Goal: Task Accomplishment & Management: Manage account settings

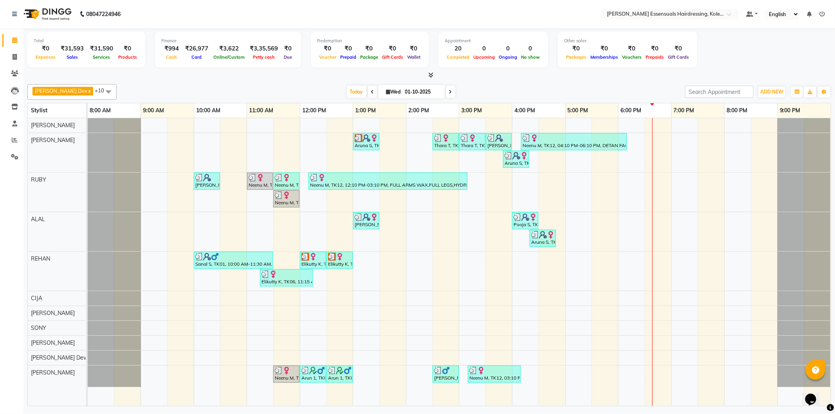
click at [660, 188] on div "Aruna S, TK08, 01:00 PM-01:30 PM, WOMENS PER STREAK (WOMEN) Thara T, TK10, 02:3…" at bounding box center [459, 262] width 743 height 288
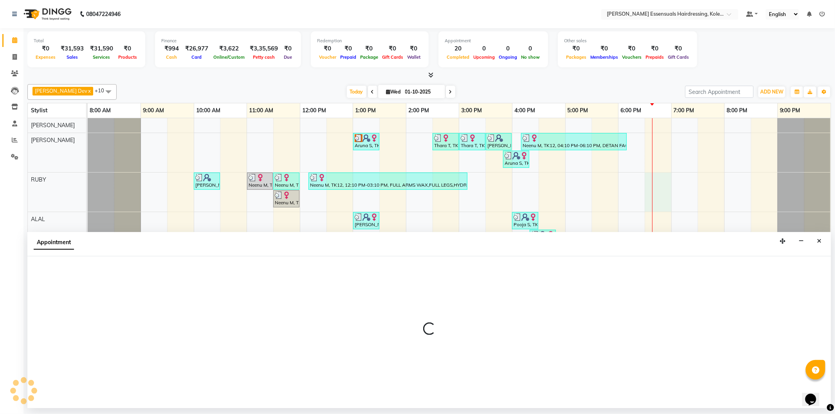
select select "79968"
select select "1110"
select select "tentative"
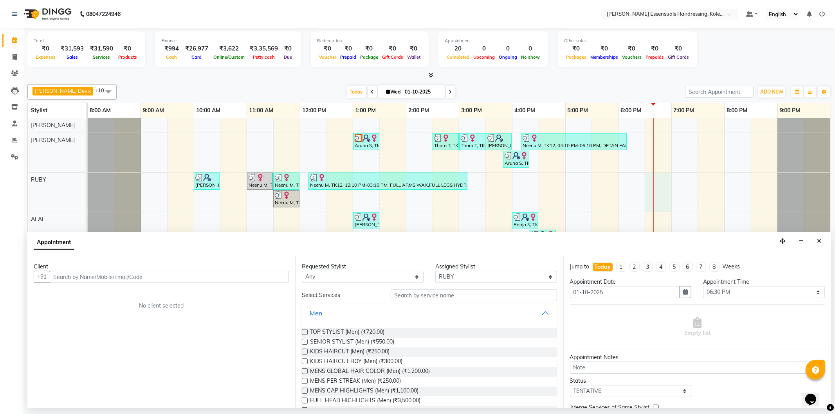
click at [103, 274] on input "text" at bounding box center [169, 277] width 239 height 12
type input "9947554826"
click at [276, 280] on span "Add Client" at bounding box center [272, 276] width 26 height 7
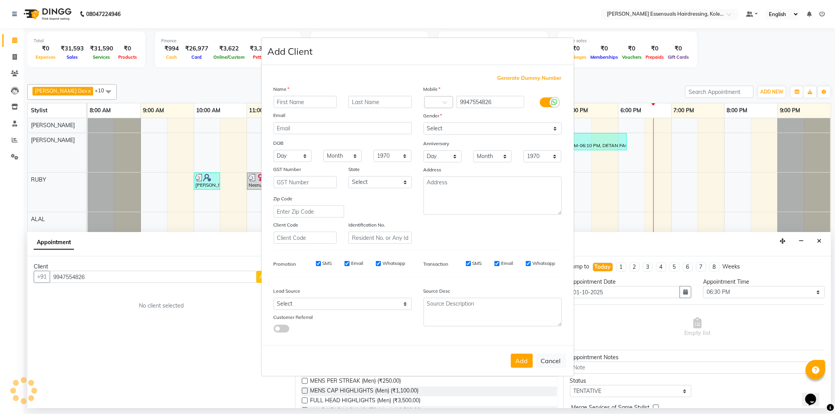
click at [295, 101] on input "text" at bounding box center [305, 102] width 63 height 12
type input "j"
type input "[PERSON_NAME]"
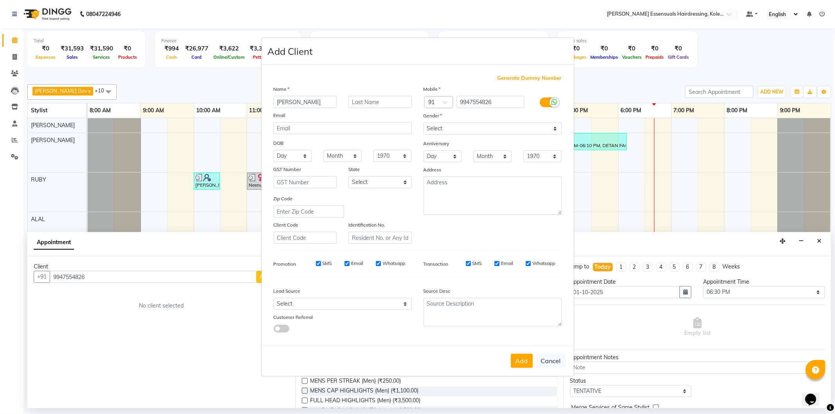
click at [365, 89] on div "Name" at bounding box center [343, 90] width 150 height 11
click at [368, 104] on input "text" at bounding box center [379, 102] width 63 height 12
type input "J"
click at [522, 130] on select "Select [DEMOGRAPHIC_DATA] [DEMOGRAPHIC_DATA] Other Prefer Not To Say" at bounding box center [492, 128] width 138 height 12
click at [423, 122] on select "Select [DEMOGRAPHIC_DATA] [DEMOGRAPHIC_DATA] Other Prefer Not To Say" at bounding box center [492, 128] width 138 height 12
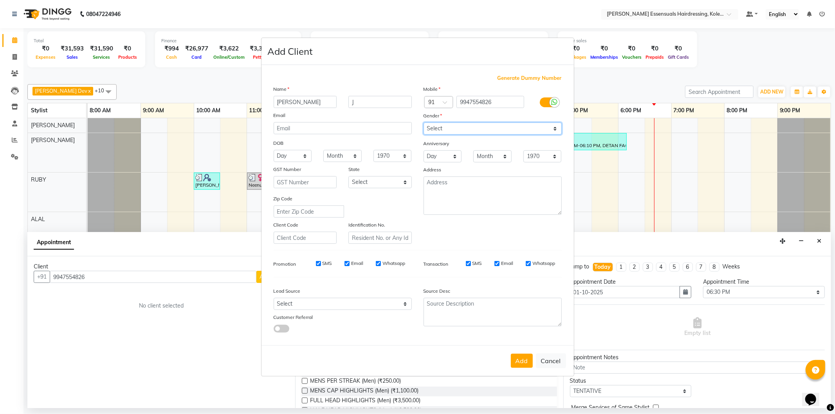
click at [529, 130] on select "Select [DEMOGRAPHIC_DATA] [DEMOGRAPHIC_DATA] Other Prefer Not To Say" at bounding box center [492, 128] width 138 height 12
select select "[DEMOGRAPHIC_DATA]"
click at [423, 122] on select "Select [DEMOGRAPHIC_DATA] [DEMOGRAPHIC_DATA] Other Prefer Not To Say" at bounding box center [492, 128] width 138 height 12
click at [526, 367] on button "Add" at bounding box center [522, 361] width 22 height 14
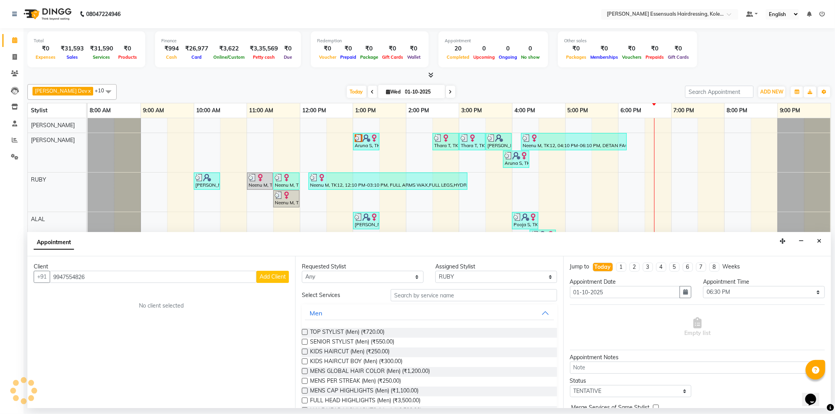
type input "99******26"
select select
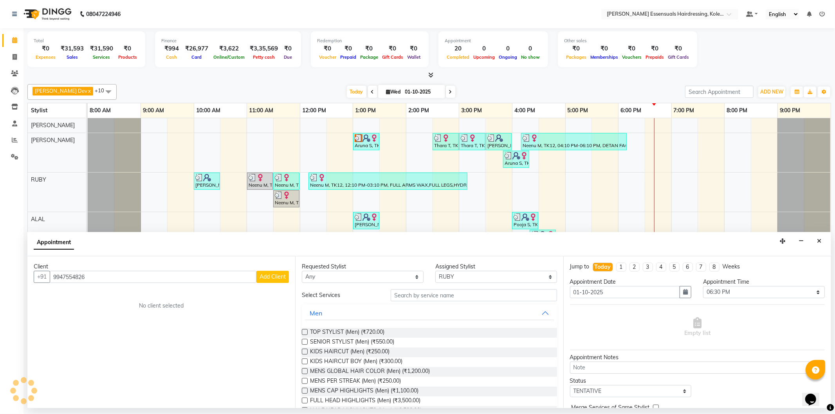
select select
checkbox input "false"
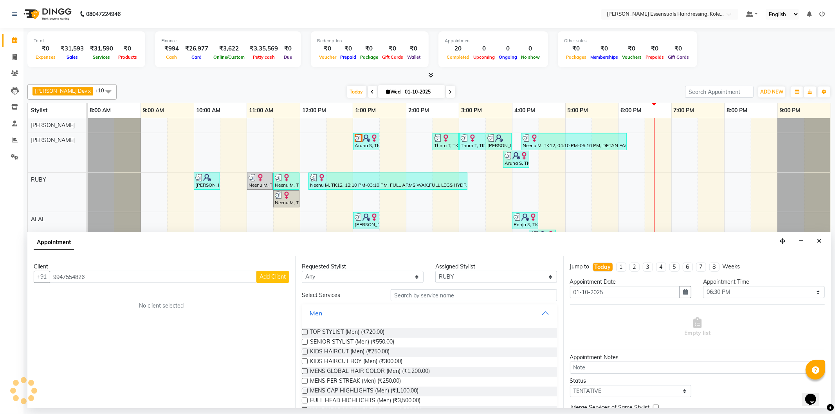
checkbox input "false"
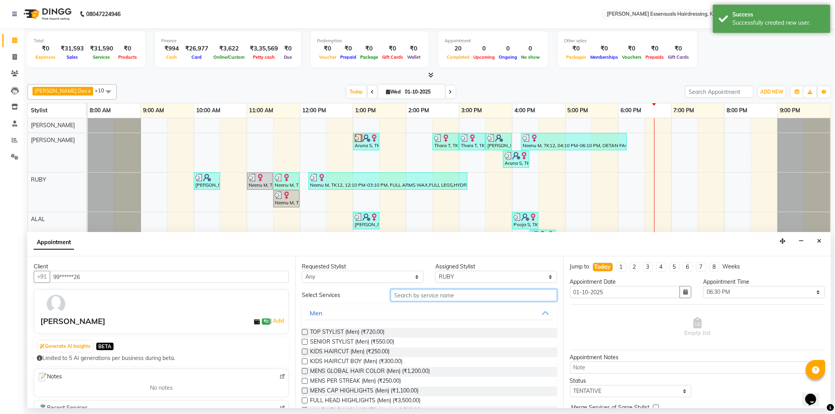
click at [468, 295] on input "text" at bounding box center [474, 295] width 166 height 12
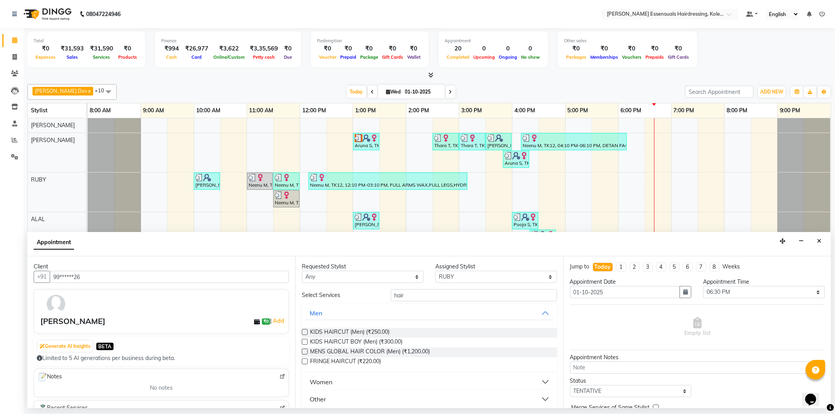
click at [365, 382] on button "Women" at bounding box center [429, 382] width 248 height 14
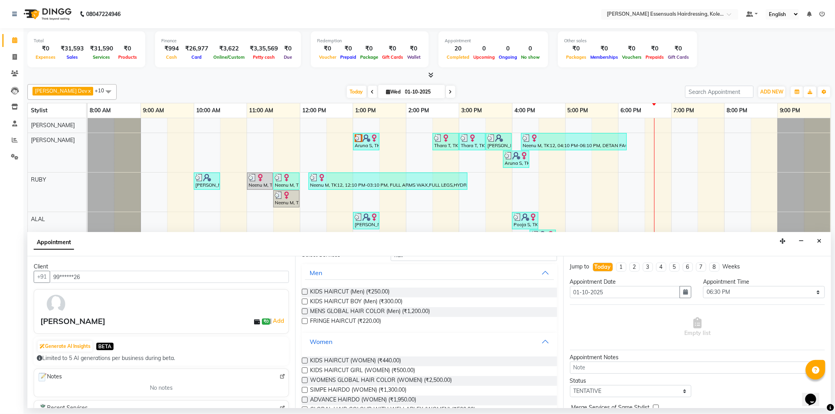
scroll to position [77, 0]
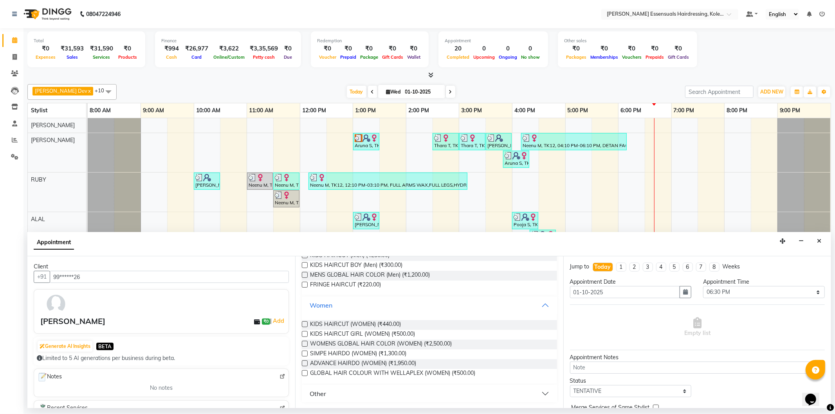
click at [346, 305] on button "Women" at bounding box center [429, 305] width 248 height 14
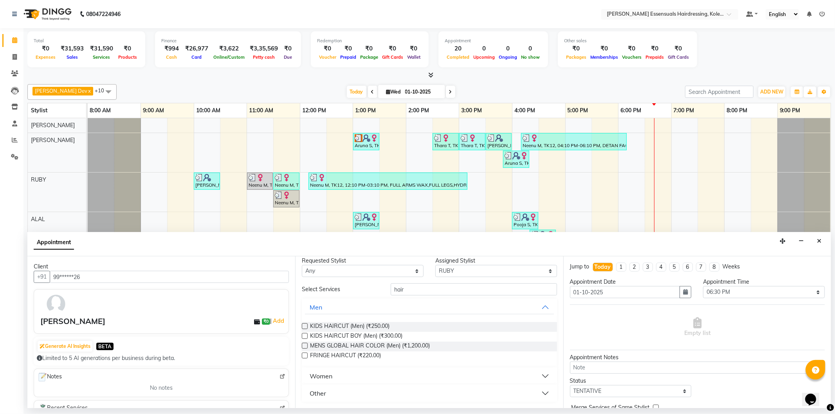
scroll to position [5, 0]
click at [535, 377] on button "Women" at bounding box center [429, 376] width 248 height 14
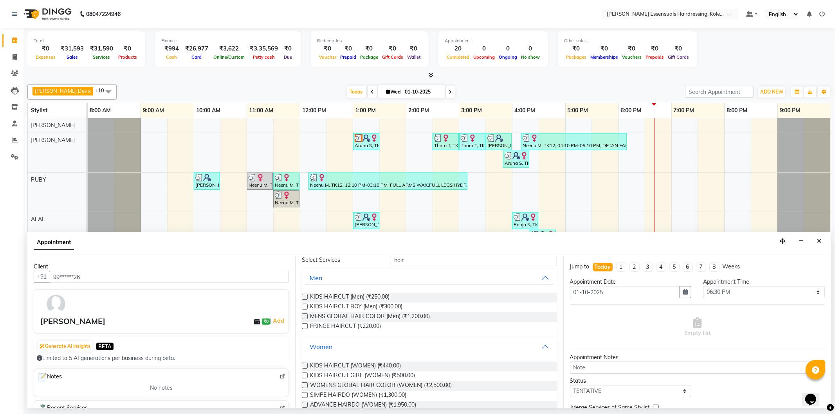
scroll to position [0, 0]
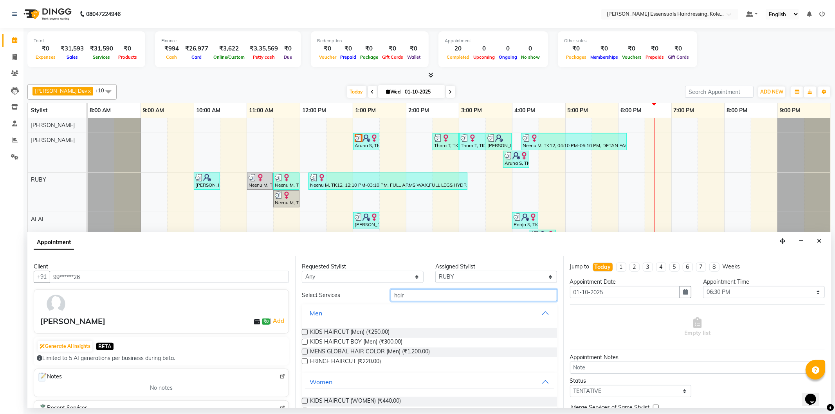
click at [411, 297] on input "hair" at bounding box center [474, 295] width 166 height 12
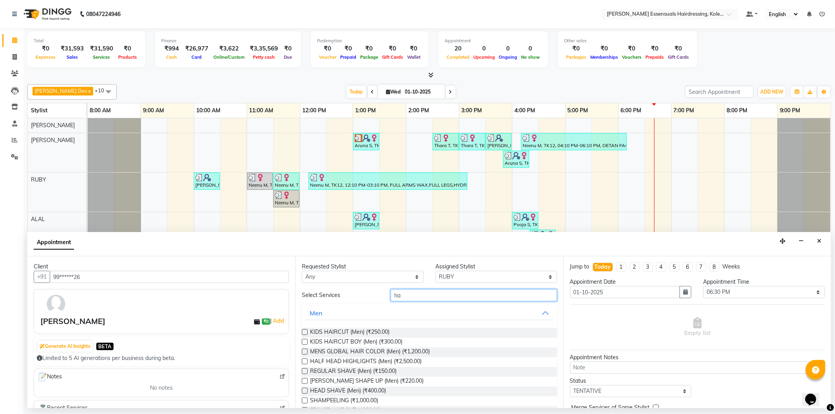
type input "h"
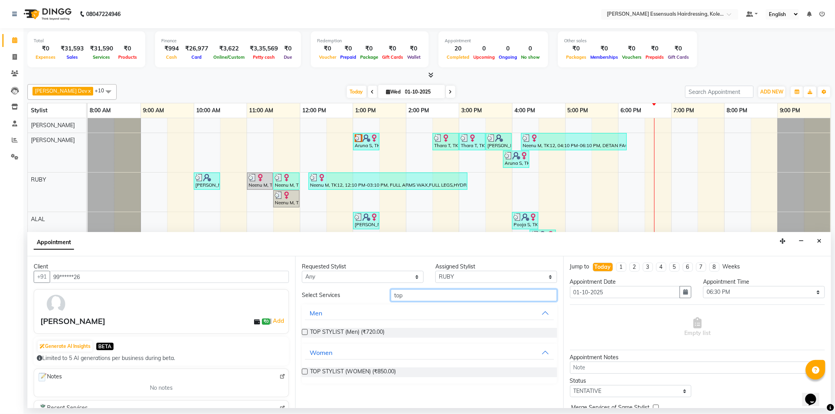
type input "top"
click at [304, 371] on label at bounding box center [305, 372] width 6 height 6
click at [304, 371] on input "checkbox" at bounding box center [304, 372] width 5 height 5
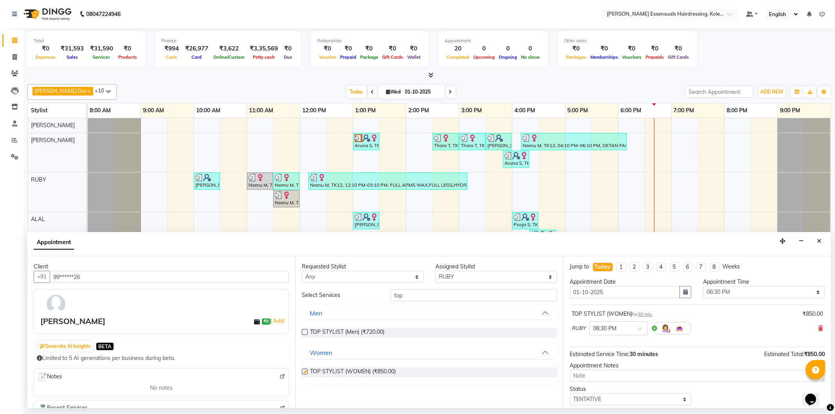
checkbox input "false"
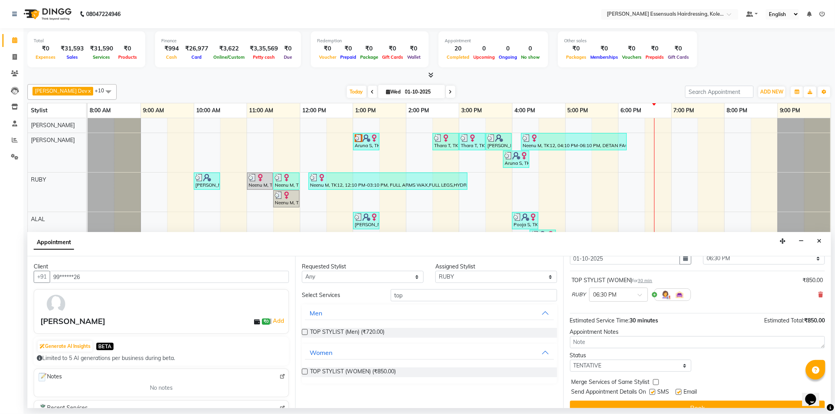
scroll to position [43, 0]
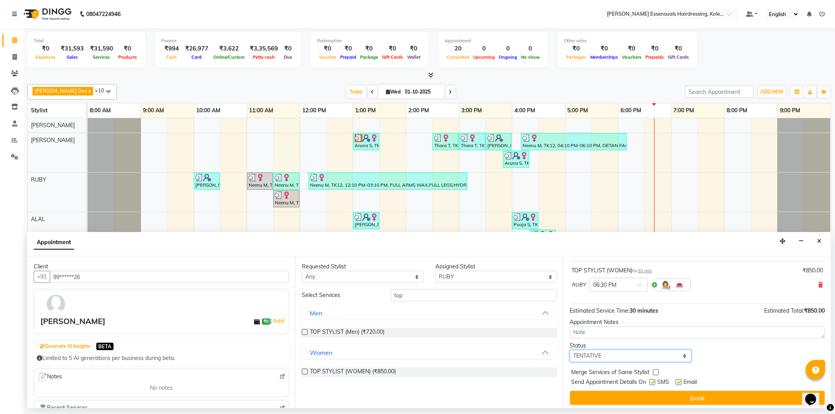
click at [607, 359] on select "Select TENTATIVE CONFIRM CHECK-IN UPCOMING" at bounding box center [631, 356] width 122 height 12
select select "check-in"
click at [570, 350] on select "Select TENTATIVE CONFIRM CHECK-IN UPCOMING" at bounding box center [631, 356] width 122 height 12
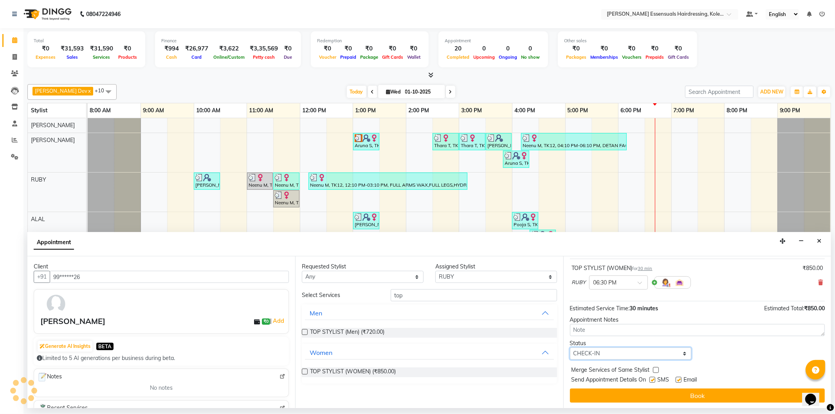
scroll to position [46, 0]
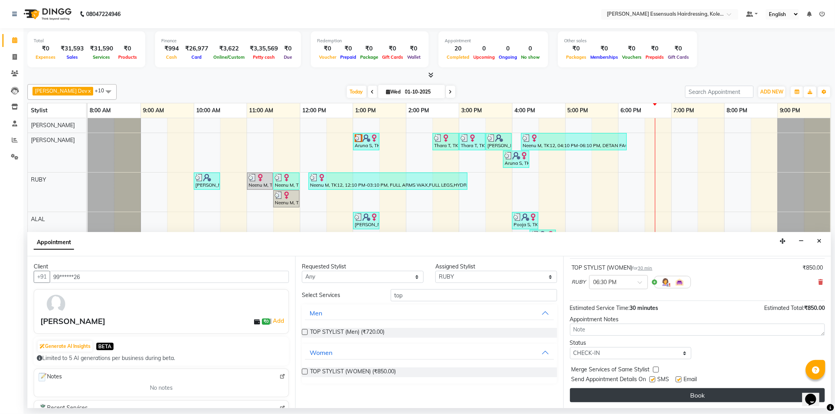
click at [626, 398] on button "Book" at bounding box center [697, 395] width 255 height 14
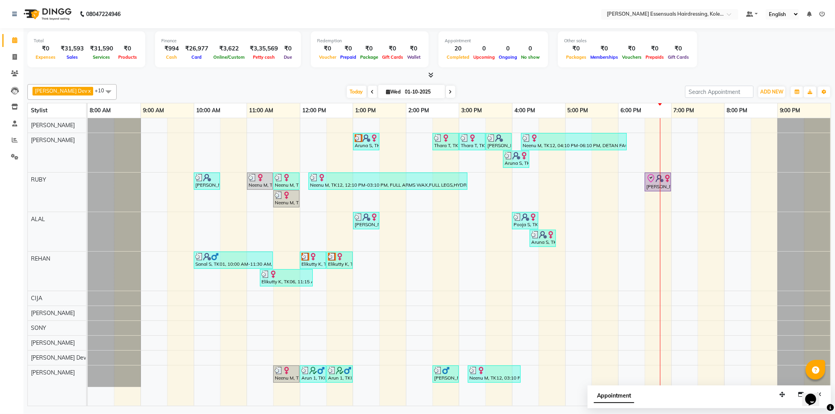
click at [660, 143] on div "Aruna S, TK08, 01:00 PM-01:30 PM, WOMENS PER STREAK (WOMEN) Thara T, TK10, 02:3…" at bounding box center [459, 262] width 743 height 288
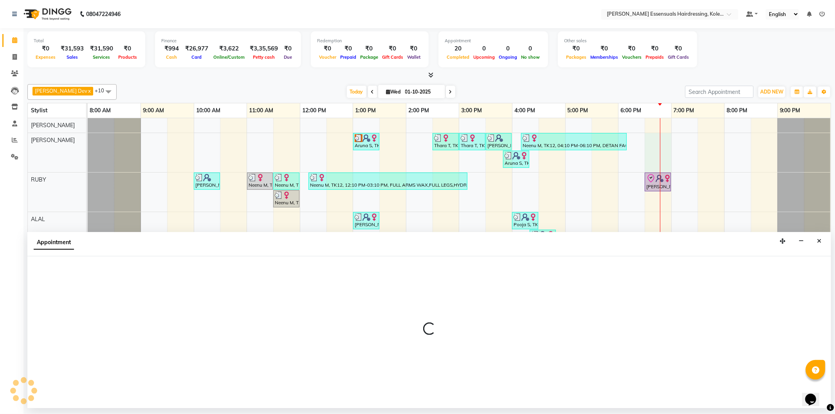
select select "79967"
select select "1110"
select select "tentative"
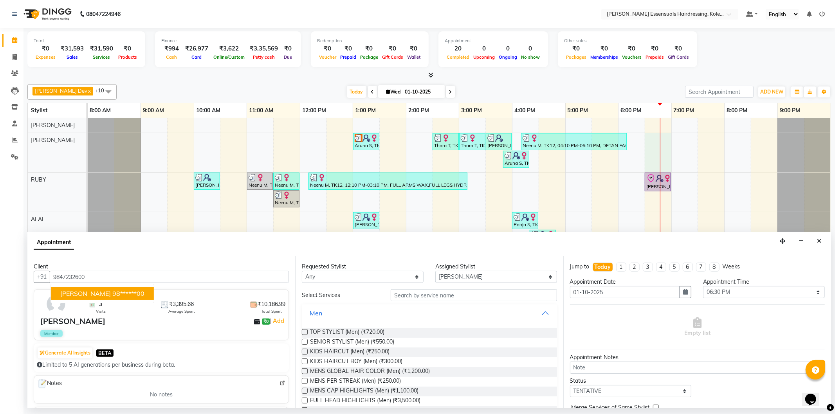
click at [112, 295] on ngb-highlight "98******00" at bounding box center [128, 294] width 32 height 8
type input "98******00"
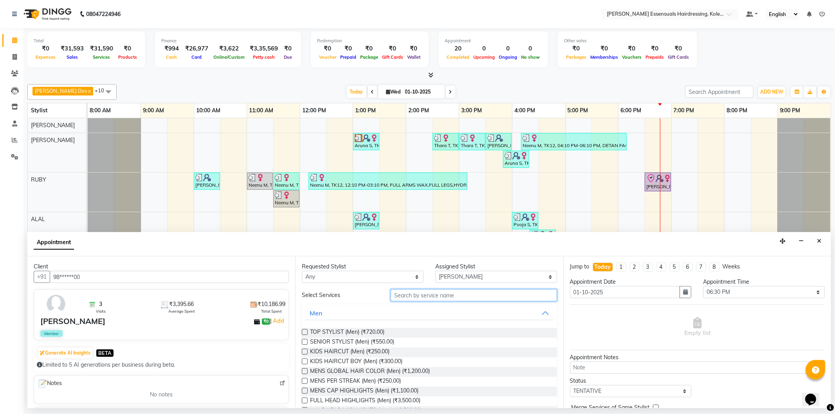
click at [409, 297] on input "text" at bounding box center [474, 295] width 166 height 12
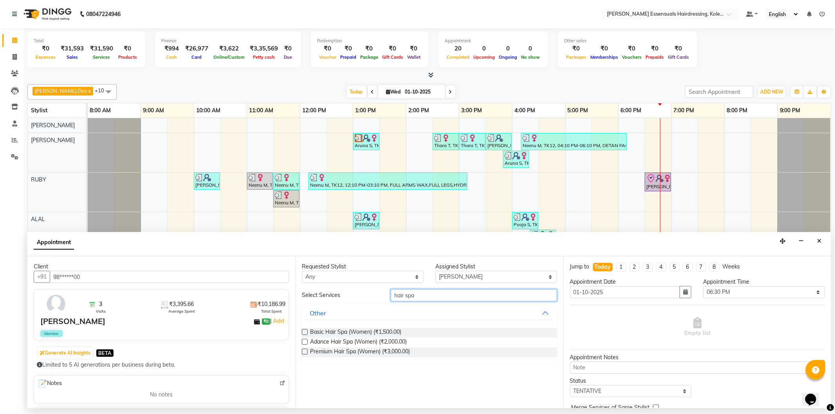
type input "hair spa"
click at [304, 331] on label at bounding box center [305, 332] width 6 height 6
click at [304, 331] on input "checkbox" at bounding box center [304, 332] width 5 height 5
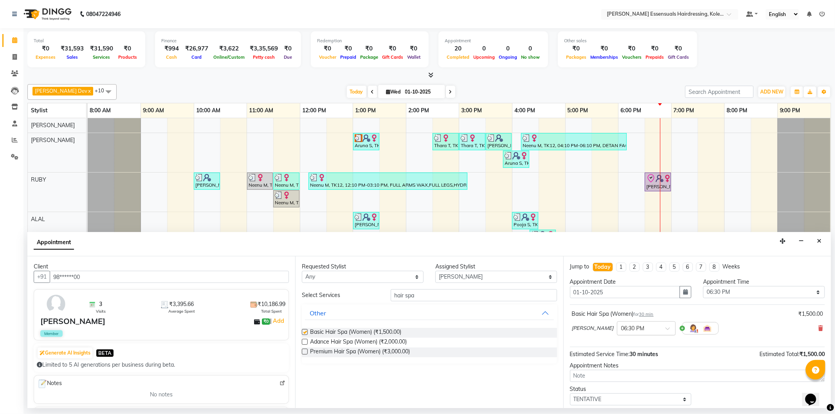
checkbox input "false"
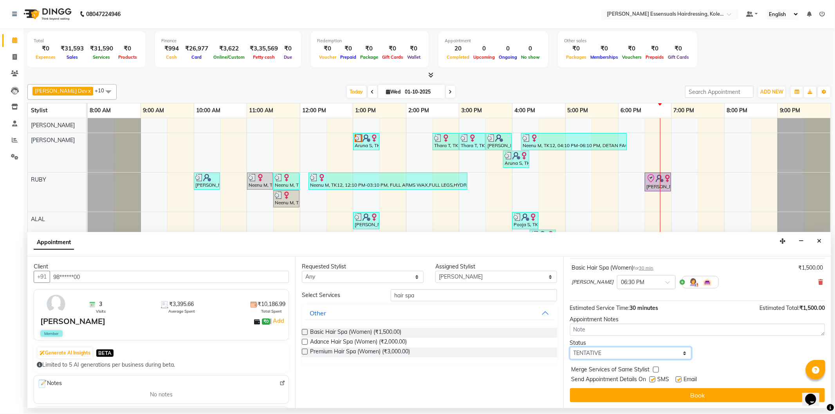
click at [614, 354] on select "Select TENTATIVE CONFIRM CHECK-IN UPCOMING" at bounding box center [631, 353] width 122 height 12
select select "check-in"
click at [570, 347] on select "Select TENTATIVE CONFIRM CHECK-IN UPCOMING" at bounding box center [631, 353] width 122 height 12
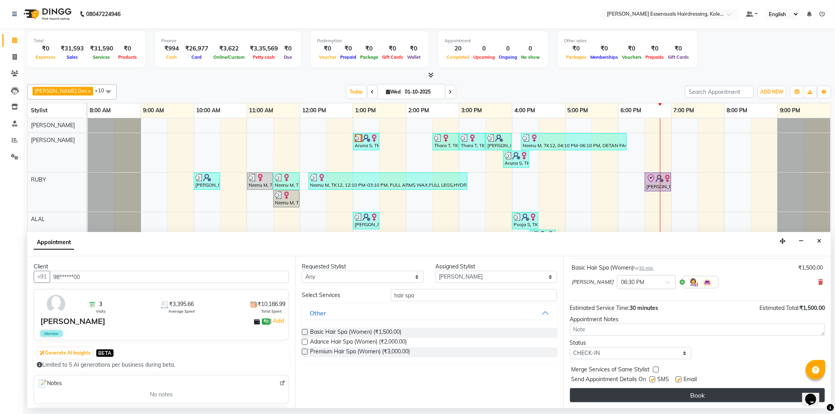
click at [612, 393] on button "Book" at bounding box center [697, 395] width 255 height 14
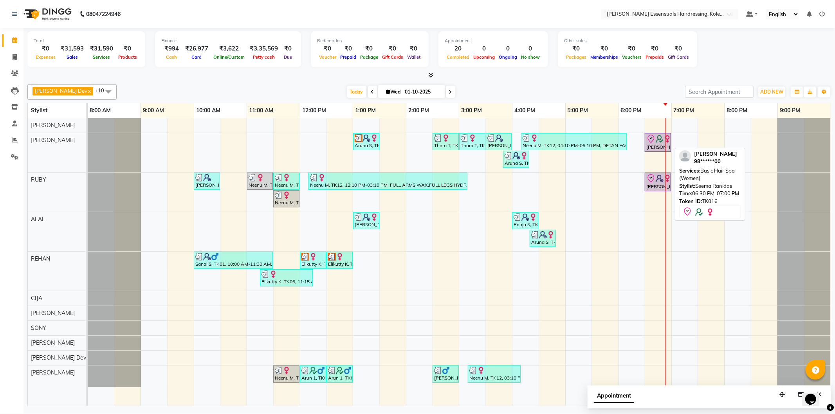
click at [650, 135] on icon at bounding box center [650, 138] width 9 height 9
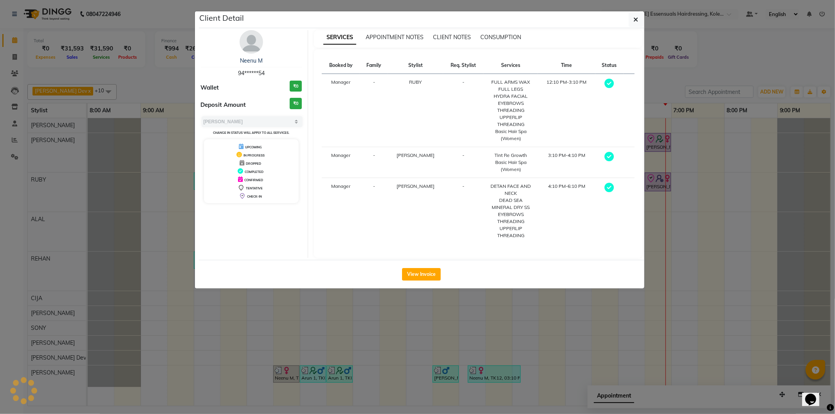
select select "8"
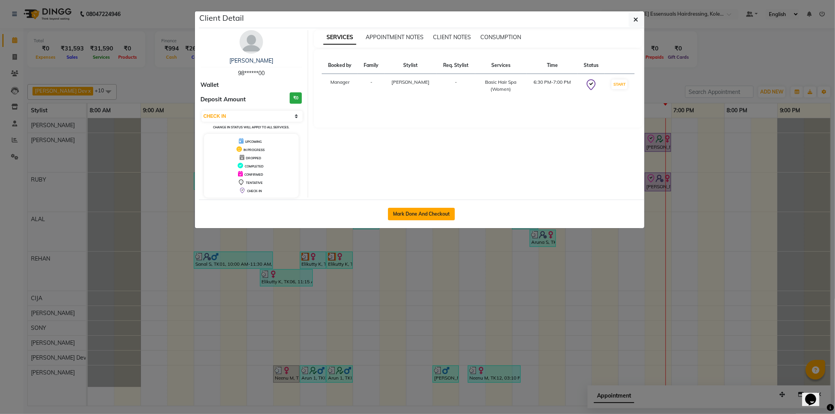
click at [409, 212] on button "Mark Done And Checkout" at bounding box center [421, 214] width 67 height 13
select select "8281"
select select "service"
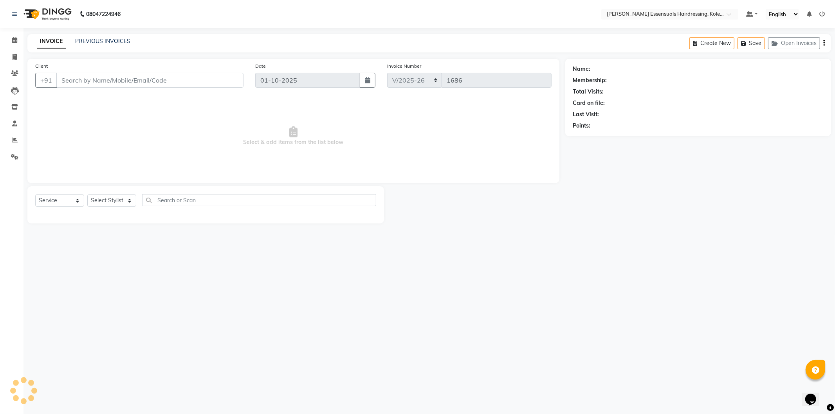
type input "98******00"
select select "79967"
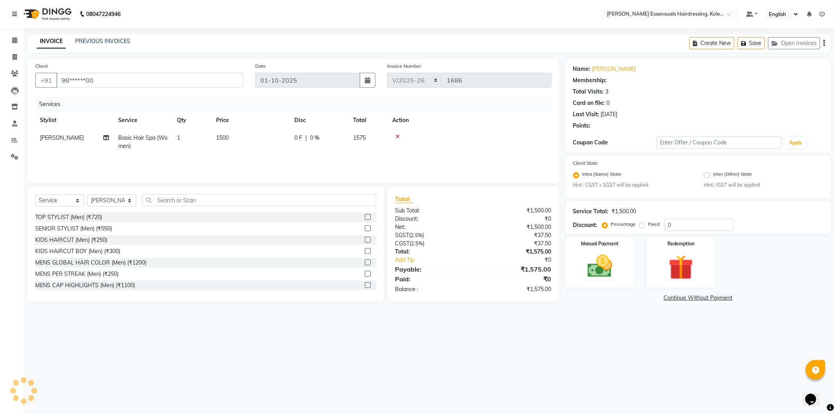
select select "2: Object"
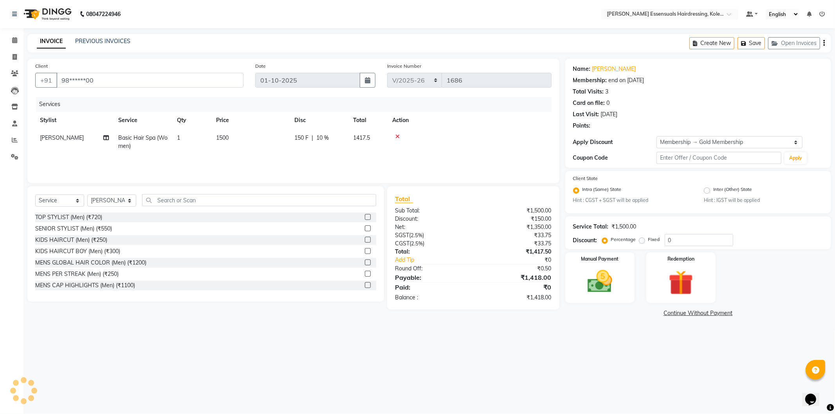
type input "10"
click at [224, 134] on span "1500" at bounding box center [222, 137] width 13 height 7
select select "79967"
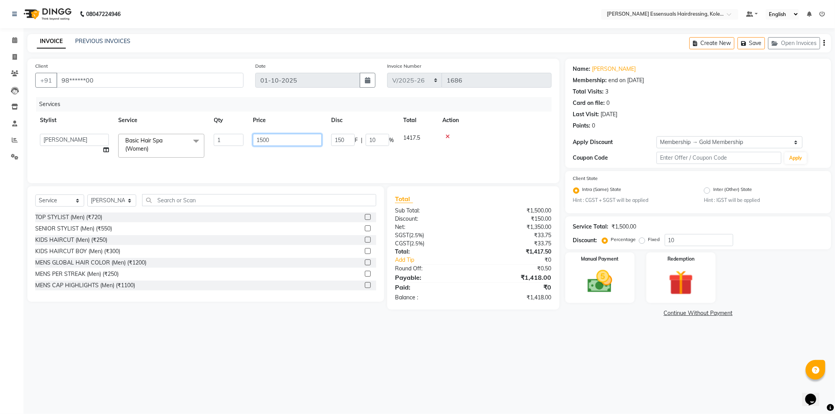
drag, startPoint x: 276, startPoint y: 137, endPoint x: 206, endPoint y: 140, distance: 70.5
click at [209, 140] on tr "Admin [PERSON_NAME] Dev [PERSON_NAME] [PERSON_NAME] [PERSON_NAME] Accountant [P…" at bounding box center [293, 145] width 516 height 33
type input "2500"
click at [292, 109] on div "Services" at bounding box center [296, 104] width 521 height 14
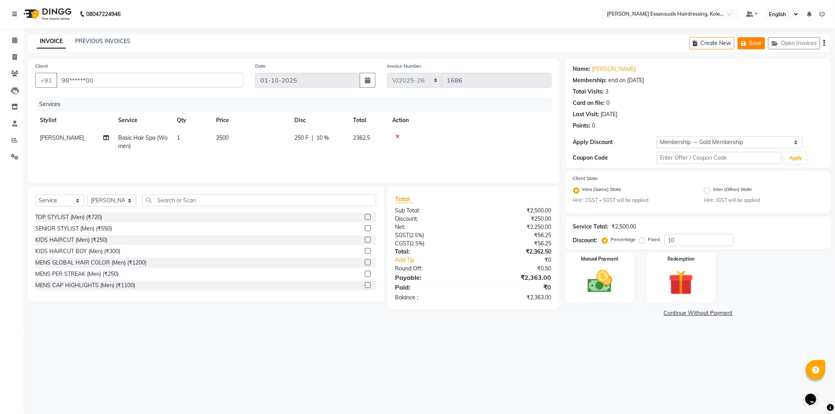
click at [753, 47] on button "Save" at bounding box center [750, 43] width 27 height 12
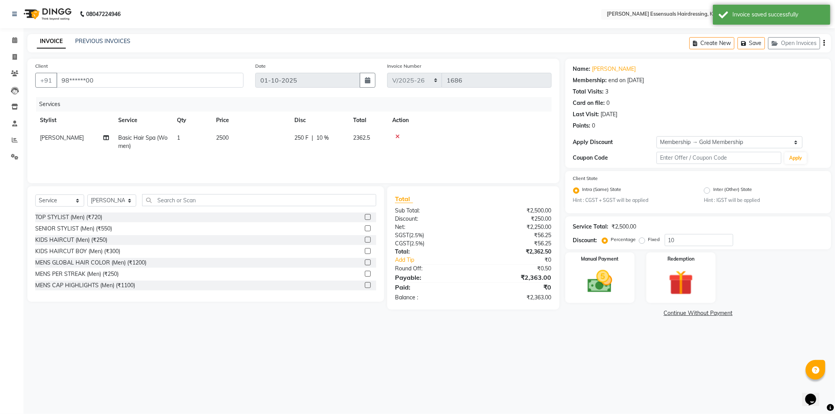
click at [130, 144] on span "Basic Hair Spa (Women)" at bounding box center [142, 141] width 49 height 15
select select "79967"
click at [130, 144] on span "Basic Hair Spa (Women)" at bounding box center [143, 144] width 37 height 15
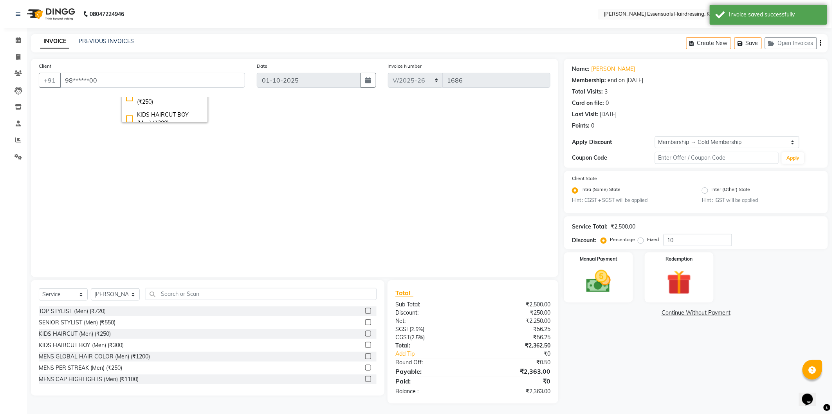
scroll to position [150, 0]
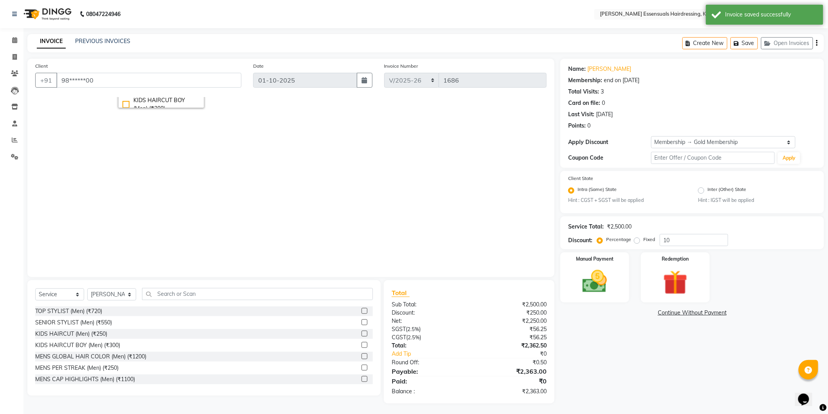
click at [513, 171] on div "Services Stylist Service Qty Price Disc Total Action Admin [PERSON_NAME] Dev [P…" at bounding box center [290, 183] width 511 height 172
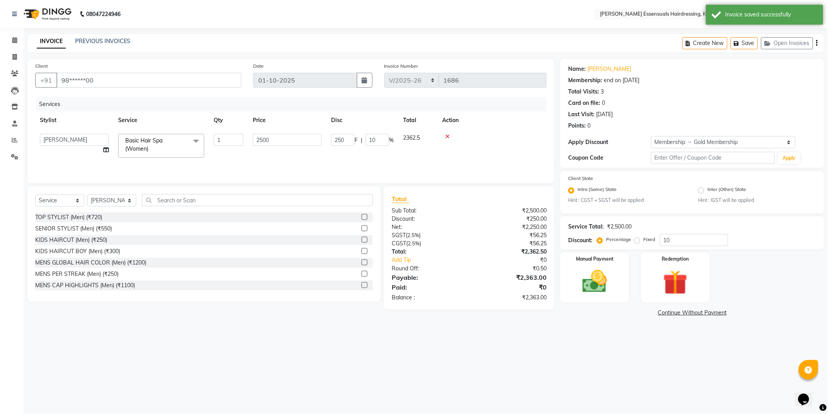
scroll to position [0, 0]
click at [446, 137] on icon at bounding box center [447, 136] width 4 height 5
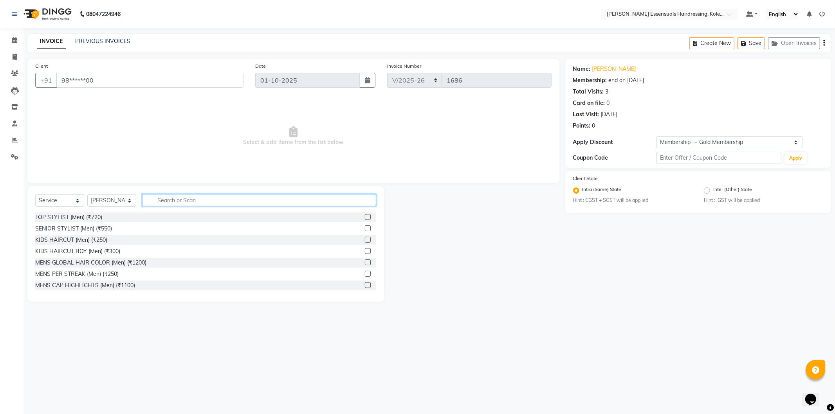
click at [187, 202] on input "text" at bounding box center [259, 200] width 234 height 12
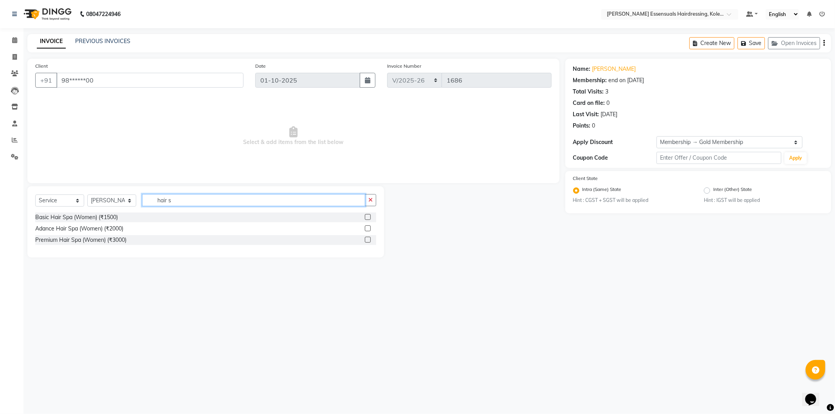
type input "hair s"
click at [366, 226] on label at bounding box center [368, 228] width 6 height 6
click at [366, 226] on input "checkbox" at bounding box center [367, 228] width 5 height 5
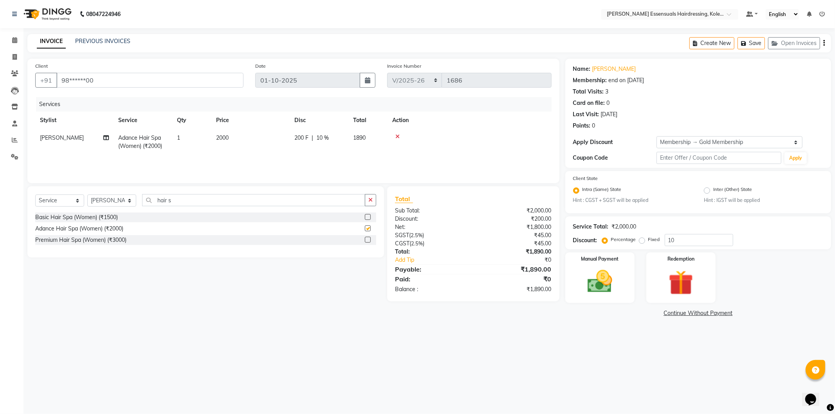
checkbox input "false"
click at [220, 134] on span "2000" at bounding box center [222, 137] width 13 height 7
select select "79967"
drag, startPoint x: 284, startPoint y: 132, endPoint x: 228, endPoint y: 141, distance: 56.7
click at [228, 142] on tr "Admin [PERSON_NAME] Dev [PERSON_NAME] [PERSON_NAME] [PERSON_NAME] Accountant [P…" at bounding box center [293, 145] width 516 height 33
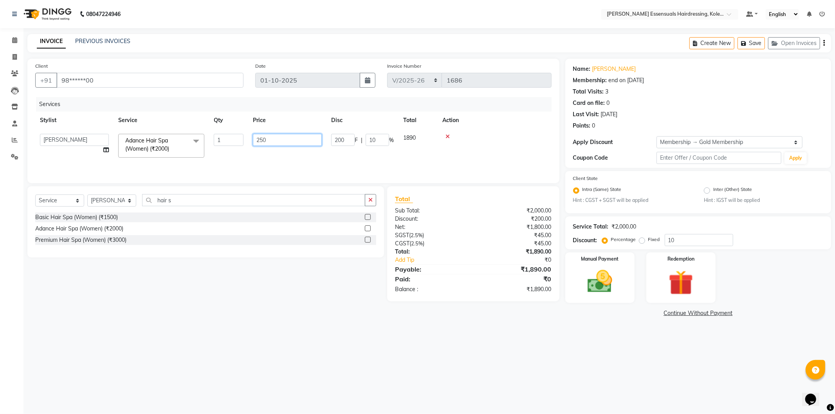
type input "2500"
click at [506, 138] on div at bounding box center [494, 136] width 104 height 5
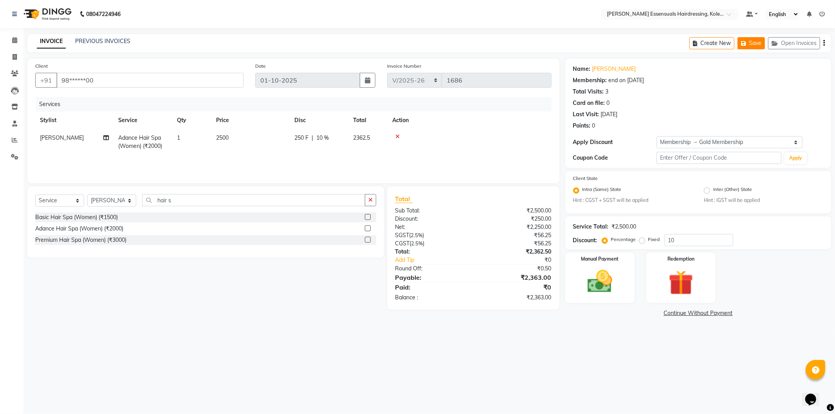
click at [753, 44] on button "Save" at bounding box center [750, 43] width 27 height 12
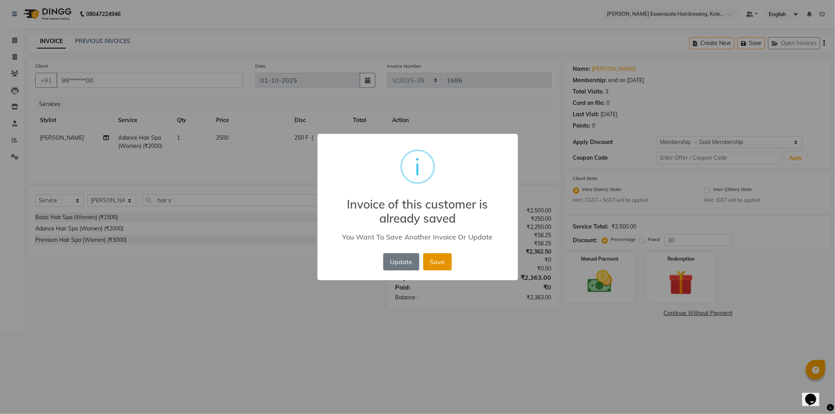
click at [439, 257] on button "Save" at bounding box center [437, 261] width 29 height 17
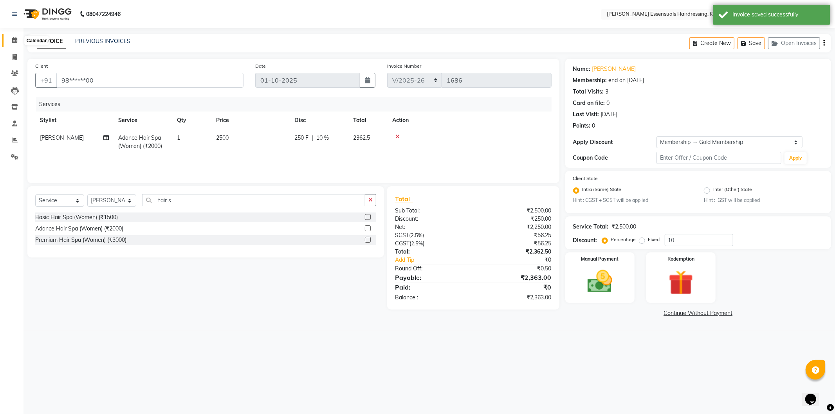
click at [14, 38] on icon at bounding box center [14, 40] width 5 height 6
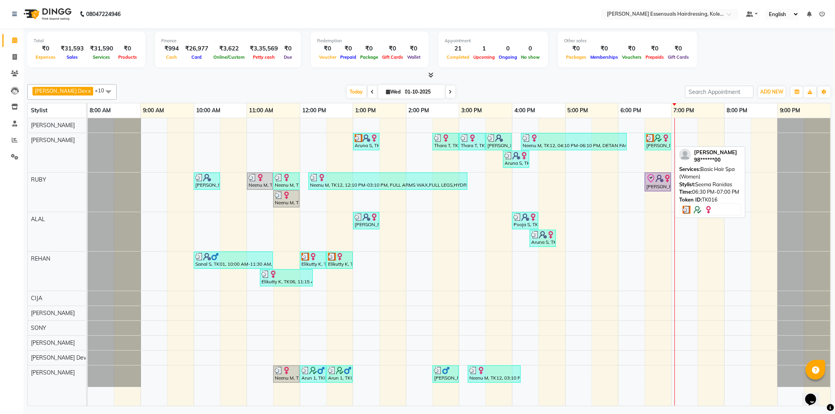
click at [657, 142] on div "[PERSON_NAME], TK16, 06:30 PM-07:00 PM, Basic Hair Spa (Women)" at bounding box center [657, 141] width 25 height 15
select select "3"
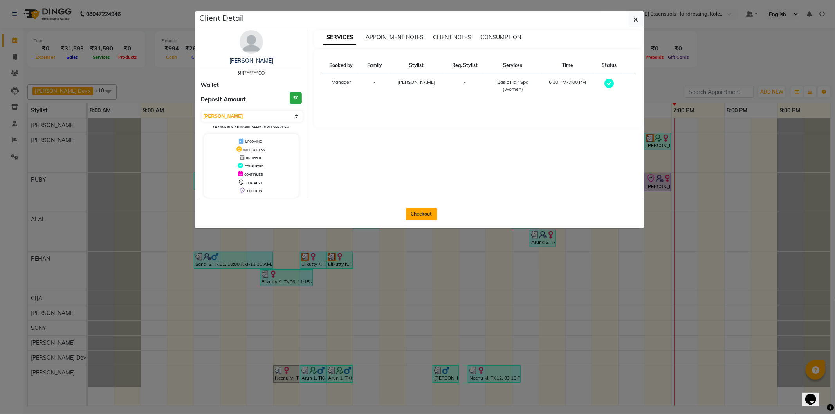
click at [417, 213] on button "Checkout" at bounding box center [421, 214] width 31 height 13
select select "8281"
select select "service"
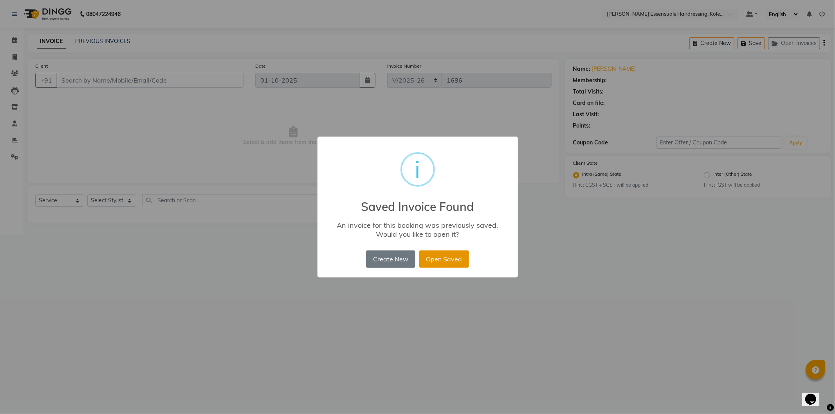
click at [447, 254] on button "Open Saved" at bounding box center [444, 258] width 50 height 17
type input "98******00"
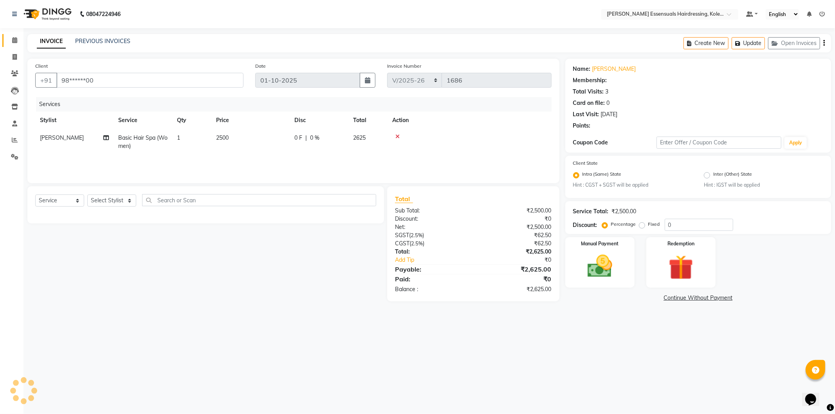
type input "10"
select select "2: Object"
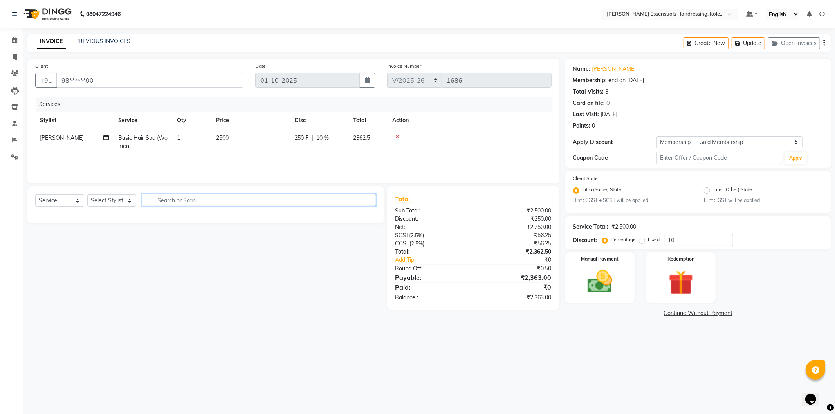
click at [207, 206] on input "text" at bounding box center [259, 200] width 234 height 12
click at [14, 41] on icon at bounding box center [14, 40] width 5 height 6
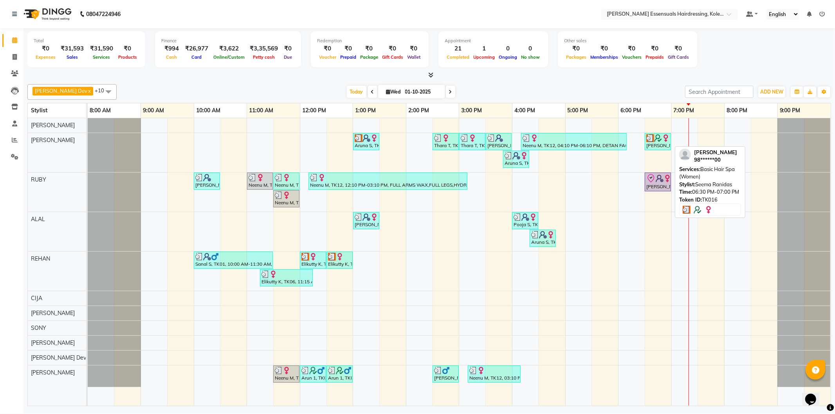
click at [652, 133] on link "[PERSON_NAME], TK16, 06:30 PM-07:00 PM, Basic Hair Spa (Women)" at bounding box center [658, 141] width 26 height 17
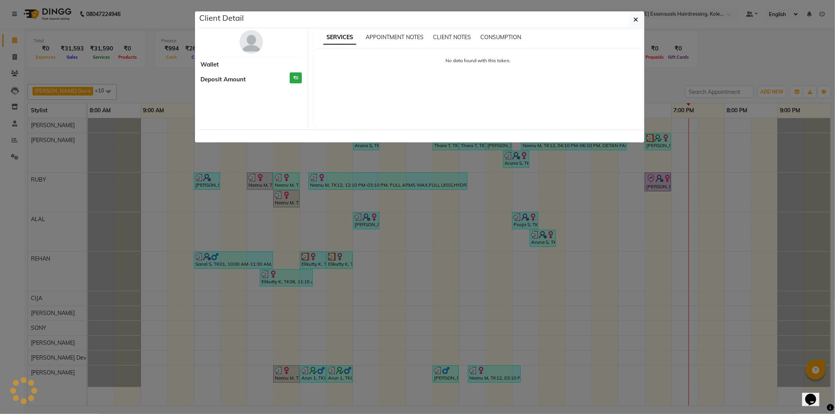
select select "3"
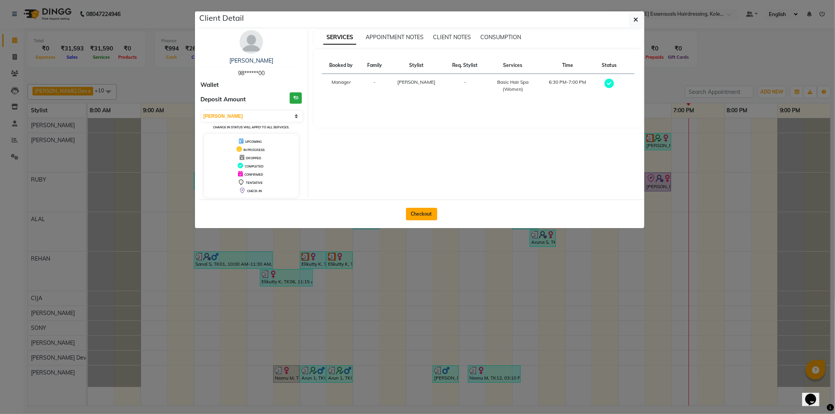
click at [429, 208] on button "Checkout" at bounding box center [421, 214] width 31 height 13
select select "service"
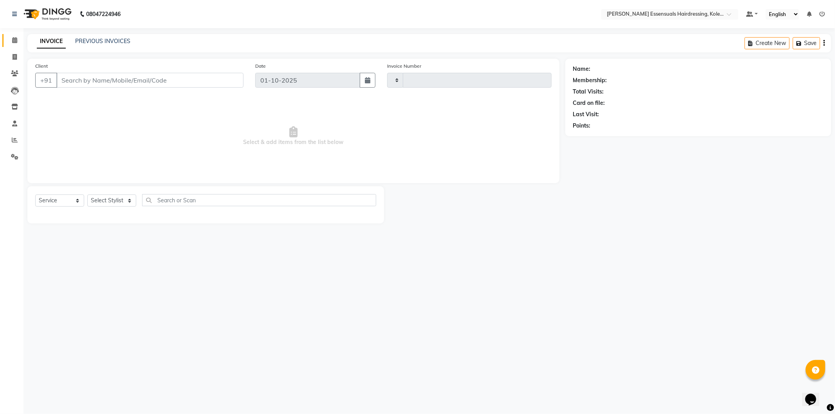
type input "1686"
select select "8281"
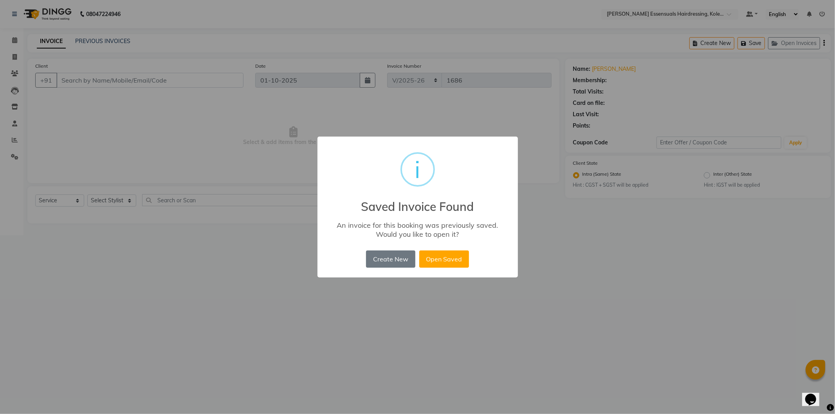
click at [3, 34] on div "× i Saved Invoice Found An invoice for this booking was previously saved. Would…" at bounding box center [417, 207] width 835 height 414
click at [445, 260] on button "Open Saved" at bounding box center [444, 258] width 50 height 17
type input "98******00"
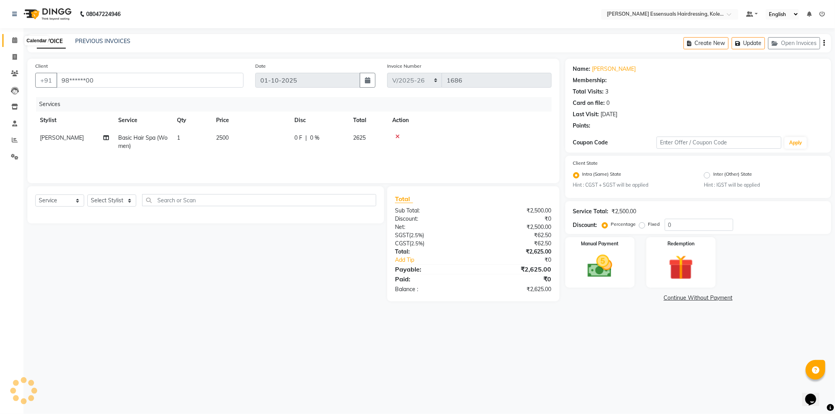
click at [18, 36] on span at bounding box center [15, 40] width 14 height 9
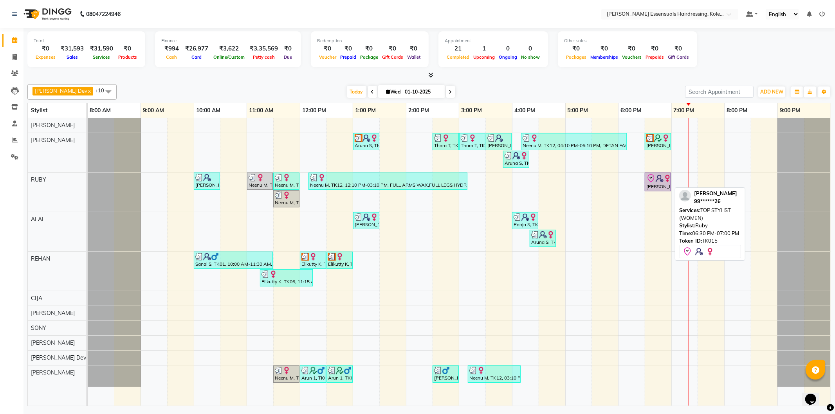
click at [647, 181] on icon at bounding box center [650, 178] width 9 height 9
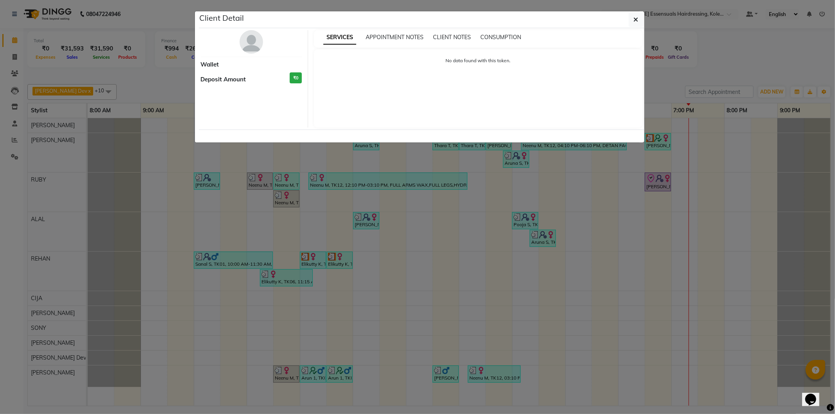
select select "8"
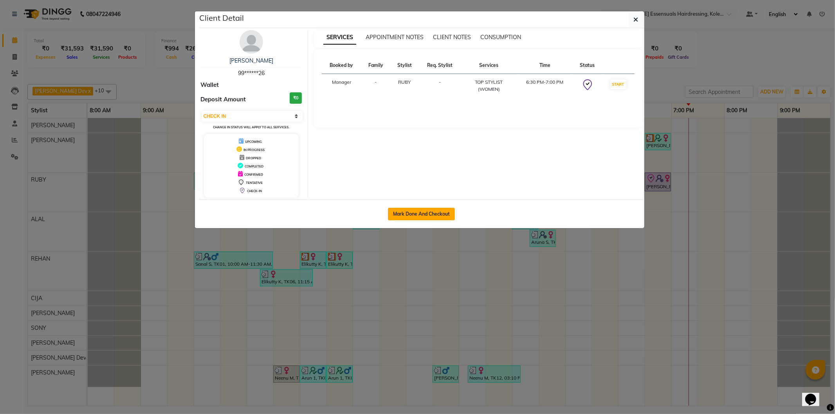
click at [428, 209] on button "Mark Done And Checkout" at bounding box center [421, 214] width 67 height 13
select select "service"
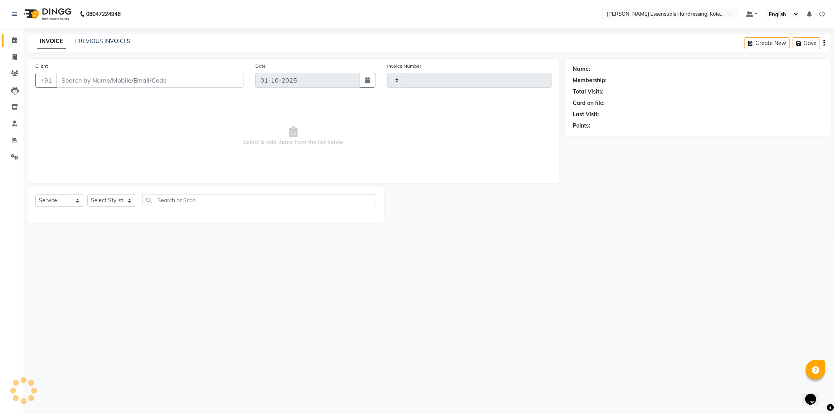
type input "1686"
select select "8281"
type input "99******26"
select select "79968"
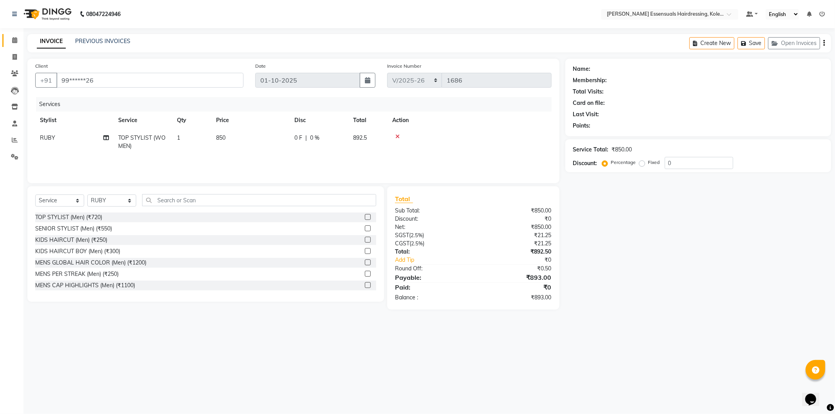
select select "1: Object"
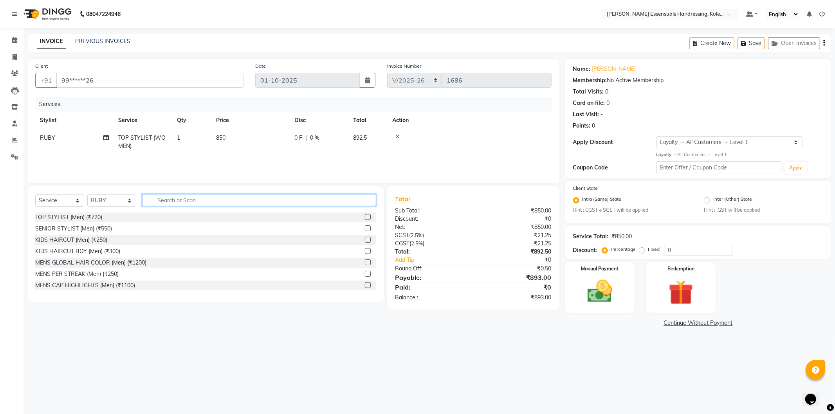
click at [163, 205] on input "text" at bounding box center [259, 200] width 234 height 12
type input "o"
click at [45, 196] on select "Select Service Product Membership Package Voucher Prepaid Gift Card" at bounding box center [59, 200] width 49 height 12
select select "product"
click at [35, 195] on select "Select Service Product Membership Package Voucher Prepaid Gift Card" at bounding box center [59, 200] width 49 height 12
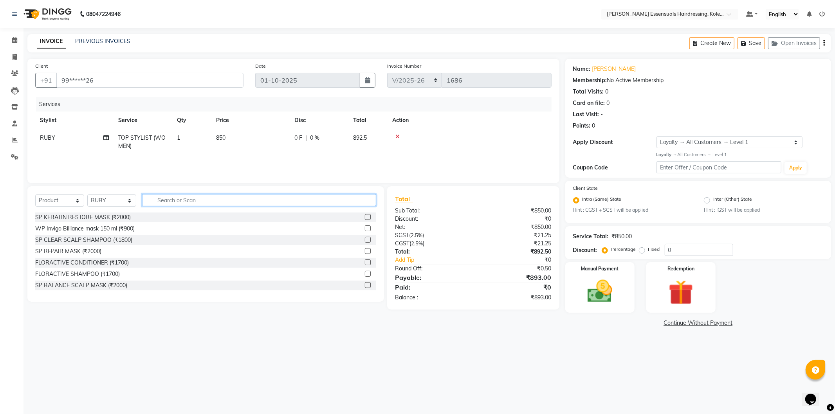
click at [182, 202] on input "text" at bounding box center [259, 200] width 234 height 12
type input "oil"
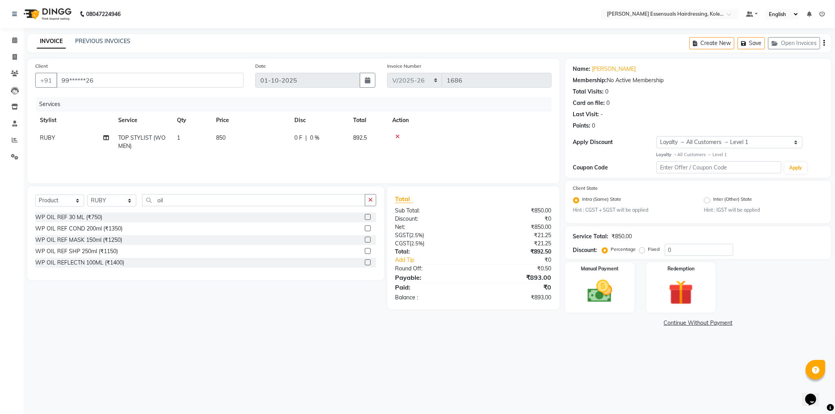
click at [368, 261] on label at bounding box center [368, 262] width 6 height 6
click at [368, 261] on input "checkbox" at bounding box center [367, 262] width 5 height 5
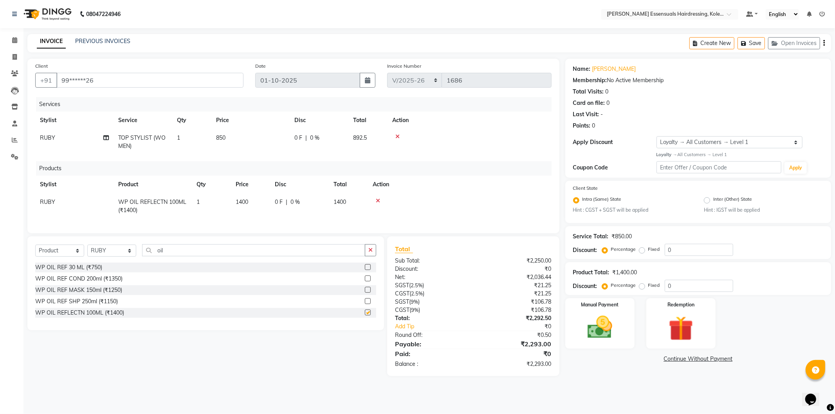
checkbox input "false"
click at [600, 331] on img at bounding box center [600, 328] width 42 height 30
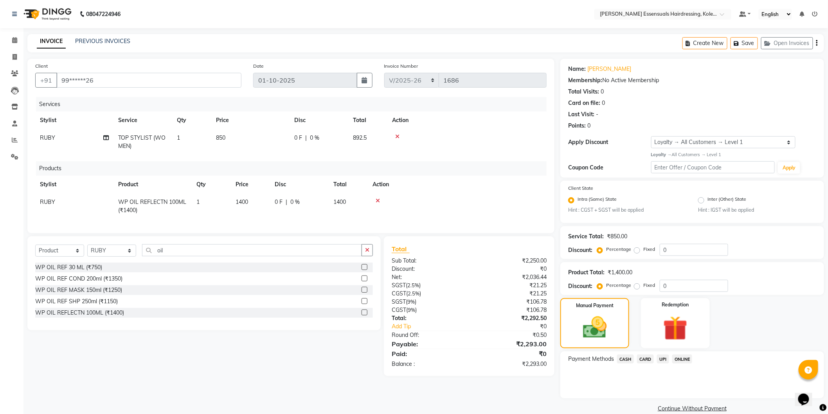
click at [662, 358] on span "UPI" at bounding box center [663, 359] width 12 height 9
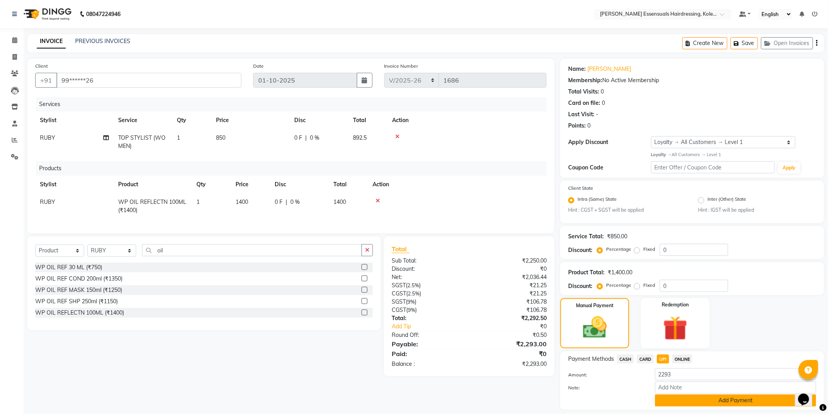
click at [682, 398] on button "Add Payment" at bounding box center [735, 400] width 161 height 12
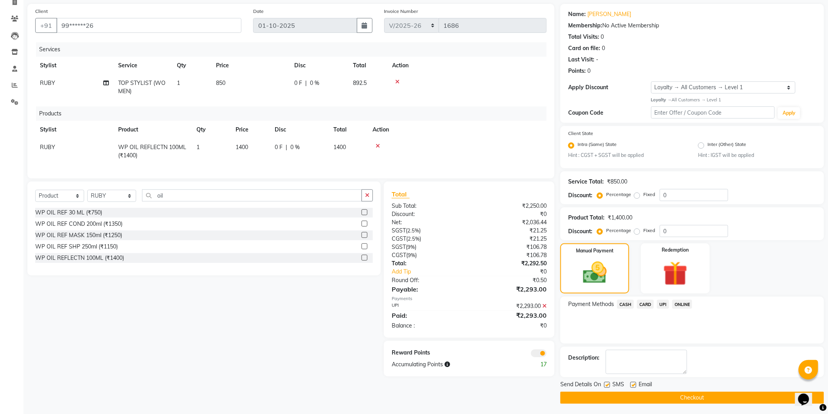
scroll to position [56, 0]
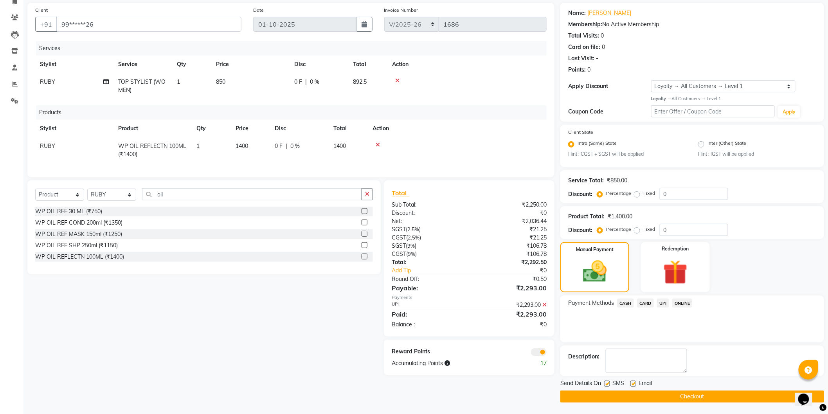
click at [651, 395] on button "Checkout" at bounding box center [692, 397] width 264 height 12
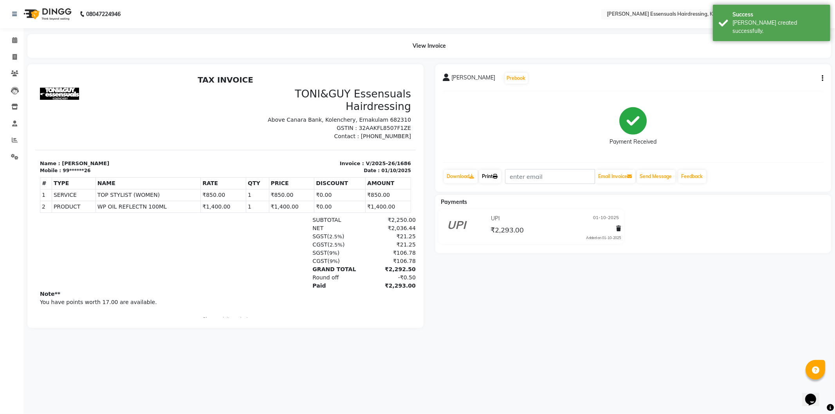
click at [486, 175] on link "Print" at bounding box center [490, 176] width 22 height 13
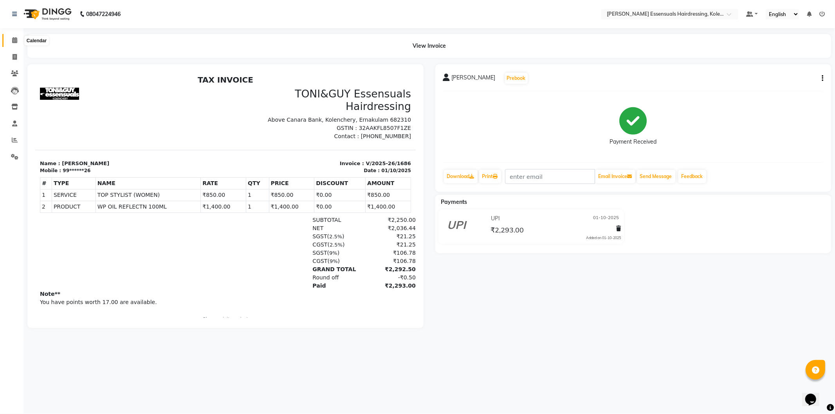
click at [12, 40] on icon at bounding box center [14, 40] width 5 height 6
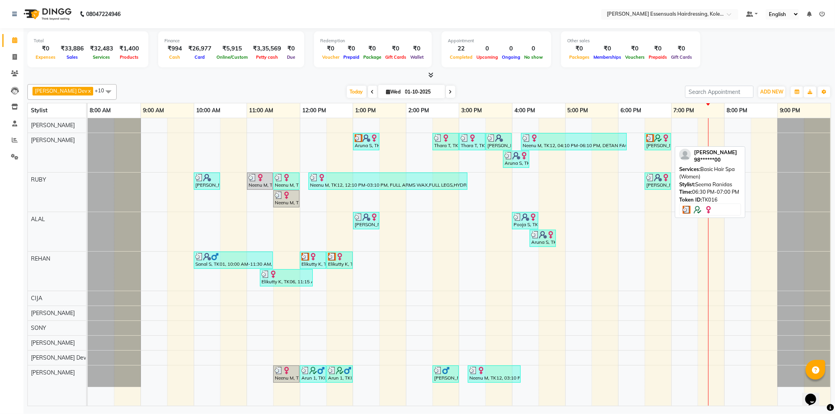
click at [652, 144] on div "[PERSON_NAME], TK16, 06:30 PM-07:00 PM, Basic Hair Spa (Women)" at bounding box center [657, 141] width 25 height 15
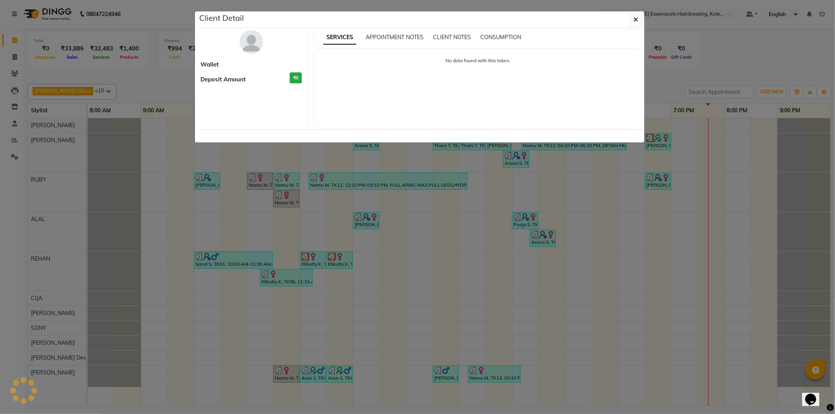
select select "3"
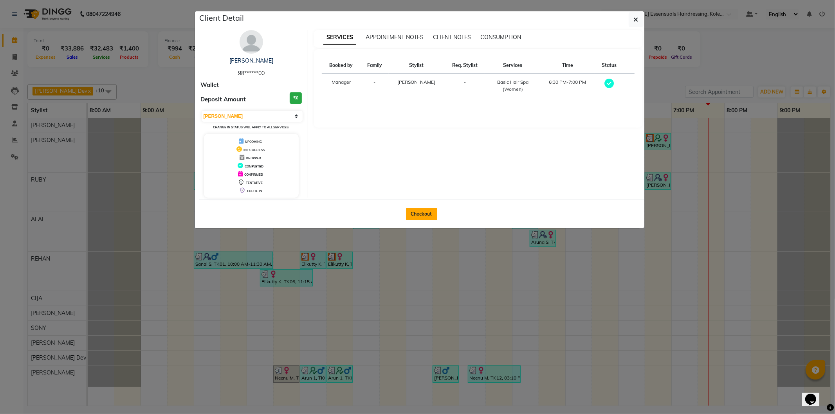
click at [422, 217] on button "Checkout" at bounding box center [421, 214] width 31 height 13
select select "service"
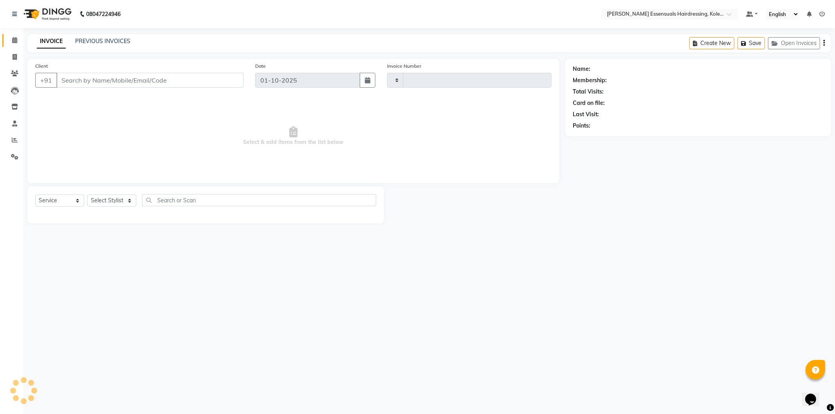
type input "1687"
select select "8281"
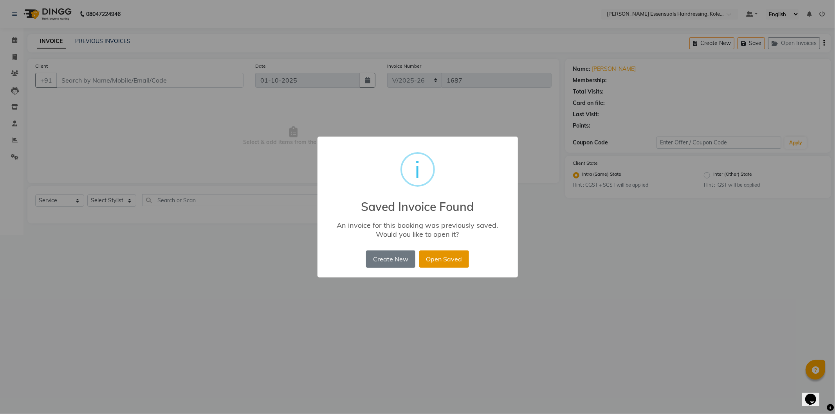
click at [428, 259] on button "Open Saved" at bounding box center [444, 258] width 50 height 17
type input "98******00"
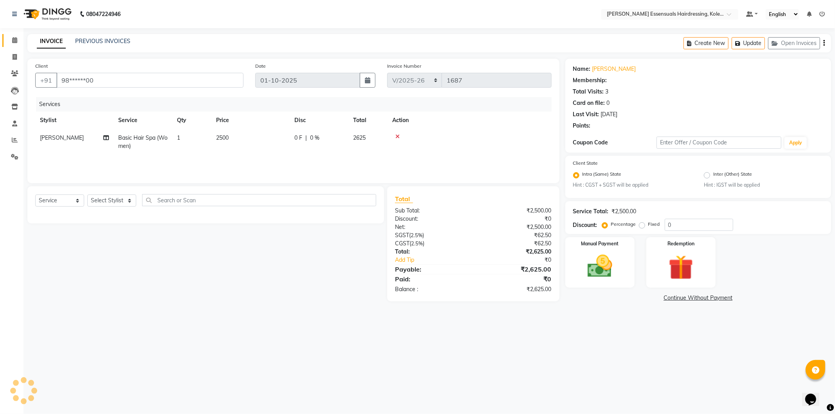
select select "2: Object"
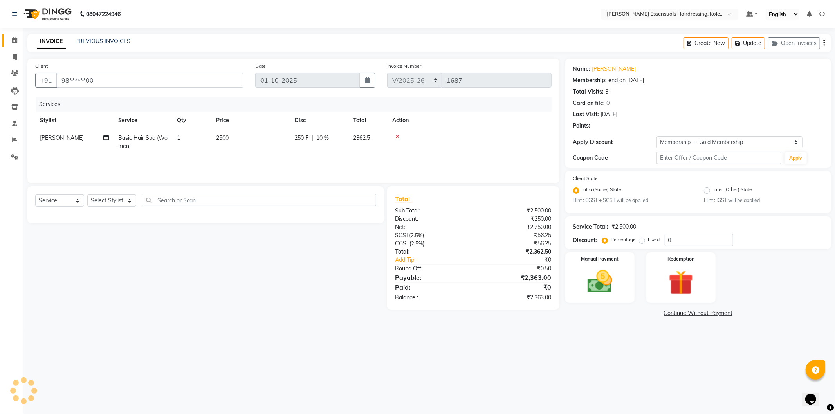
type input "10"
click at [89, 199] on select "Select Stylist Admin [PERSON_NAME] Dev [PERSON_NAME] [PERSON_NAME] [PERSON_NAME…" at bounding box center [111, 200] width 49 height 12
select select "79967"
click at [87, 195] on select "Select Stylist Admin [PERSON_NAME] Dev [PERSON_NAME] [PERSON_NAME] [PERSON_NAME…" at bounding box center [111, 200] width 49 height 12
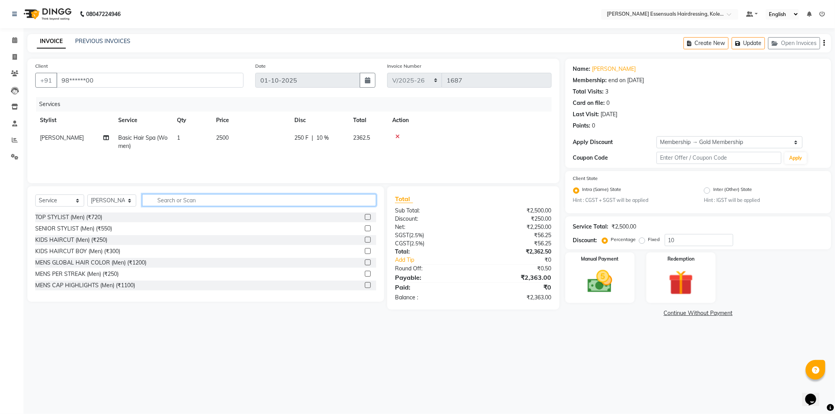
click at [168, 205] on input "text" at bounding box center [259, 200] width 234 height 12
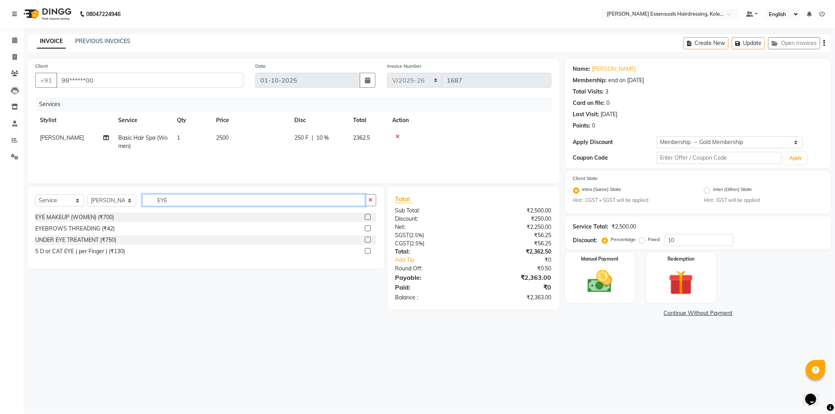
type input "EYE"
click at [366, 228] on label at bounding box center [368, 228] width 6 height 6
click at [366, 228] on input "checkbox" at bounding box center [367, 228] width 5 height 5
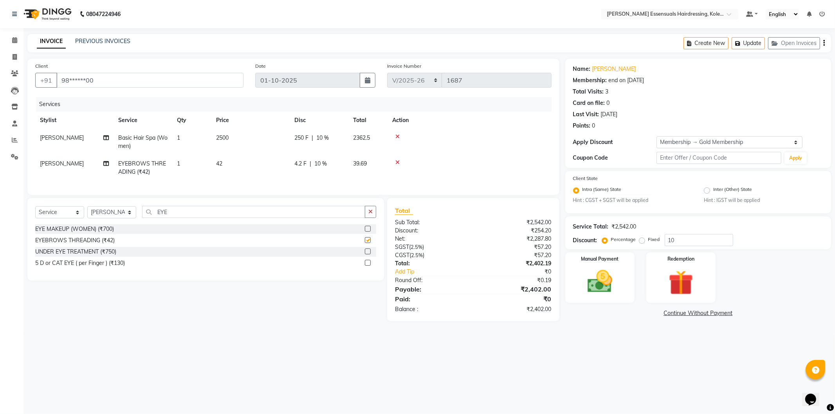
checkbox input "false"
click at [192, 224] on div "Select Service Product Membership Package Voucher Prepaid Gift Card Select Styl…" at bounding box center [205, 215] width 341 height 18
click at [192, 218] on input "EYE" at bounding box center [253, 212] width 223 height 12
type input "E"
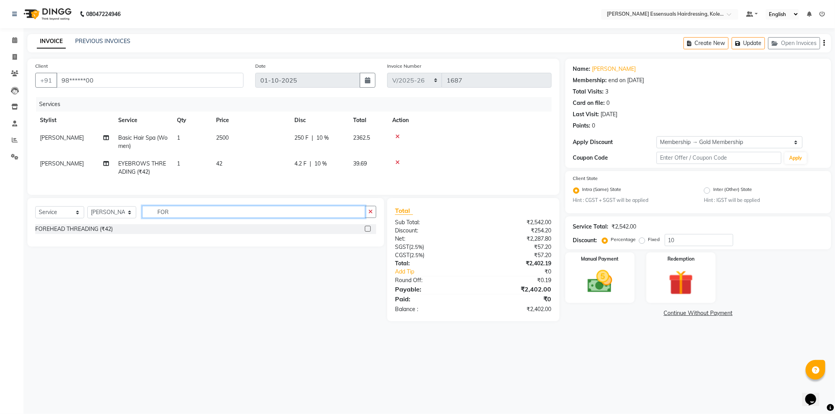
type input "FOR"
click at [367, 232] on label at bounding box center [368, 229] width 6 height 6
click at [367, 232] on input "checkbox" at bounding box center [367, 229] width 5 height 5
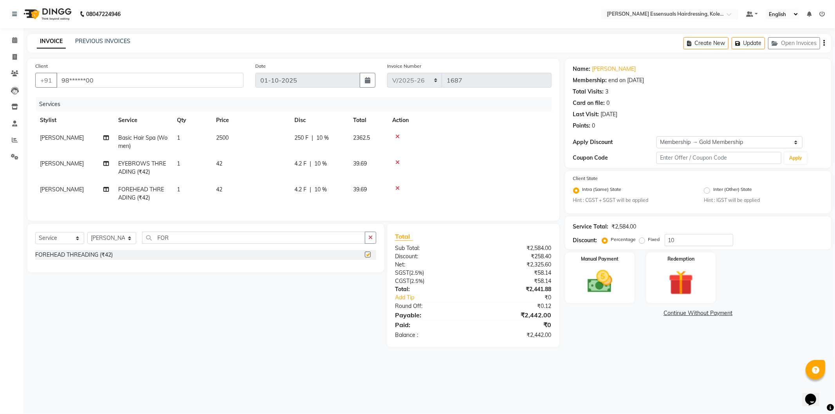
checkbox input "false"
click at [217, 164] on span "42" at bounding box center [219, 163] width 6 height 7
select select "79967"
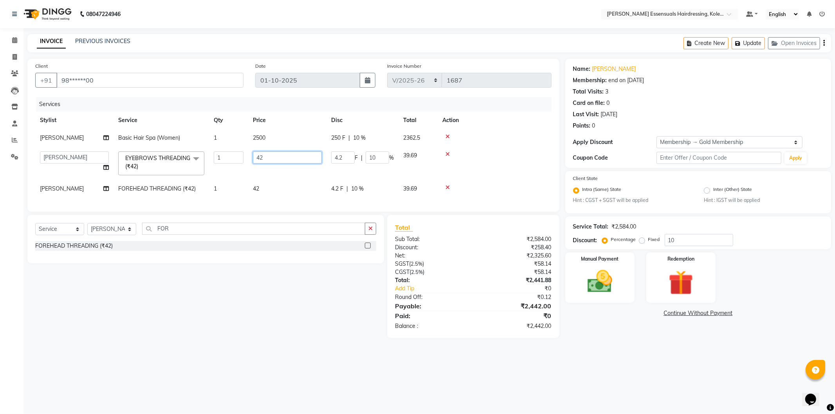
drag, startPoint x: 261, startPoint y: 158, endPoint x: 245, endPoint y: 158, distance: 16.0
click at [245, 158] on tr "Admin [PERSON_NAME] Dev [PERSON_NAME] [PERSON_NAME] [PERSON_NAME] Accountant [P…" at bounding box center [293, 163] width 516 height 33
click at [265, 156] on input "42" at bounding box center [287, 157] width 69 height 12
type input "48"
click at [287, 95] on div "Client +91 98******00 Date [DATE] Invoice Number IMP/2025-26 V/2025 V/[PHONE_NU…" at bounding box center [293, 135] width 532 height 153
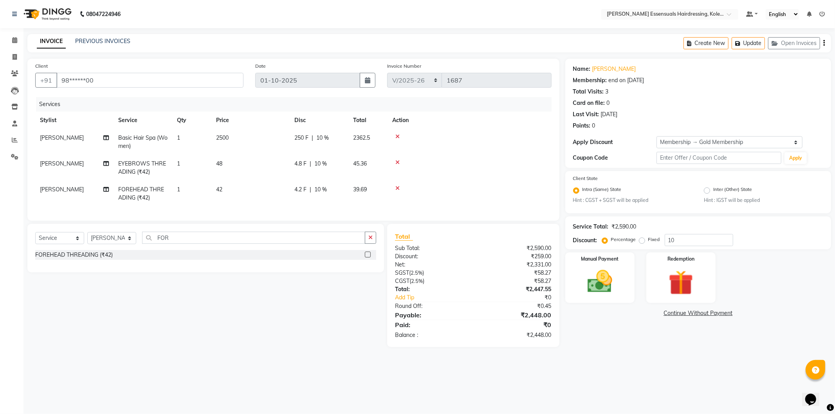
click at [220, 190] on span "42" at bounding box center [219, 189] width 6 height 7
select select "79967"
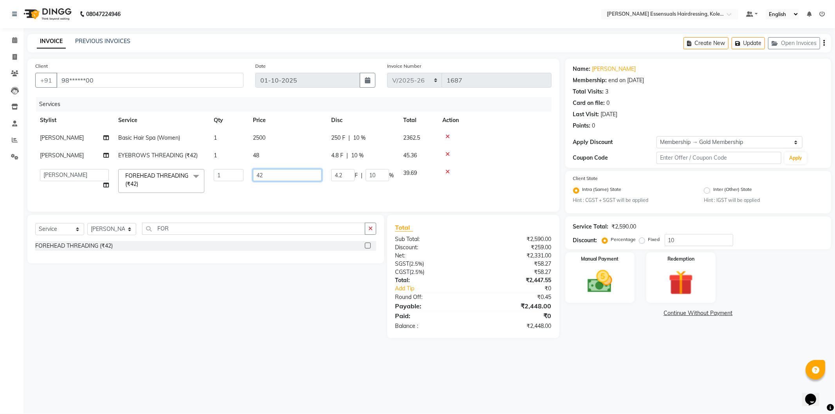
click at [273, 174] on input "42" at bounding box center [287, 175] width 69 height 12
type input "48"
click at [301, 155] on tr "[PERSON_NAME] EYEBROWS THREADING (₹42) 1 48 4.8 F | 10 % 45.36" at bounding box center [293, 156] width 516 height 18
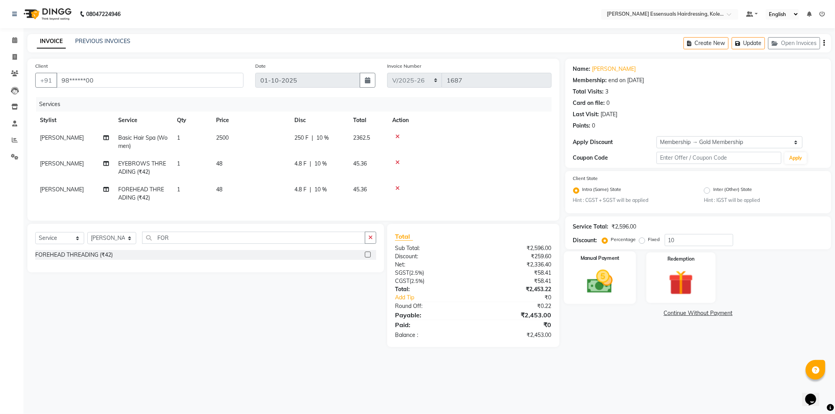
click at [603, 283] on img at bounding box center [600, 282] width 42 height 30
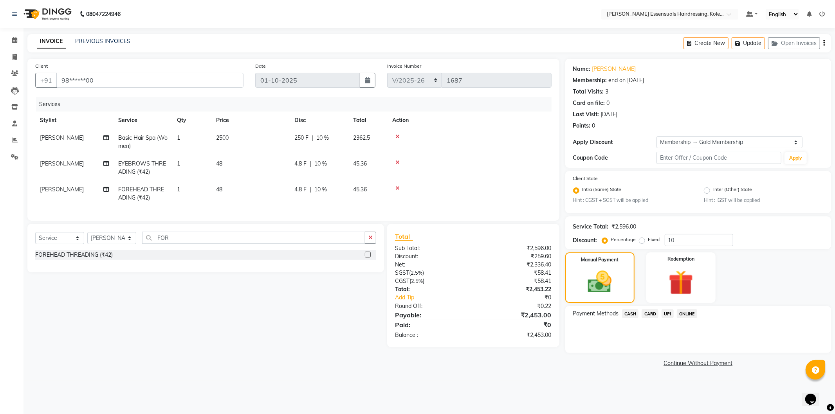
click at [666, 314] on span "UPI" at bounding box center [667, 313] width 12 height 9
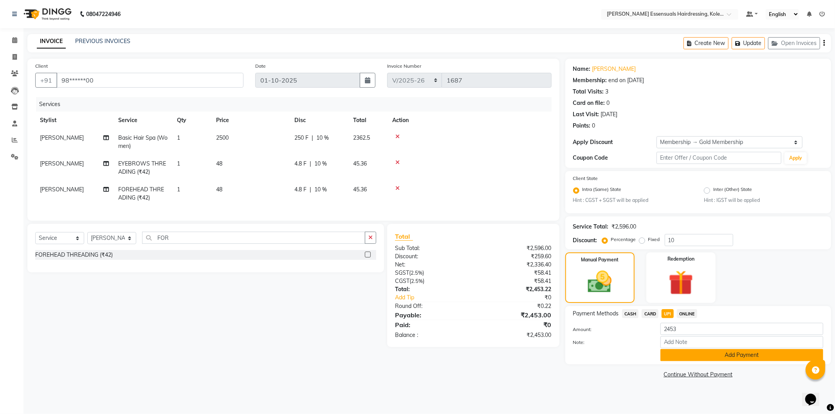
click at [672, 357] on button "Add Payment" at bounding box center [741, 355] width 163 height 12
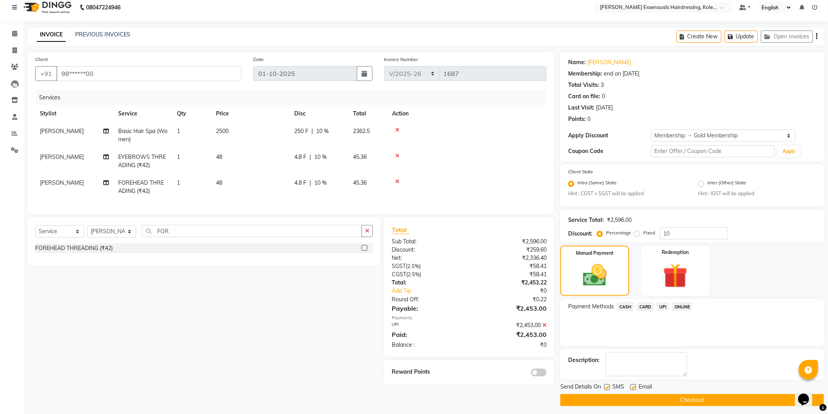
scroll to position [10, 0]
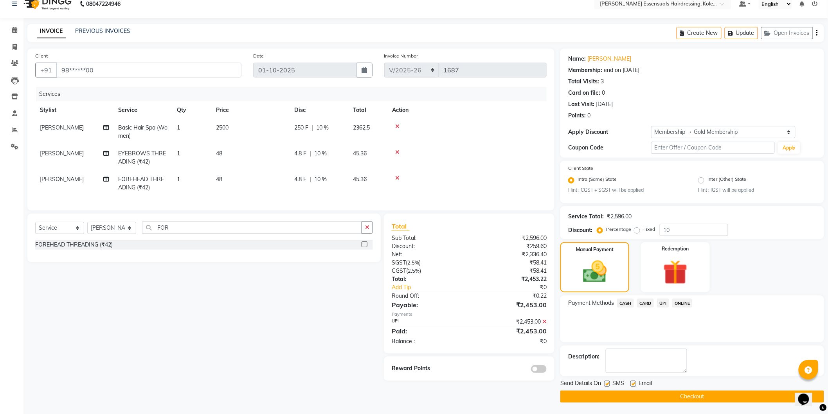
click at [690, 395] on button "Checkout" at bounding box center [692, 397] width 264 height 12
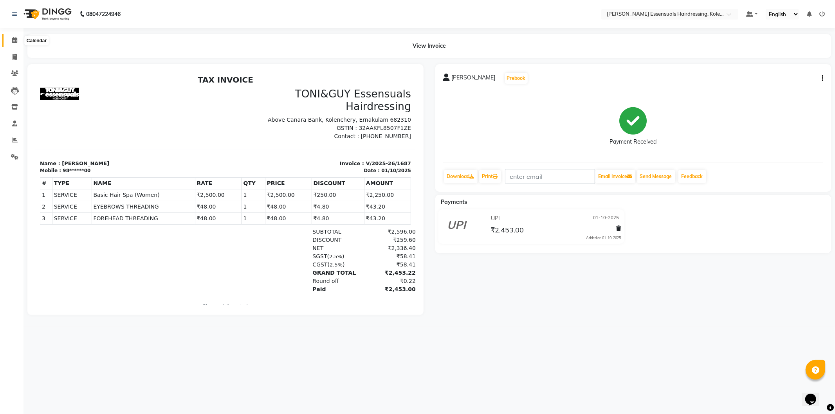
click at [12, 41] on icon at bounding box center [14, 40] width 5 height 6
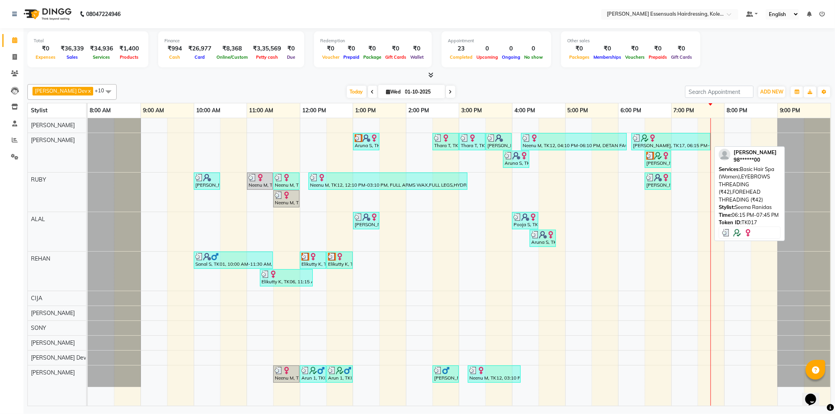
click at [667, 138] on div at bounding box center [671, 138] width 76 height 8
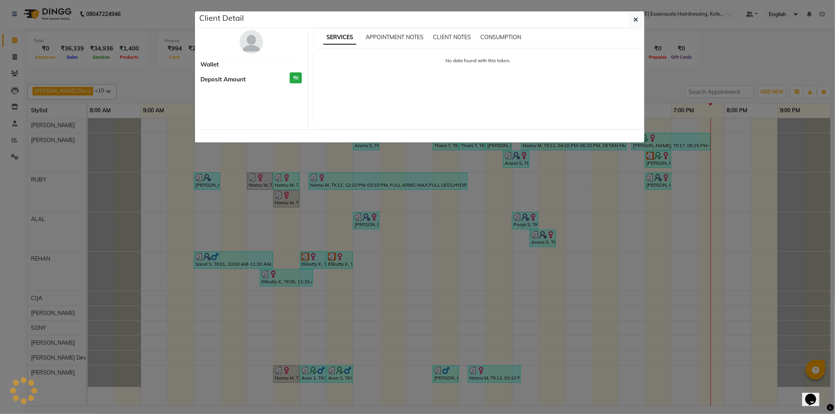
select select "3"
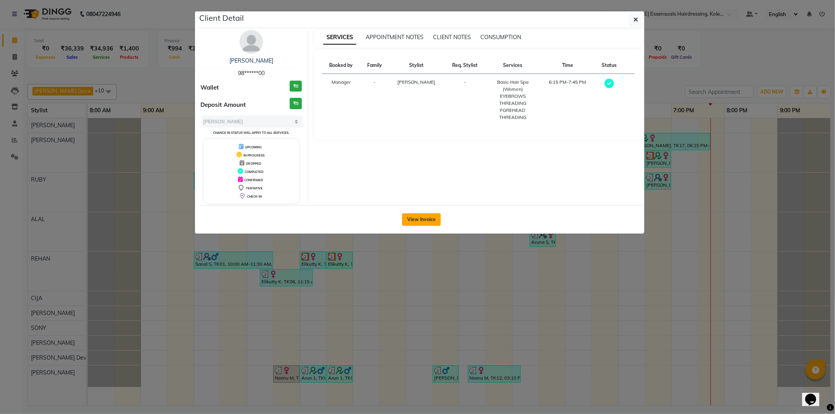
click at [414, 223] on button "View Invoice" at bounding box center [421, 219] width 39 height 13
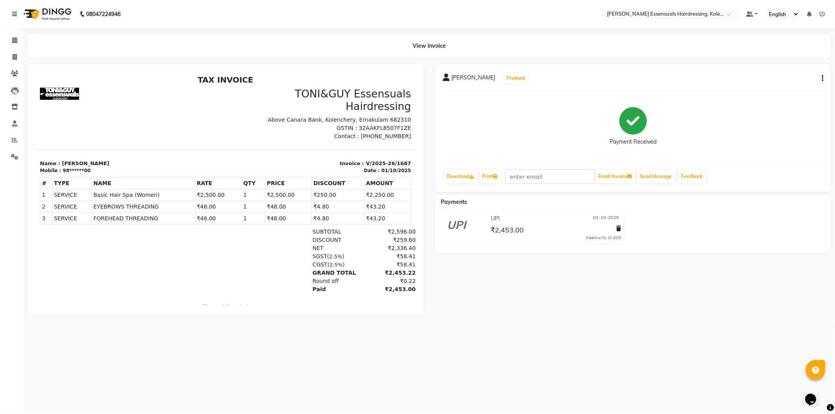
click at [823, 76] on div "[PERSON_NAME] Prebook Payment Received Download Print Email Invoice Send Messag…" at bounding box center [633, 128] width 396 height 128
click at [819, 76] on button "button" at bounding box center [820, 78] width 5 height 8
click at [792, 79] on div "Edit Invoice" at bounding box center [794, 79] width 31 height 10
select select "service"
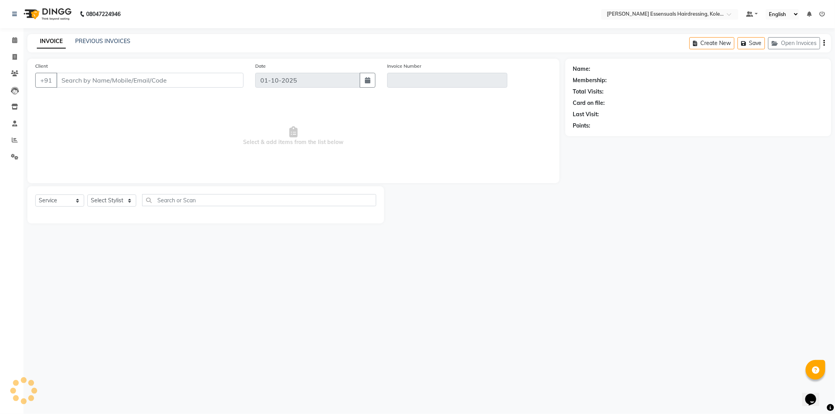
type input "98******00"
type input "V/2025-26/1687"
select select "2: Object"
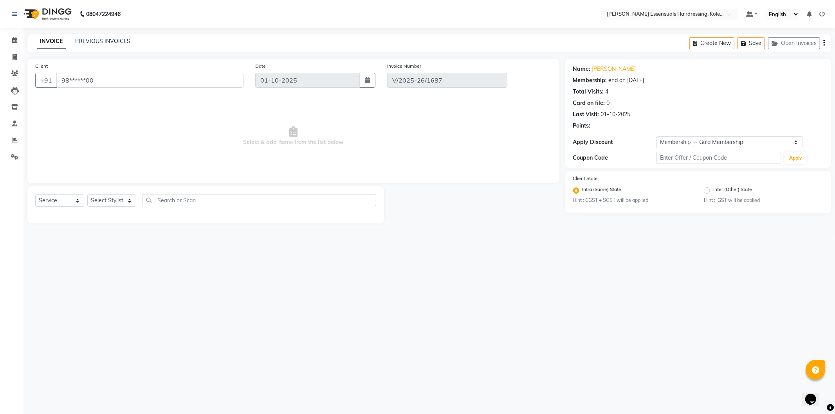
select select "select"
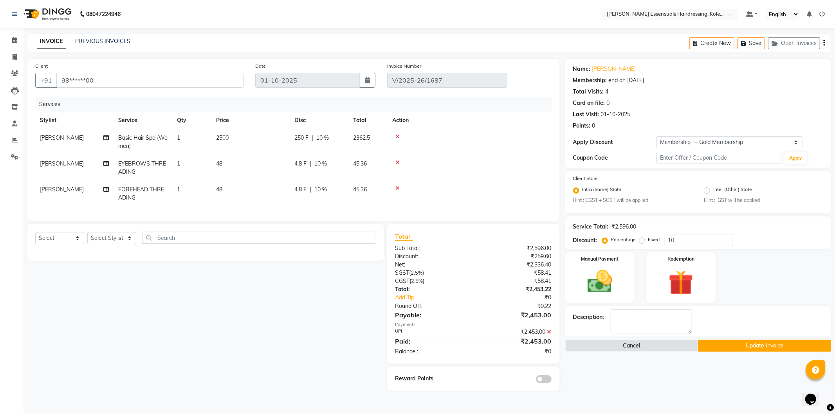
click at [329, 189] on div "4.8 F | 10 %" at bounding box center [318, 189] width 49 height 8
select select "79967"
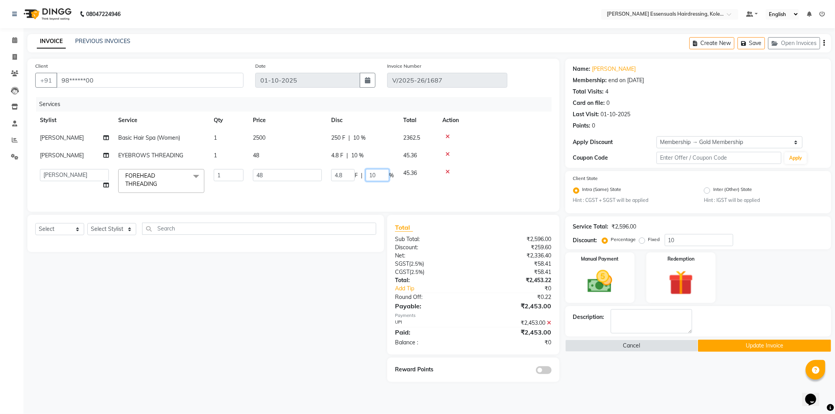
click at [377, 177] on input "10" at bounding box center [376, 175] width 23 height 12
type input "1"
click at [355, 156] on tr "[PERSON_NAME] EYEBROWS THREADING 1 48 4.8 F | 10 % 45.36" at bounding box center [293, 156] width 516 height 18
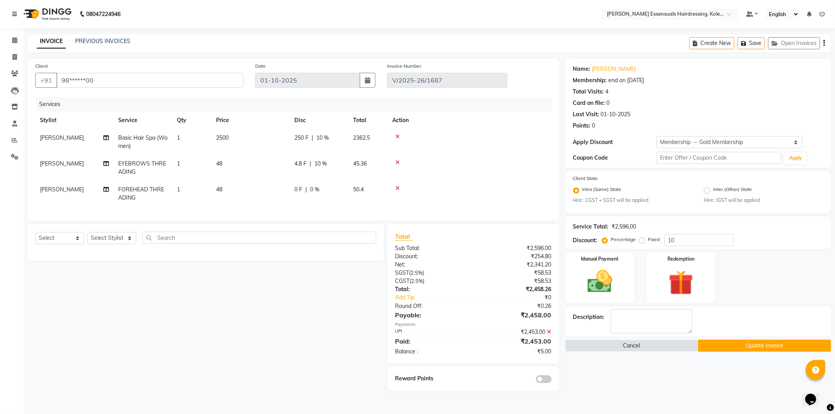
click at [327, 164] on div "4.8 F | 10 %" at bounding box center [318, 164] width 49 height 8
select select "79967"
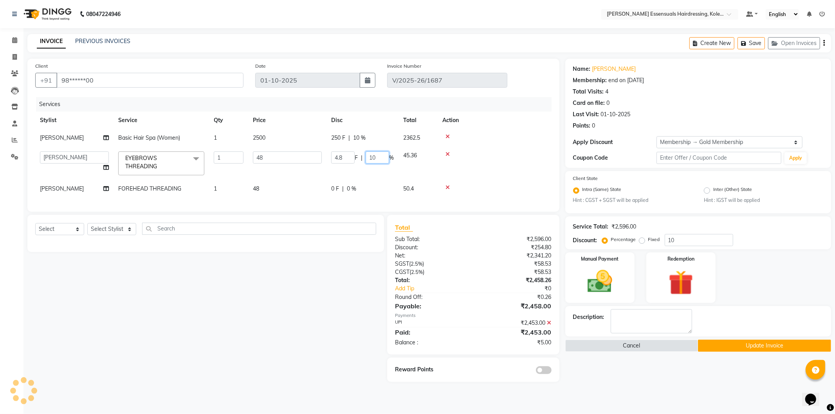
click at [378, 157] on input "10" at bounding box center [376, 157] width 23 height 12
type input "1"
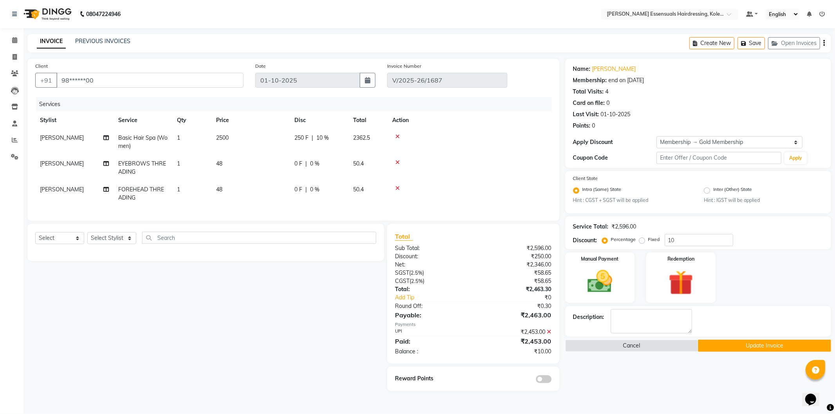
click at [510, 136] on div at bounding box center [469, 136] width 155 height 5
click at [737, 342] on button "Update Invoice" at bounding box center [764, 346] width 133 height 12
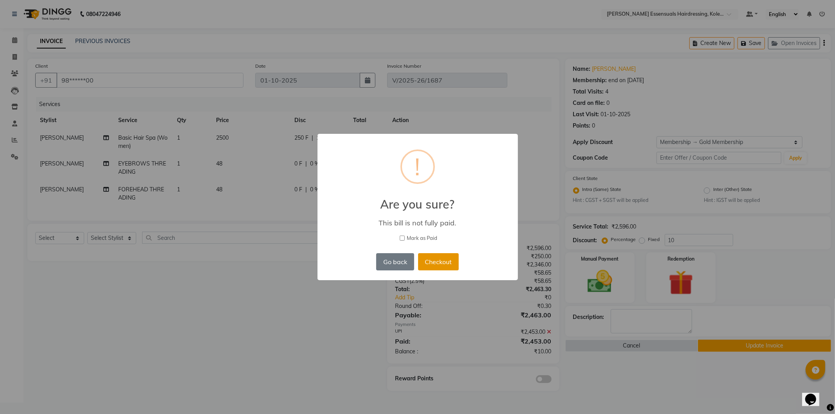
click at [433, 265] on button "Checkout" at bounding box center [438, 261] width 41 height 17
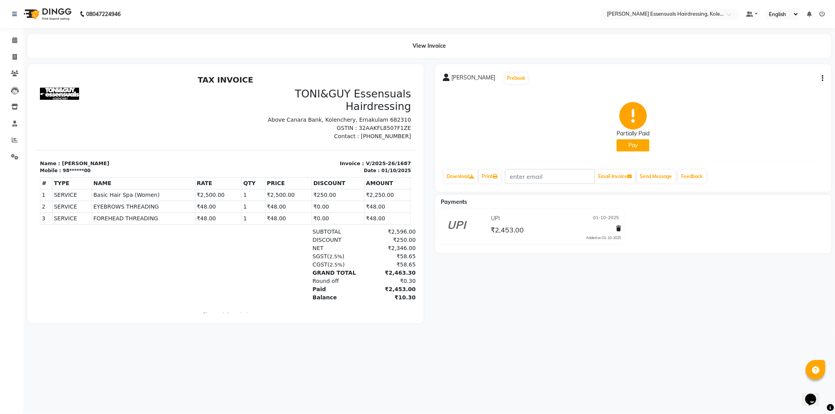
click at [822, 78] on icon "button" at bounding box center [822, 78] width 2 height 0
click at [794, 81] on div "Edit Invoice" at bounding box center [794, 79] width 31 height 10
select select "service"
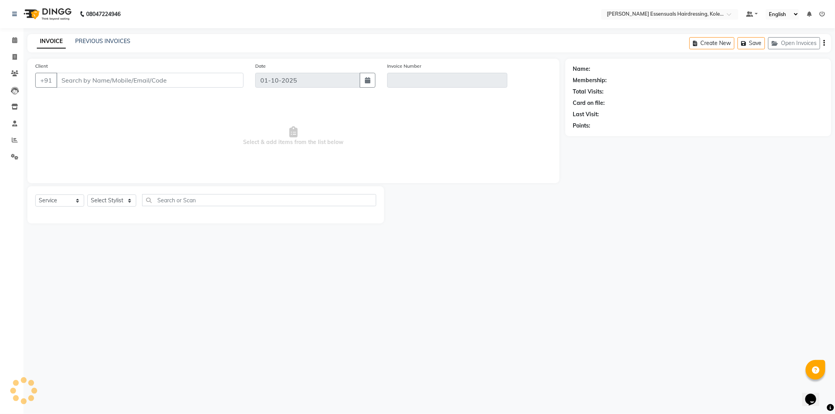
type input "98******00"
type input "V/2025-26/1687"
select select "2: Object"
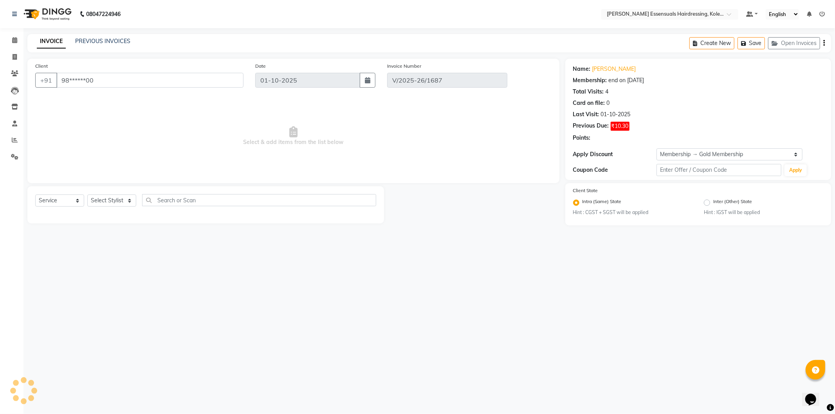
select select "select"
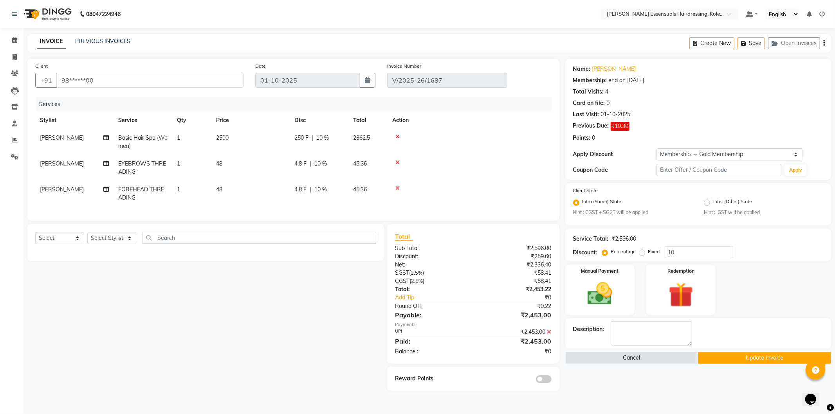
click at [728, 358] on button "Update Invoice" at bounding box center [764, 358] width 133 height 12
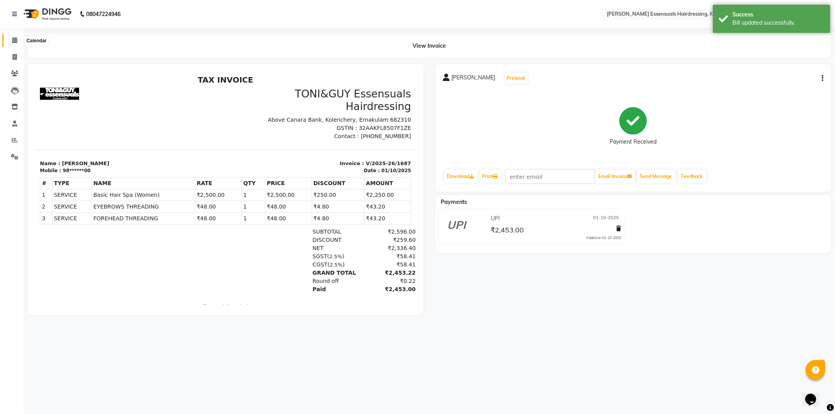
click at [15, 38] on icon at bounding box center [14, 40] width 5 height 6
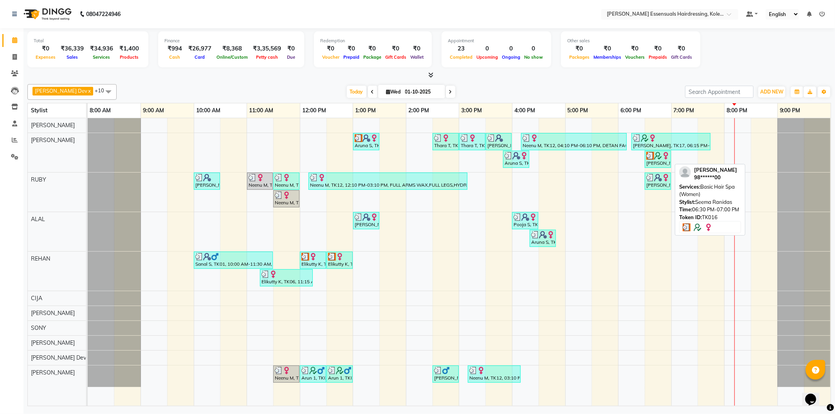
click at [666, 163] on div "[PERSON_NAME], TK16, 06:30 PM-07:00 PM, Basic Hair Spa (Women)" at bounding box center [657, 159] width 25 height 15
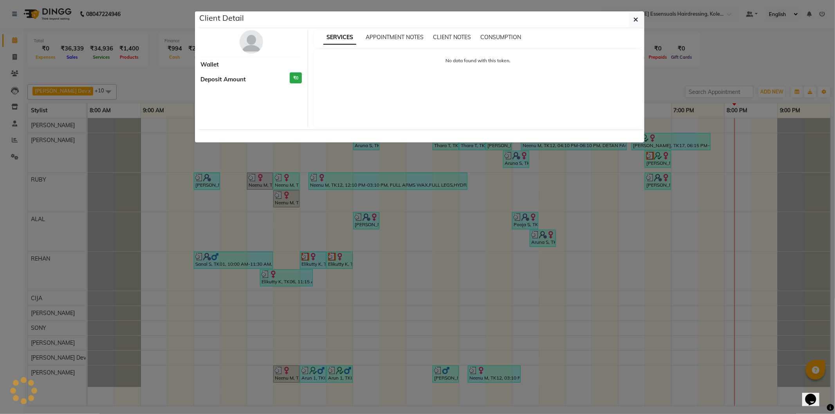
select select "3"
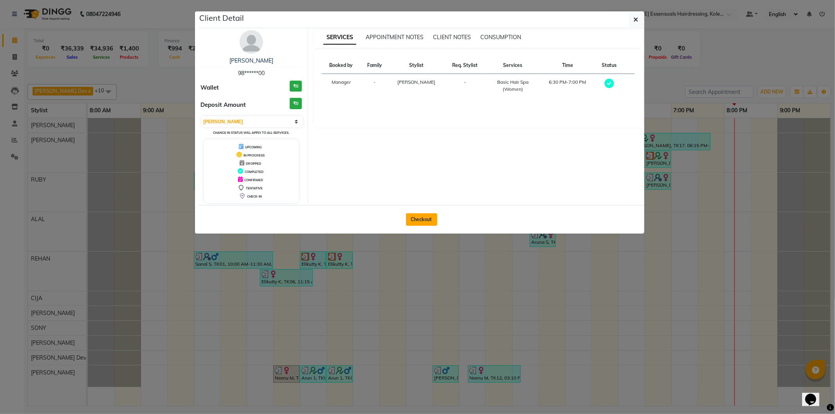
click at [419, 217] on button "Checkout" at bounding box center [421, 219] width 31 height 13
select select "service"
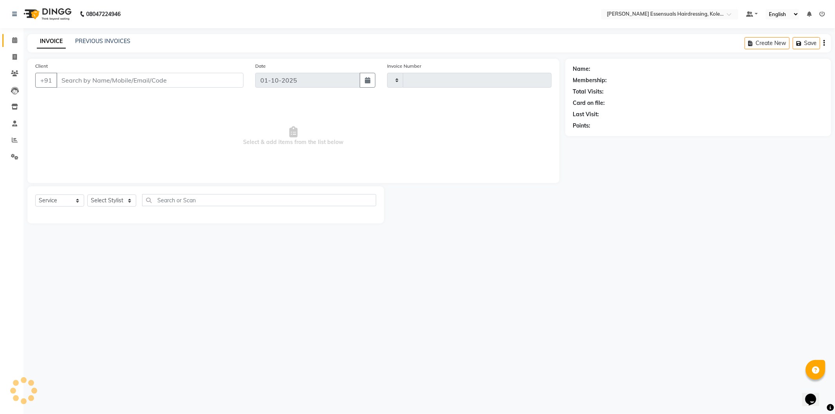
type input "1688"
select select "8281"
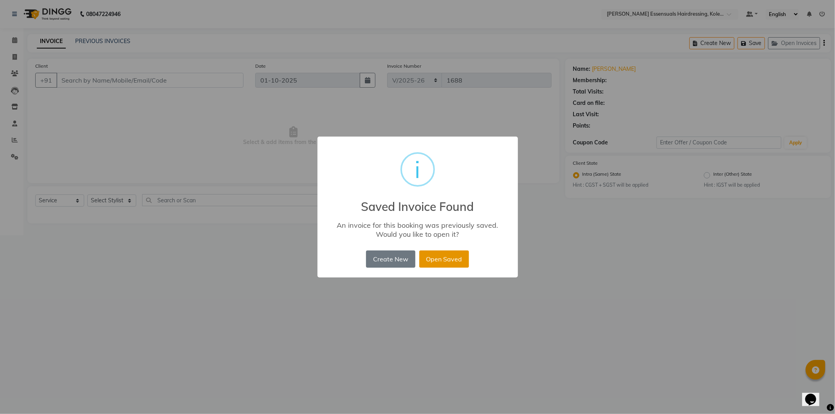
click at [456, 260] on button "Open Saved" at bounding box center [444, 258] width 50 height 17
type input "98******00"
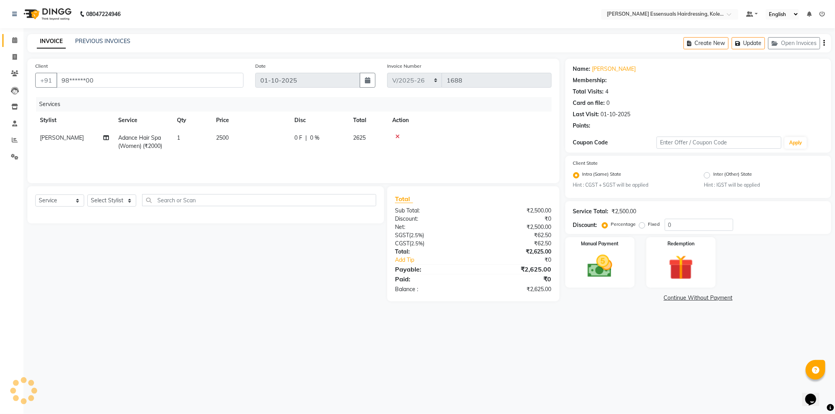
select select "2: Object"
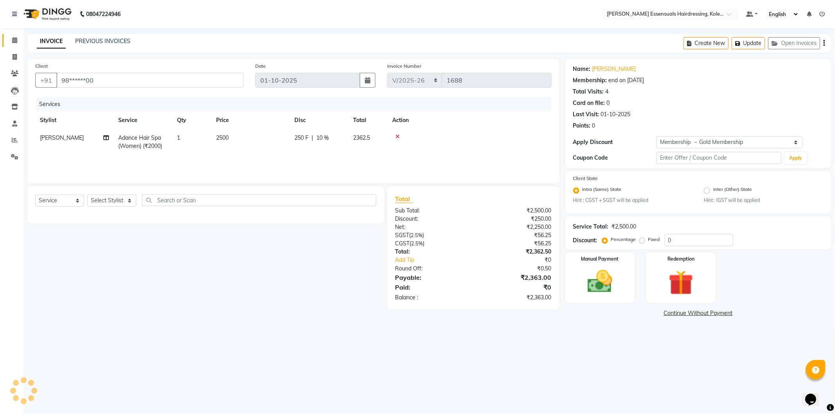
type input "10"
click at [19, 39] on span at bounding box center [15, 40] width 14 height 9
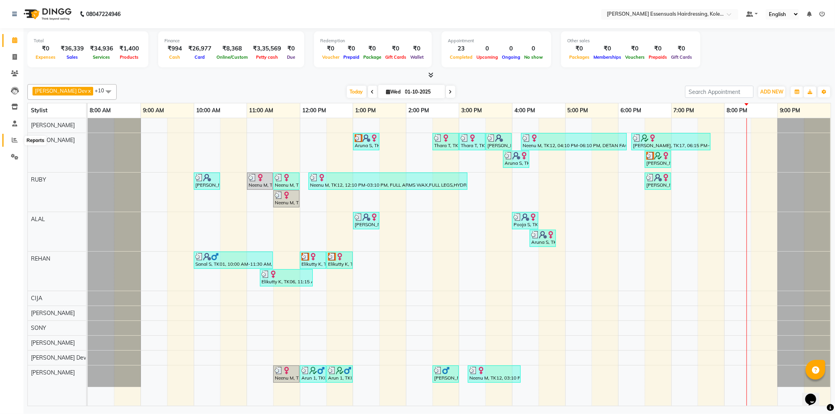
click at [14, 141] on icon at bounding box center [15, 140] width 6 height 6
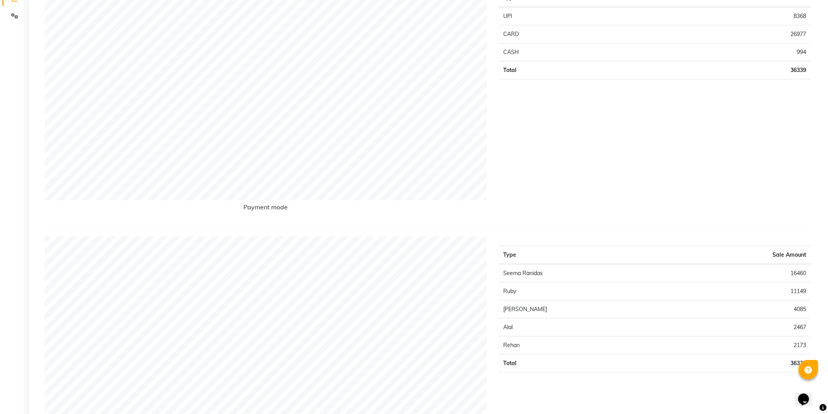
scroll to position [217, 0]
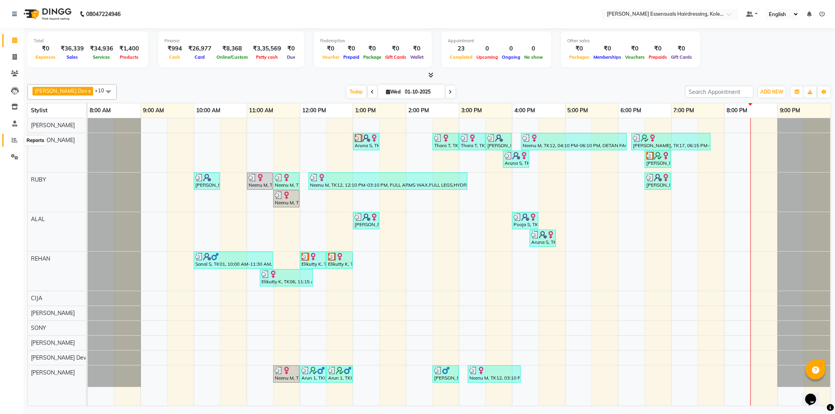
click at [14, 140] on icon at bounding box center [15, 140] width 6 height 6
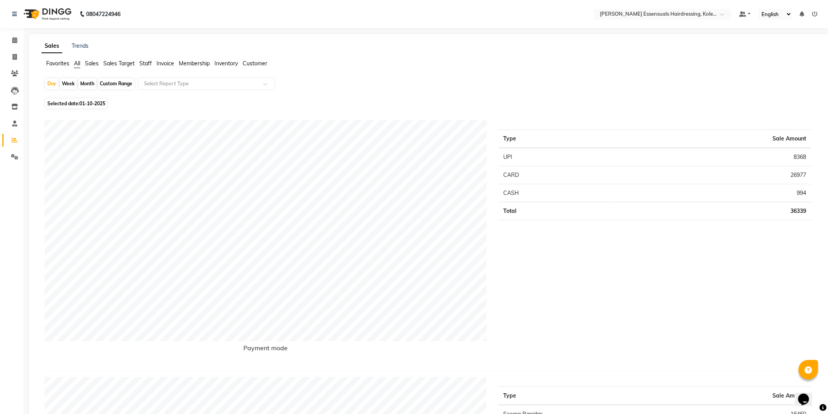
click at [89, 63] on span "Sales" at bounding box center [92, 63] width 14 height 7
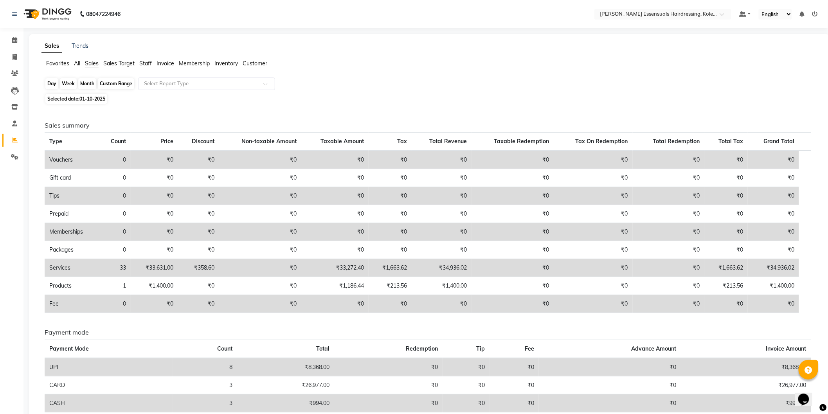
click at [49, 84] on div "Day" at bounding box center [51, 83] width 13 height 11
select select "10"
select select "2025"
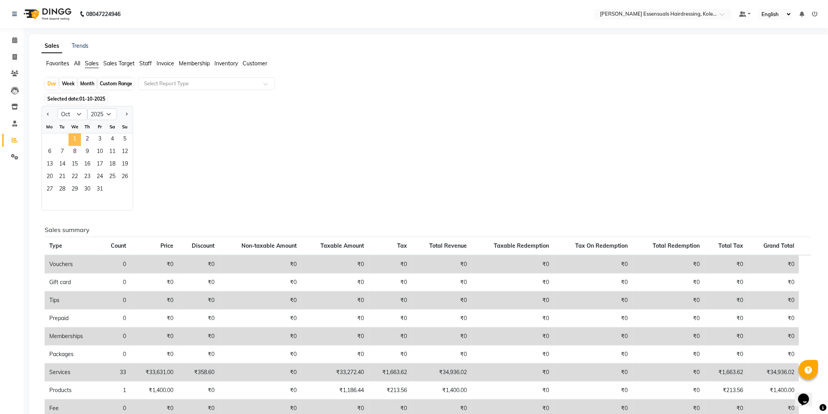
click at [72, 138] on span "1" at bounding box center [74, 139] width 13 height 13
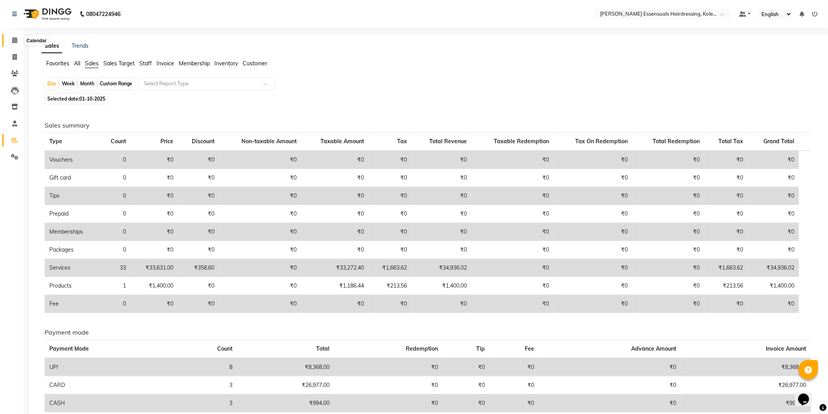
click at [12, 37] on icon at bounding box center [14, 40] width 5 height 6
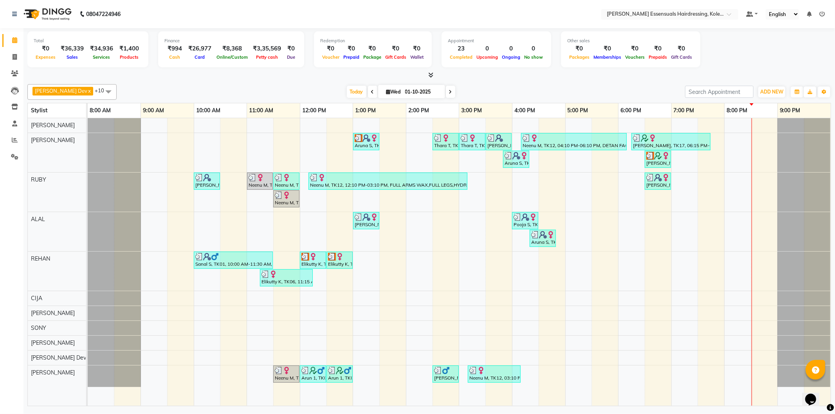
click at [765, 229] on div "Aruna S, TK08, 01:00 PM-01:30 PM, WOMENS PER STREAK (WOMEN) Thara T, TK10, 02:3…" at bounding box center [459, 262] width 743 height 288
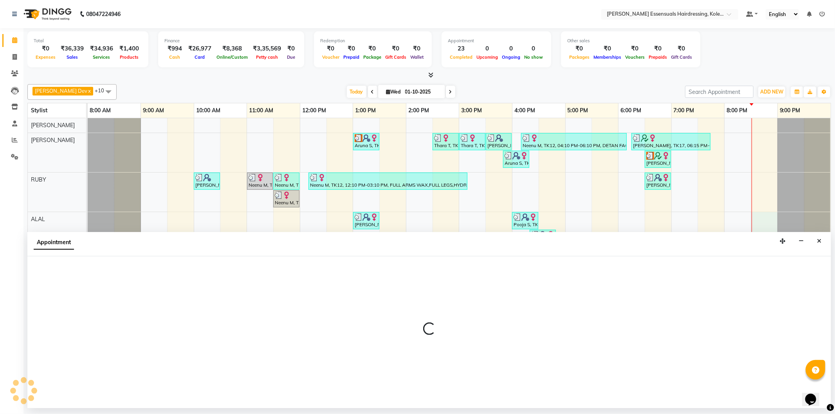
select select "79970"
select select "1230"
select select "tentative"
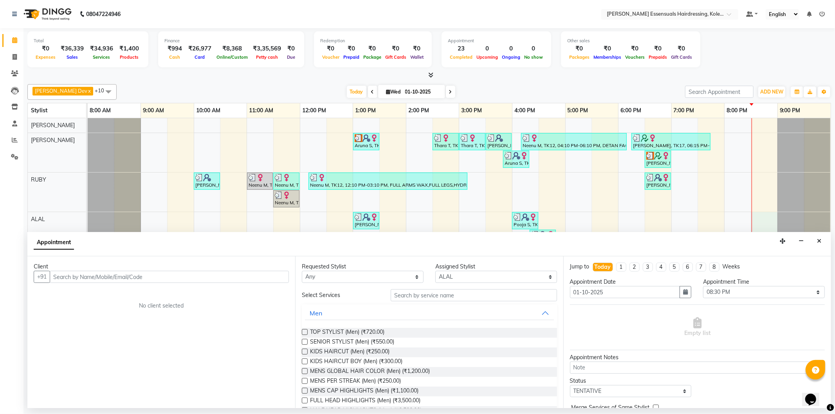
click at [220, 274] on input "text" at bounding box center [169, 277] width 239 height 12
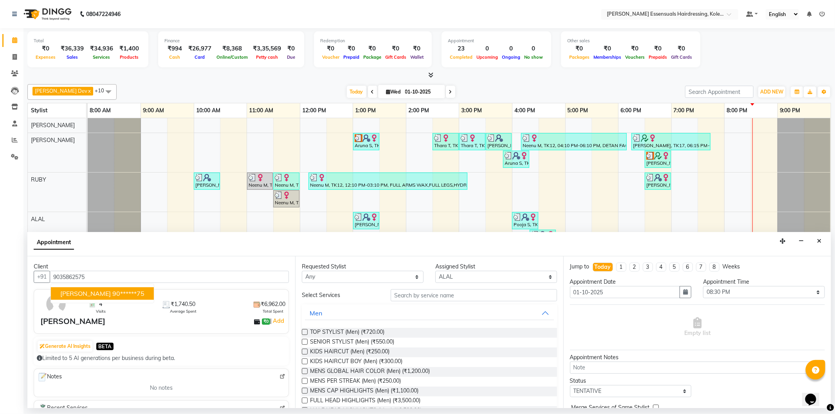
click at [112, 295] on ngb-highlight "90******75" at bounding box center [128, 294] width 32 height 8
type input "90******75"
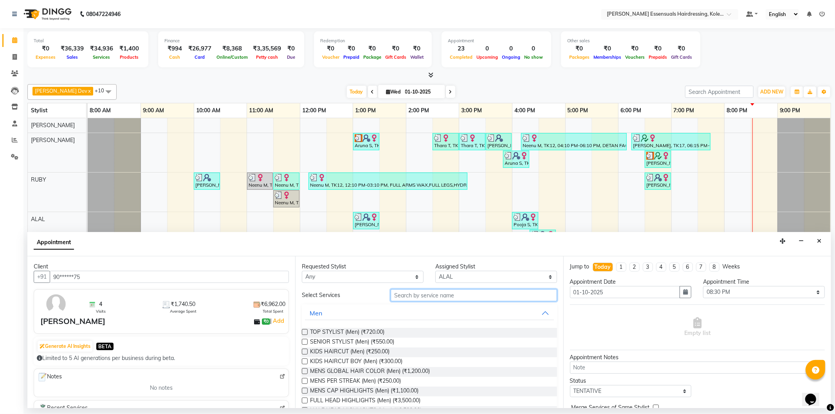
click at [428, 296] on input "text" at bounding box center [474, 295] width 166 height 12
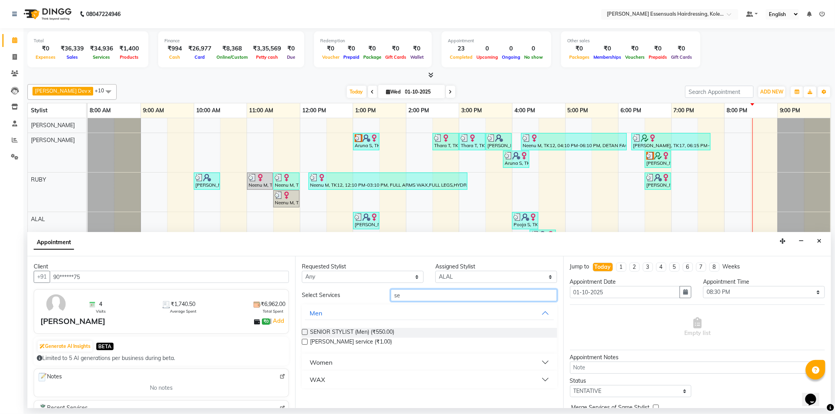
type input "se"
click at [304, 331] on label at bounding box center [305, 332] width 6 height 6
click at [304, 331] on input "checkbox" at bounding box center [304, 332] width 5 height 5
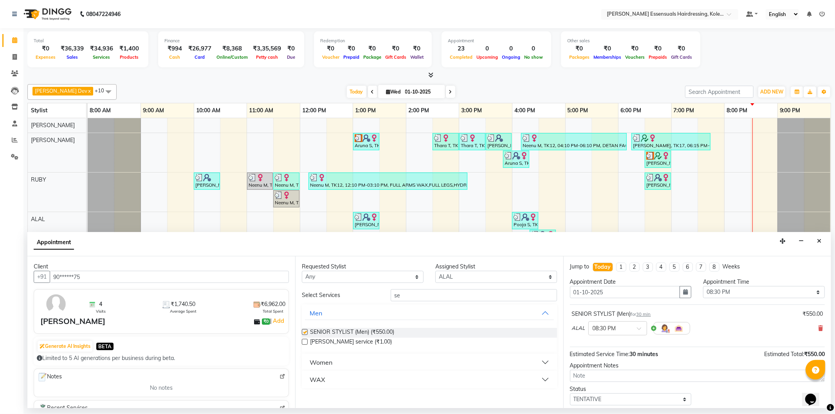
checkbox input "false"
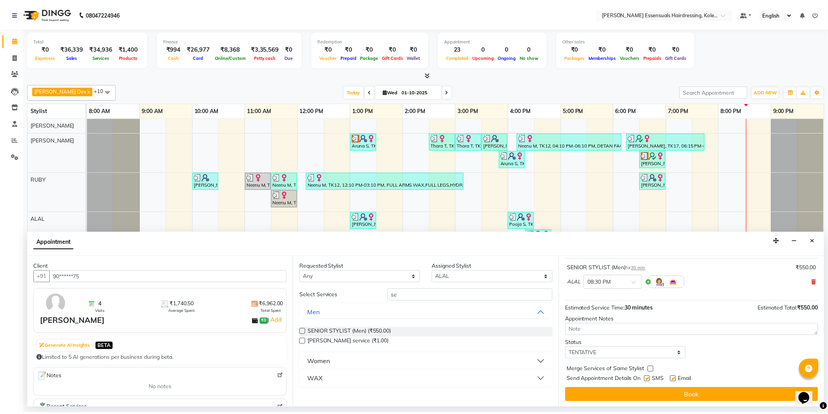
scroll to position [46, 0]
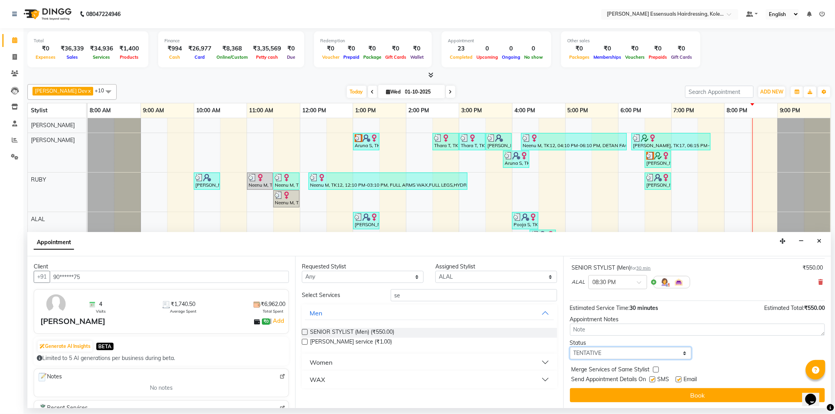
click at [634, 357] on select "Select TENTATIVE CONFIRM CHECK-IN UPCOMING" at bounding box center [631, 353] width 122 height 12
select select "check-in"
click at [570, 347] on select "Select TENTATIVE CONFIRM CHECK-IN UPCOMING" at bounding box center [631, 353] width 122 height 12
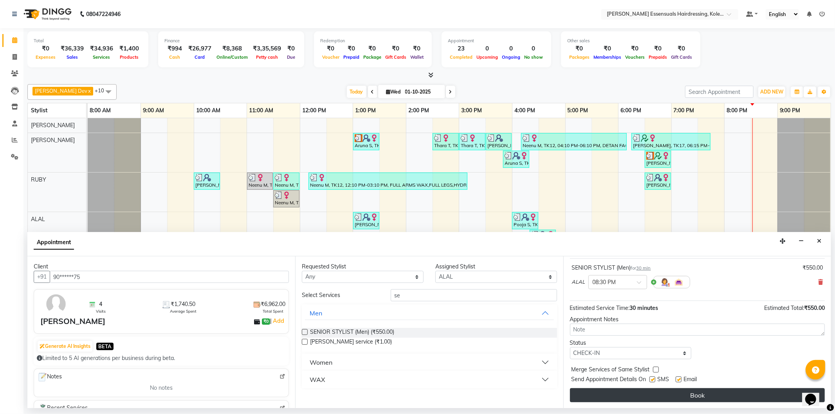
click at [638, 397] on button "Book" at bounding box center [697, 395] width 255 height 14
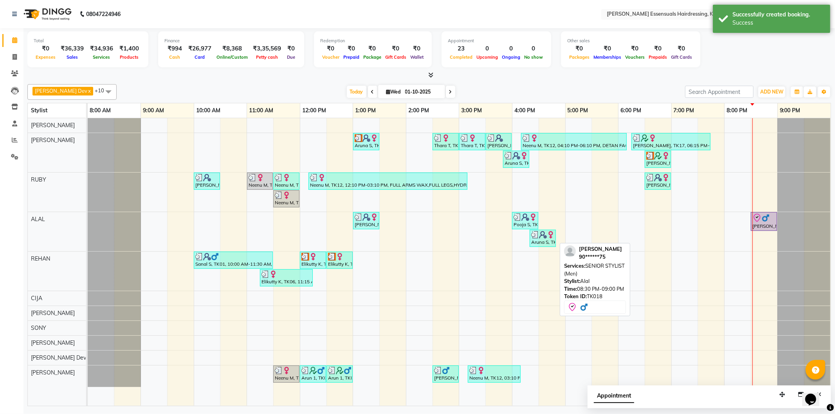
click at [756, 216] on icon at bounding box center [756, 217] width 9 height 9
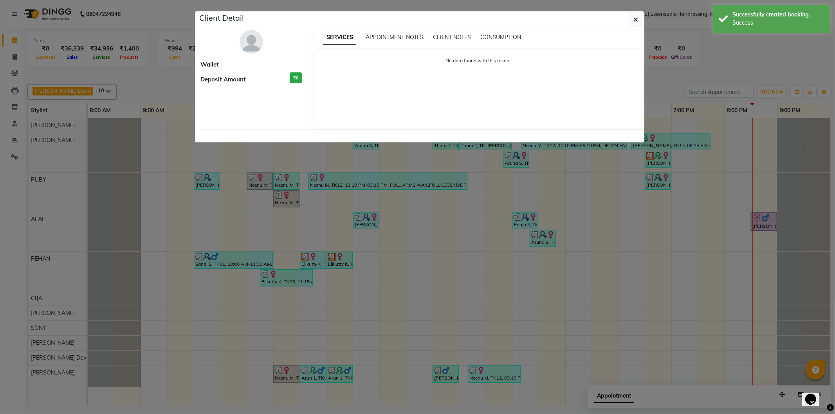
select select "8"
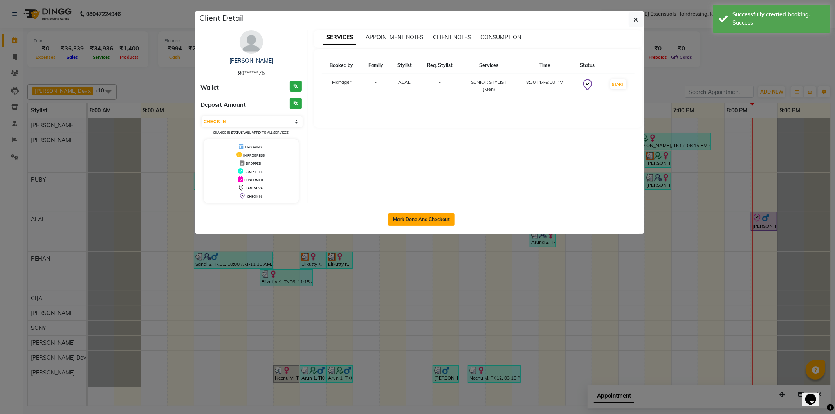
click at [443, 215] on button "Mark Done And Checkout" at bounding box center [421, 219] width 67 height 13
select select "service"
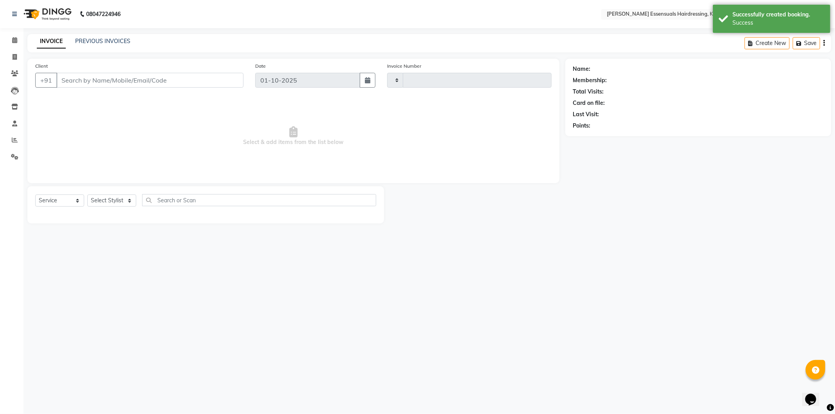
type input "1688"
select select "8281"
type input "90******75"
select select "79970"
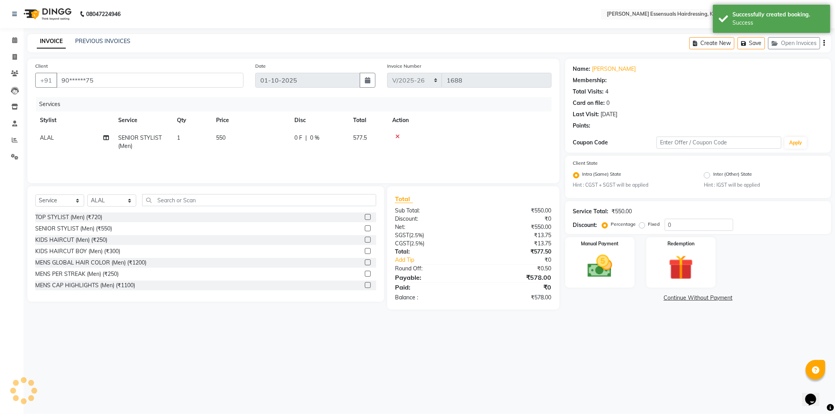
select select "1: Object"
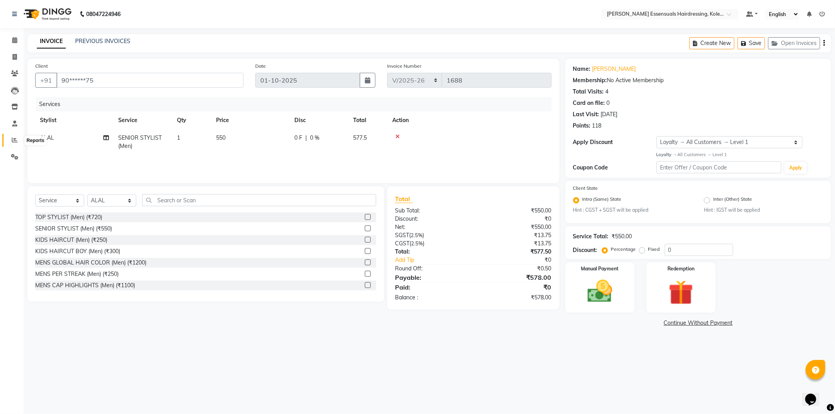
click at [14, 139] on icon at bounding box center [15, 140] width 6 height 6
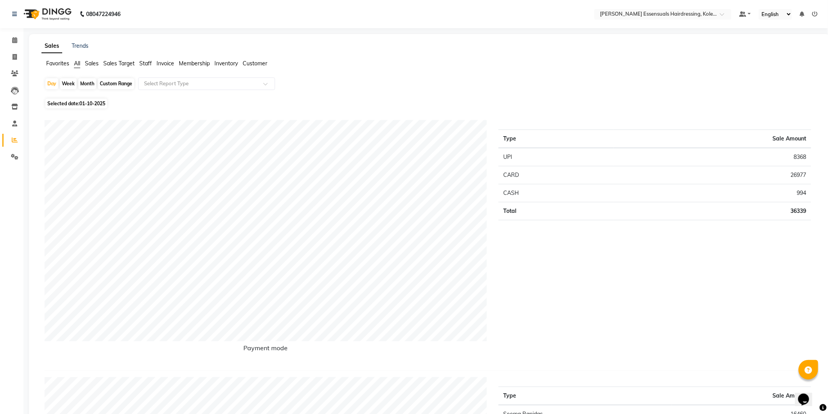
click at [85, 63] on span "Sales" at bounding box center [92, 63] width 14 height 7
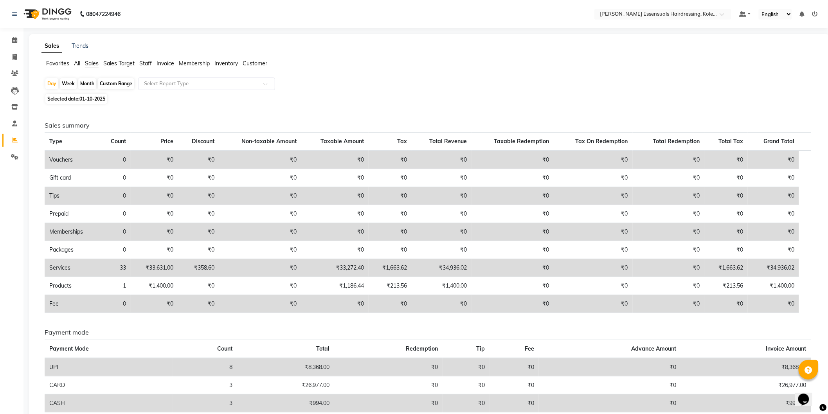
click at [150, 63] on span "Staff" at bounding box center [145, 63] width 13 height 7
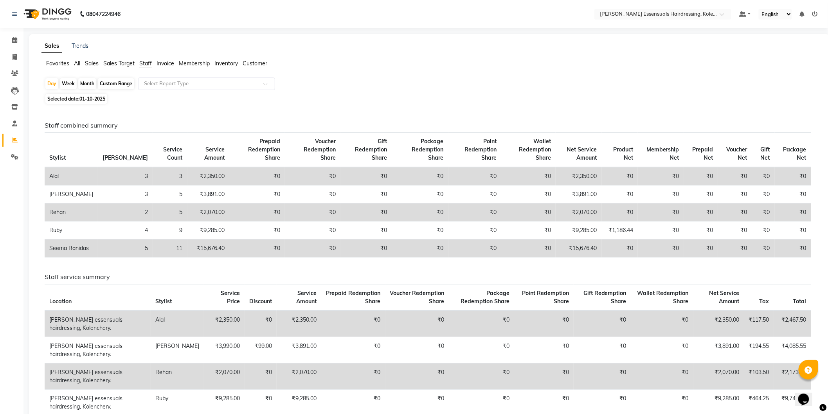
click at [85, 81] on div "Month" at bounding box center [87, 83] width 18 height 11
select select "10"
select select "2025"
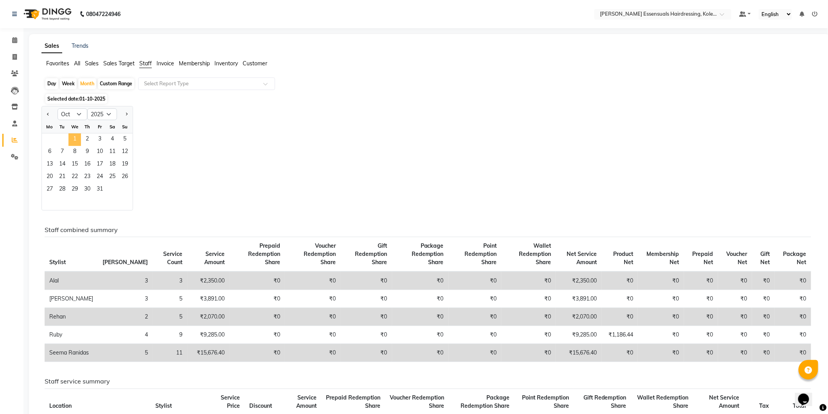
click at [73, 137] on span "1" at bounding box center [74, 139] width 13 height 13
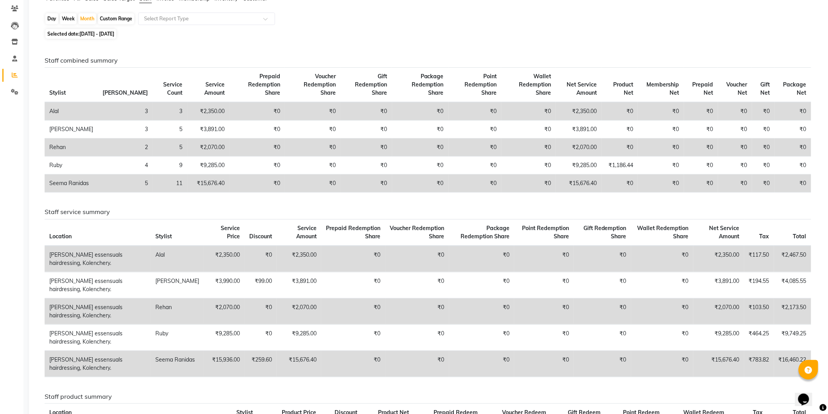
scroll to position [87, 0]
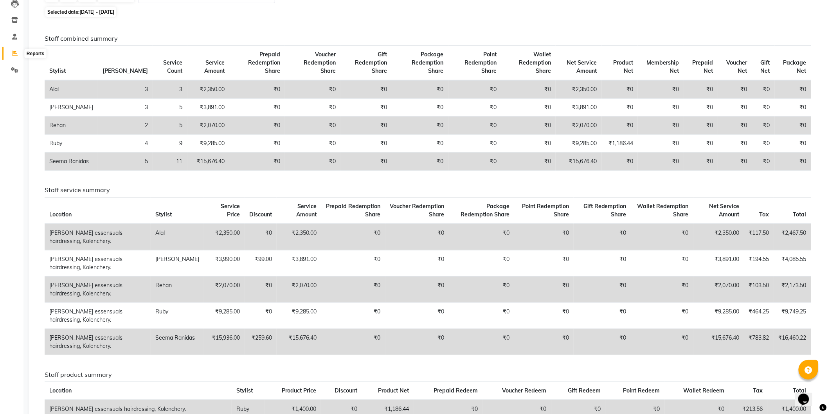
click at [17, 53] on span at bounding box center [15, 53] width 14 height 9
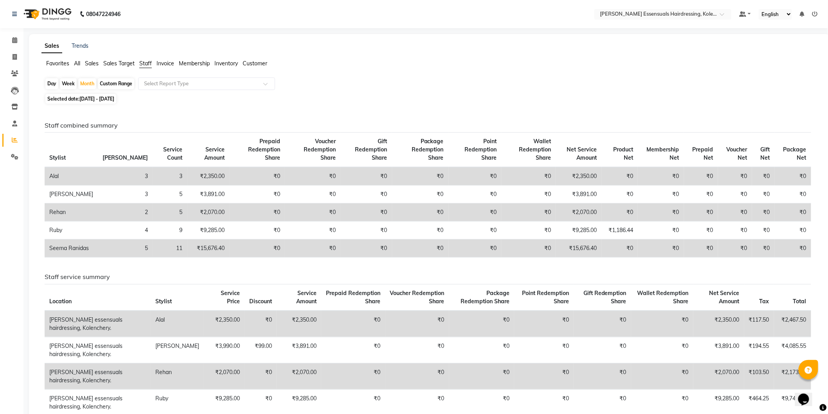
click at [91, 63] on span "Sales" at bounding box center [92, 63] width 14 height 7
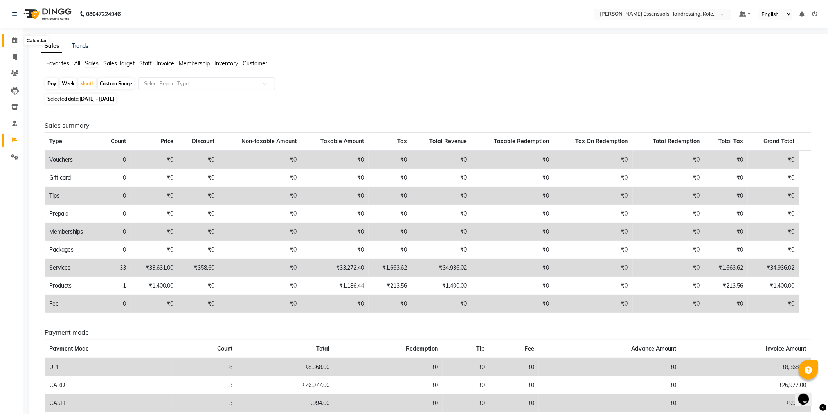
click at [13, 41] on icon at bounding box center [14, 40] width 5 height 6
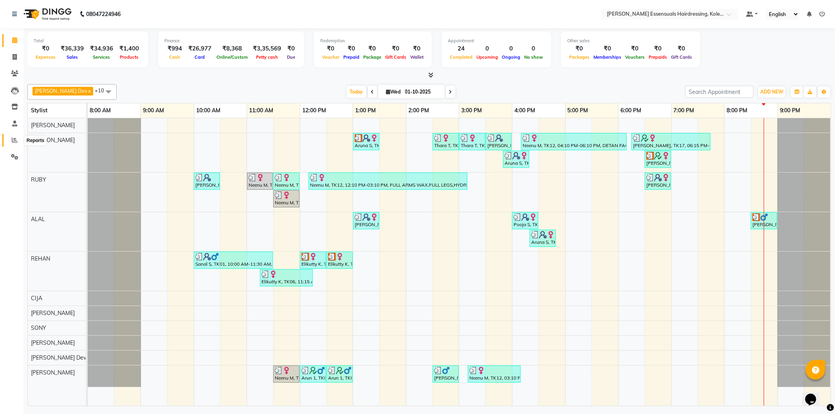
click at [12, 138] on icon at bounding box center [15, 140] width 6 height 6
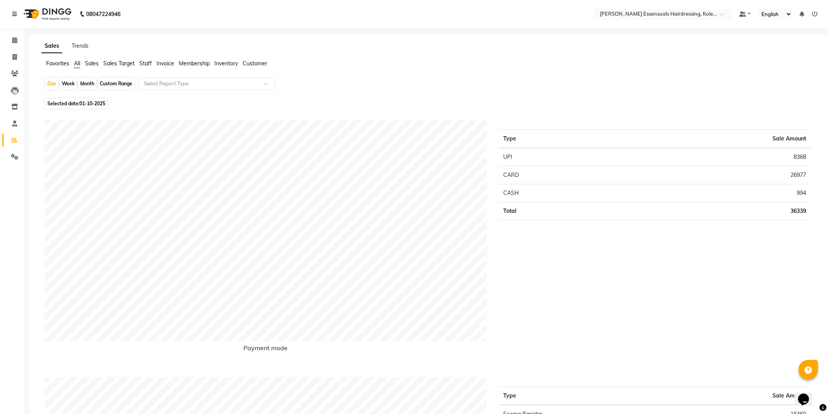
click at [89, 61] on span "Sales" at bounding box center [92, 63] width 14 height 7
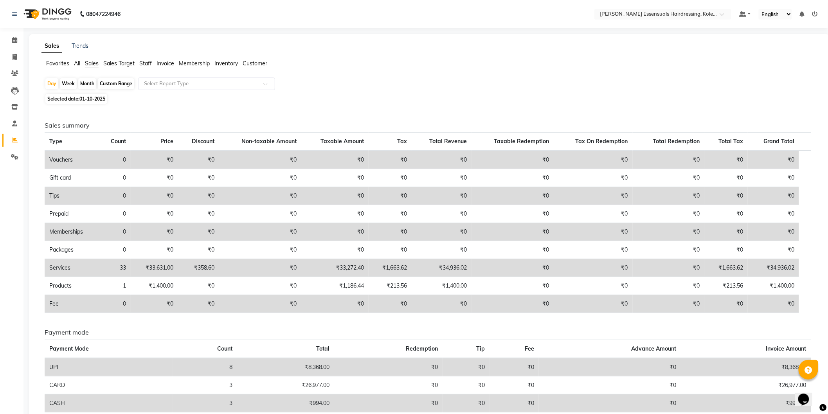
click at [83, 83] on div "Month" at bounding box center [87, 83] width 18 height 11
select select "10"
select select "2025"
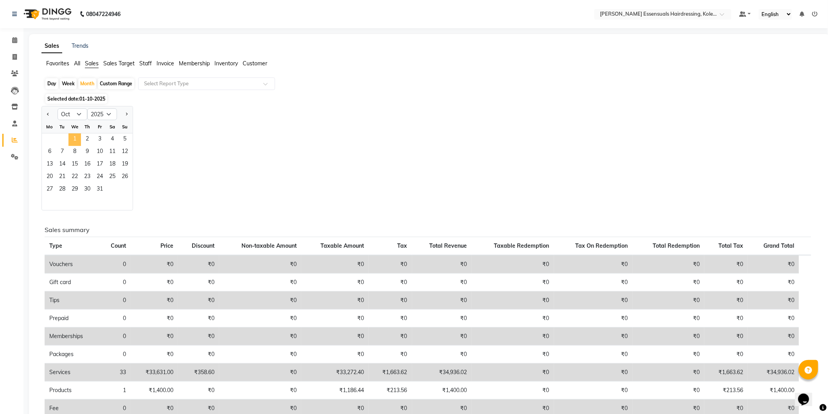
click at [70, 140] on span "1" at bounding box center [74, 139] width 13 height 13
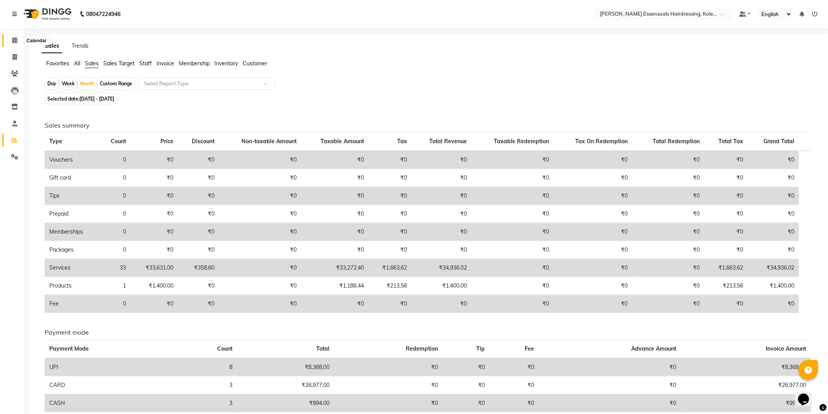
click at [10, 38] on span at bounding box center [15, 40] width 14 height 9
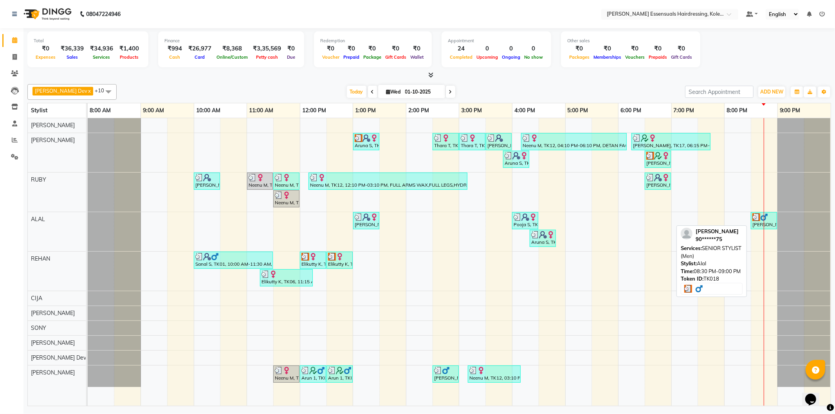
click at [761, 222] on div "[PERSON_NAME], TK18, 08:30 PM-09:00 PM, SENIOR STYLIST (Men)" at bounding box center [763, 220] width 25 height 15
select select "3"
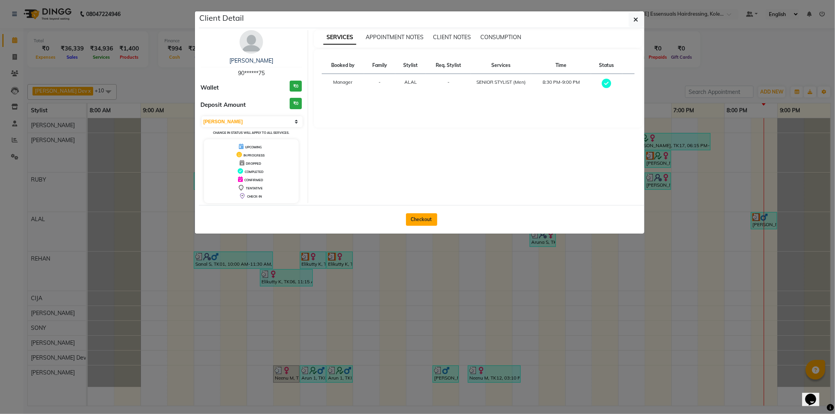
click at [432, 220] on button "Checkout" at bounding box center [421, 219] width 31 height 13
select select "service"
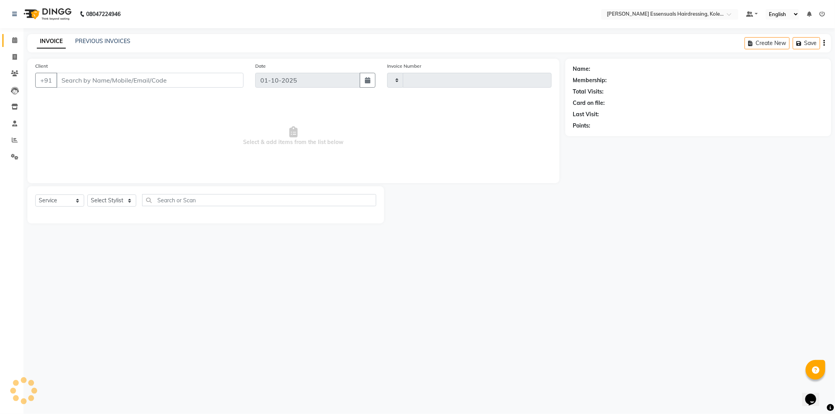
type input "1688"
select select "8281"
type input "90******75"
select select "79970"
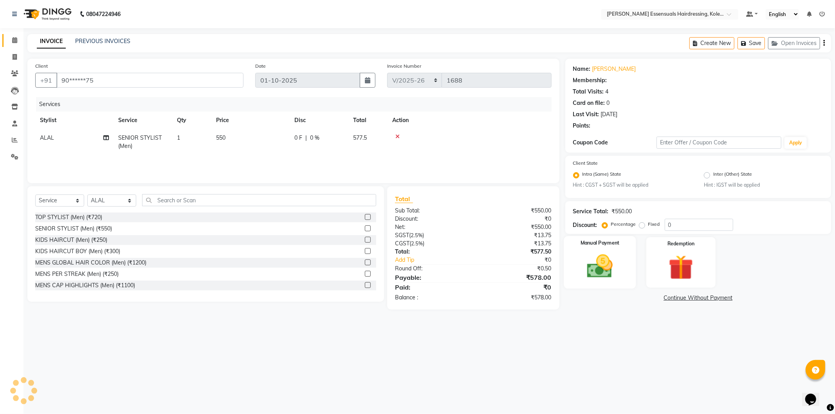
select select "1: Object"
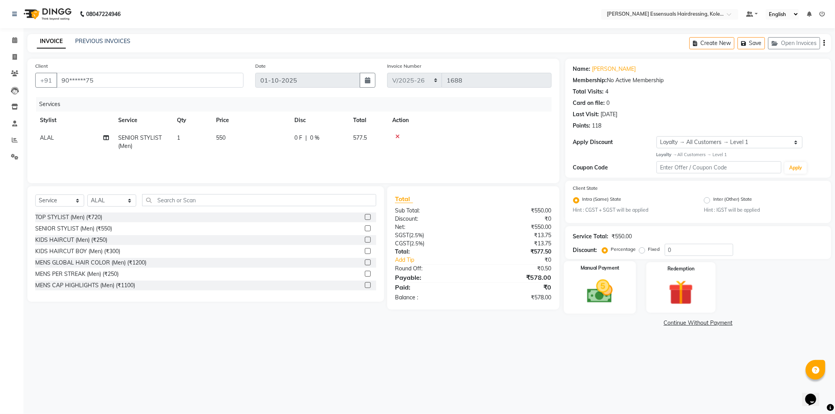
click at [607, 286] on img at bounding box center [600, 292] width 42 height 30
click at [672, 323] on span "UPI" at bounding box center [667, 323] width 12 height 9
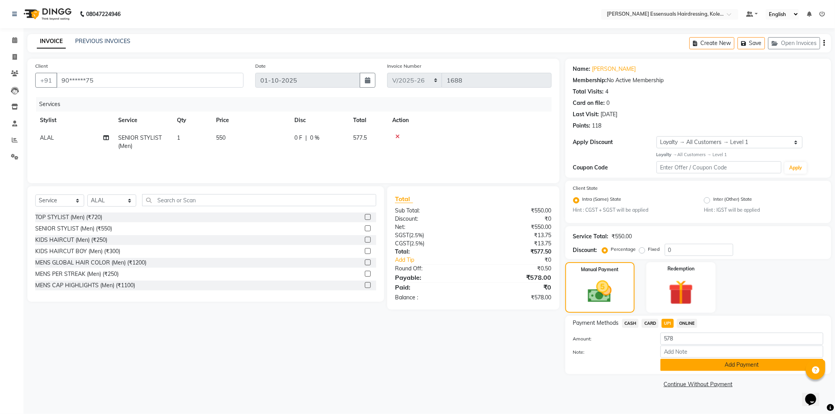
click at [688, 369] on button "Add Payment" at bounding box center [741, 365] width 163 height 12
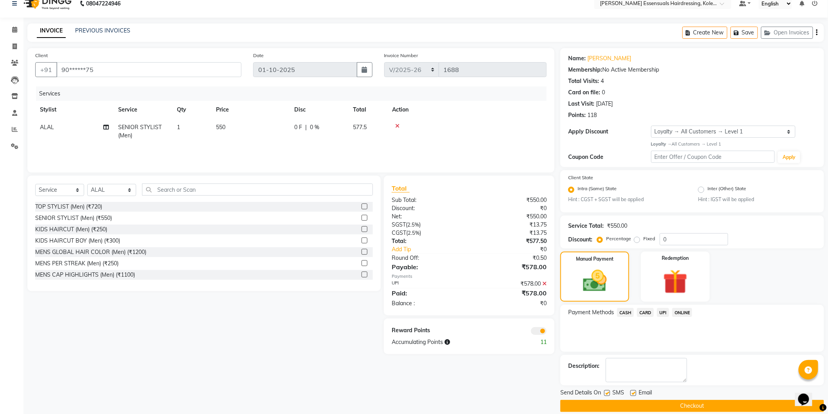
scroll to position [20, 0]
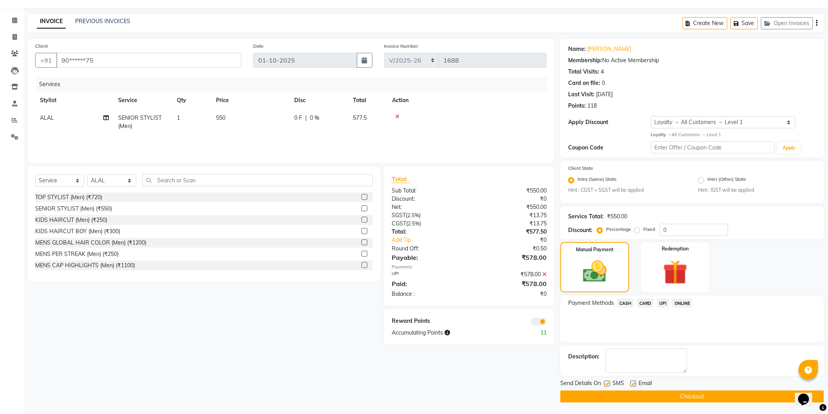
click at [691, 394] on button "Checkout" at bounding box center [692, 397] width 264 height 12
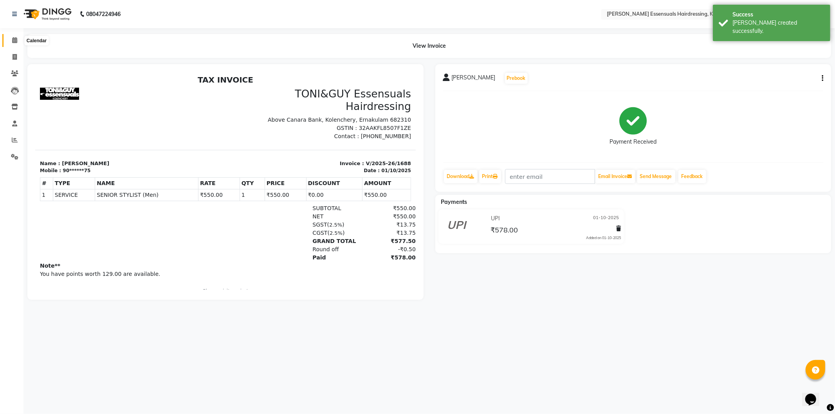
click at [12, 42] on icon at bounding box center [14, 40] width 5 height 6
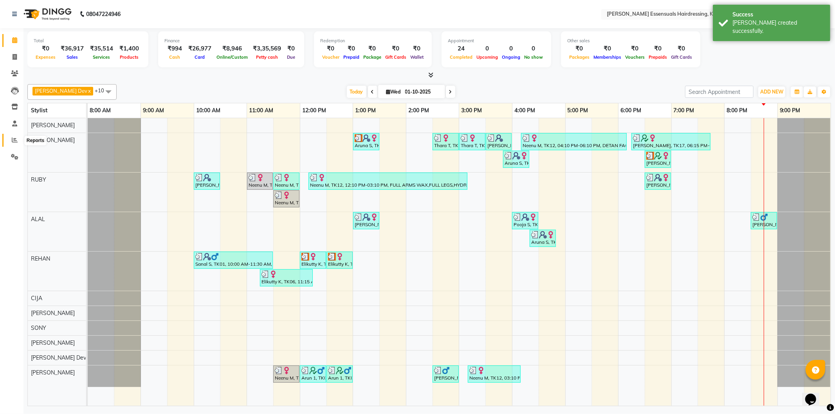
click at [16, 141] on icon at bounding box center [15, 140] width 6 height 6
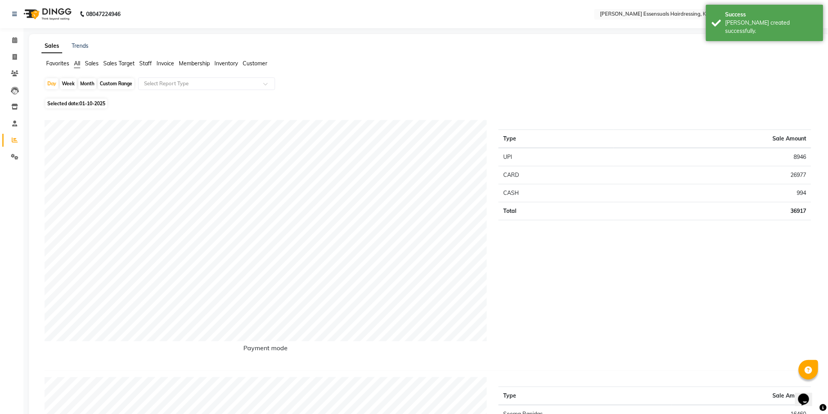
click at [92, 63] on span "Sales" at bounding box center [92, 63] width 14 height 7
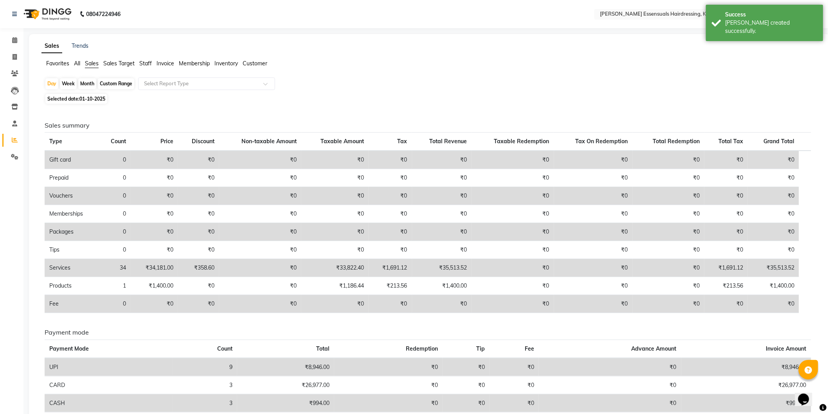
click at [146, 62] on span "Staff" at bounding box center [145, 63] width 13 height 7
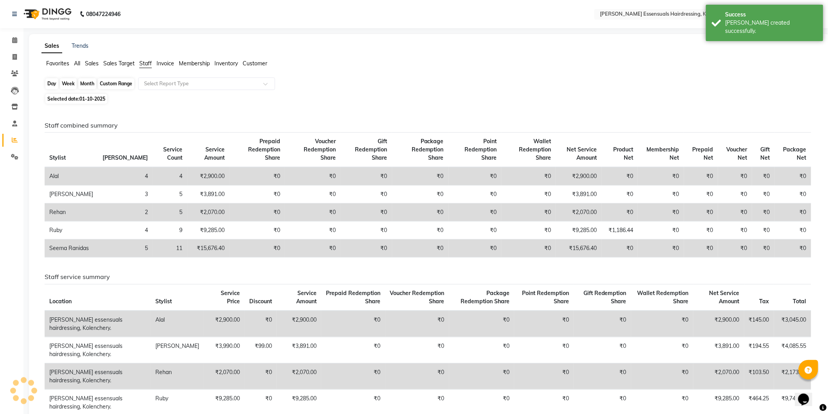
click at [53, 80] on div "Day" at bounding box center [51, 83] width 13 height 11
select select "10"
select select "2025"
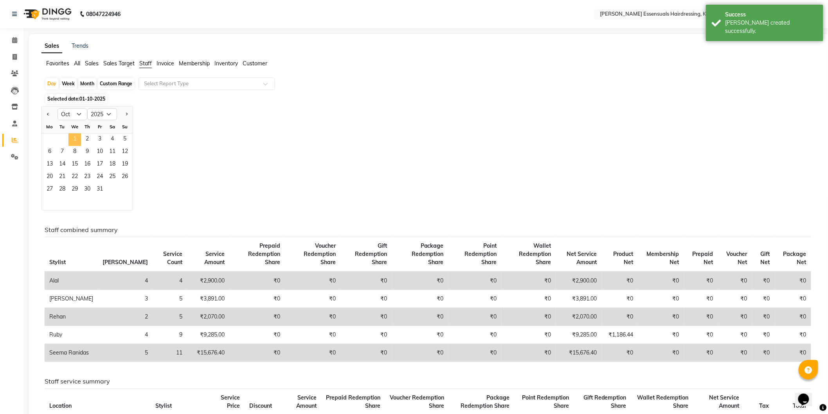
click at [76, 140] on span "1" at bounding box center [74, 139] width 13 height 13
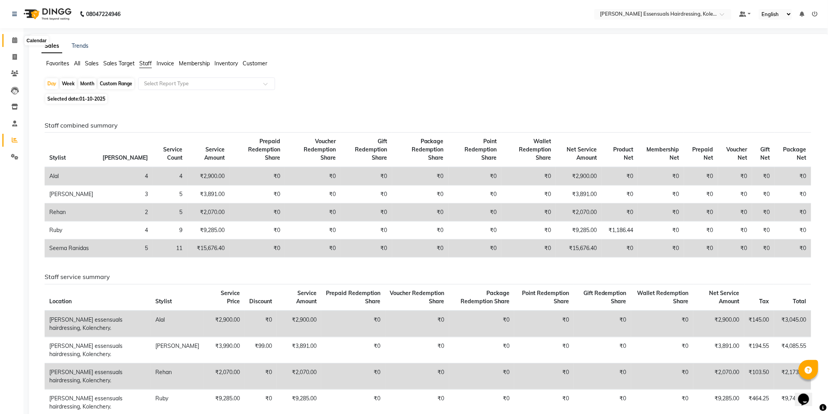
click at [14, 43] on span at bounding box center [15, 40] width 14 height 9
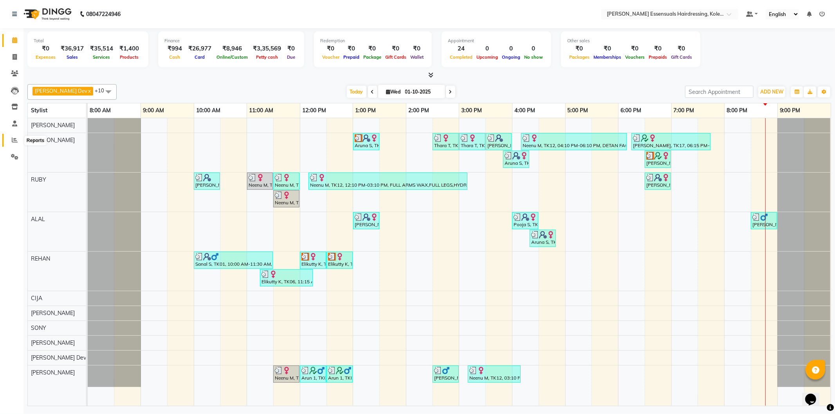
click at [14, 141] on icon at bounding box center [15, 140] width 6 height 6
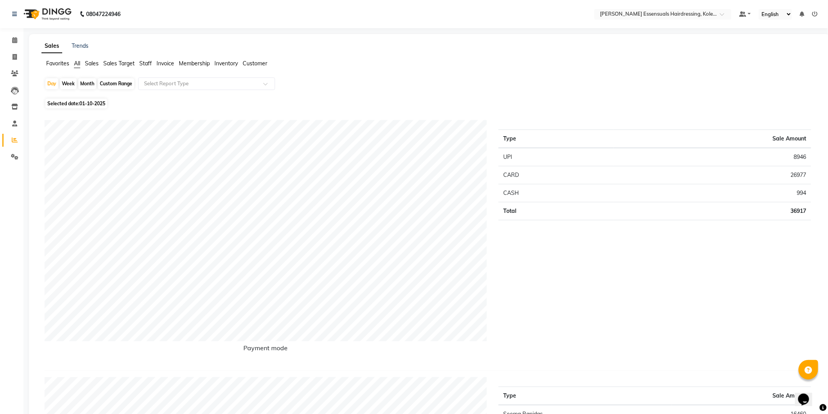
click at [106, 60] on span "Sales Target" at bounding box center [118, 63] width 31 height 7
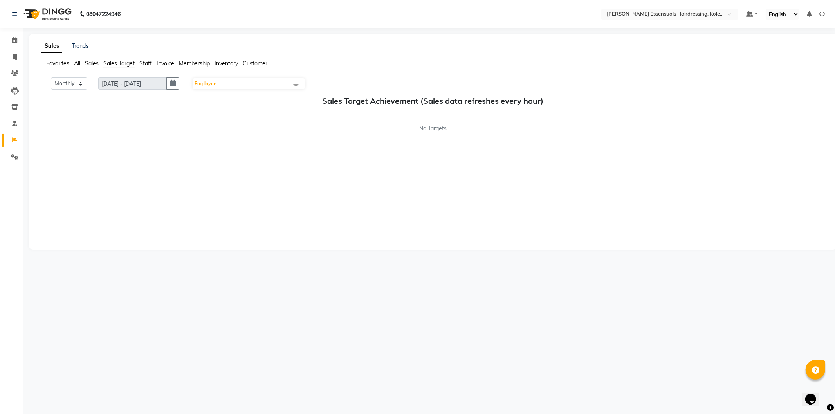
click at [95, 61] on span "Sales" at bounding box center [92, 63] width 14 height 7
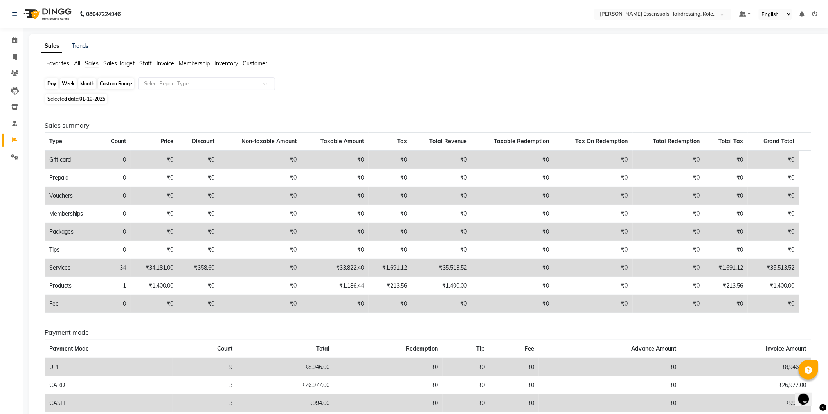
click at [55, 83] on div "Day" at bounding box center [51, 83] width 13 height 11
select select "10"
select select "2025"
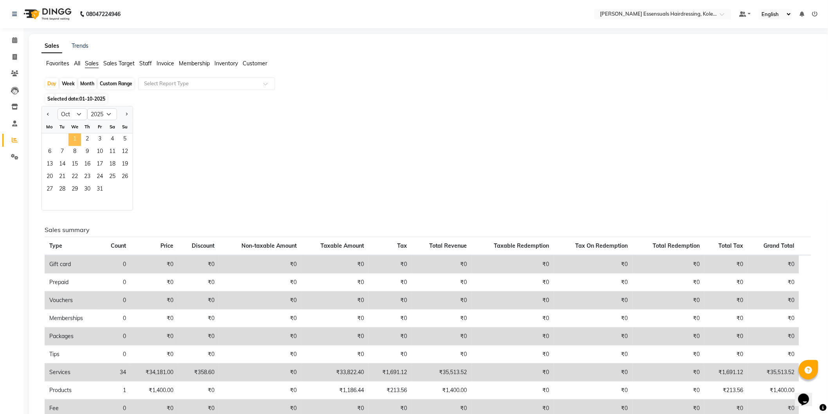
click at [73, 138] on span "1" at bounding box center [74, 139] width 13 height 13
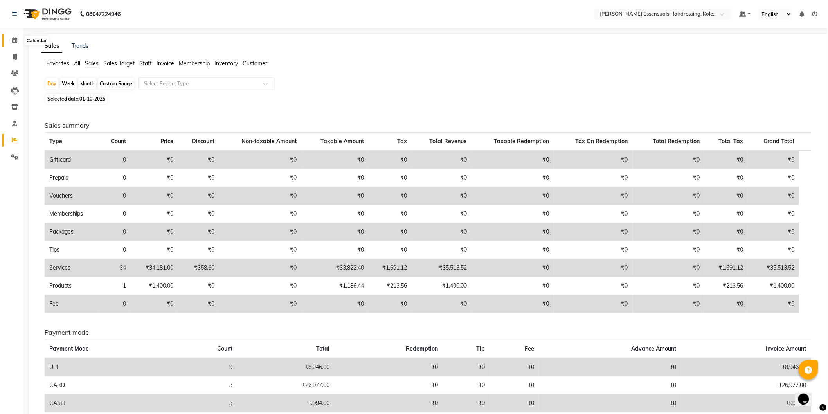
click at [14, 38] on icon at bounding box center [14, 40] width 5 height 6
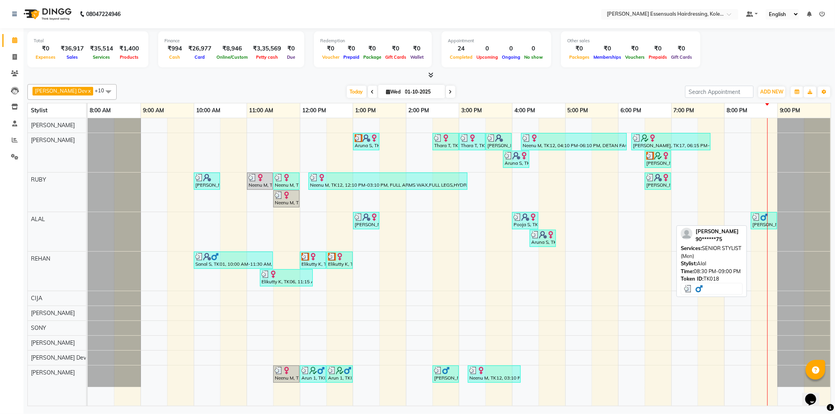
click at [758, 221] on div "[PERSON_NAME], TK18, 08:30 PM-09:00 PM, SENIOR STYLIST (Men)" at bounding box center [763, 220] width 25 height 15
select select "3"
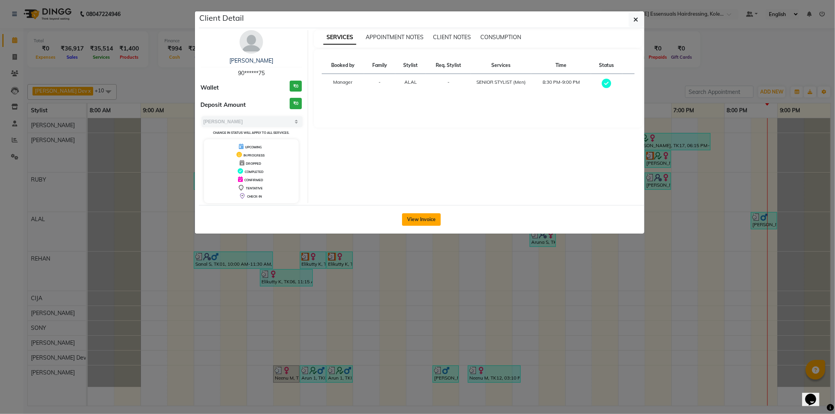
click at [427, 213] on button "View Invoice" at bounding box center [421, 219] width 39 height 13
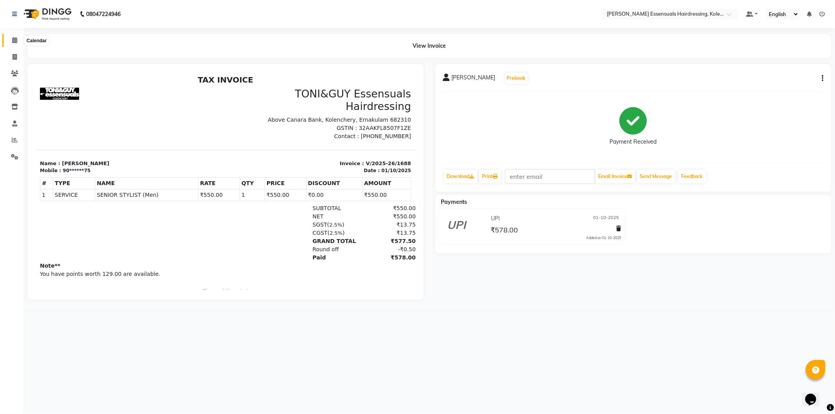
click at [17, 42] on span at bounding box center [15, 40] width 14 height 9
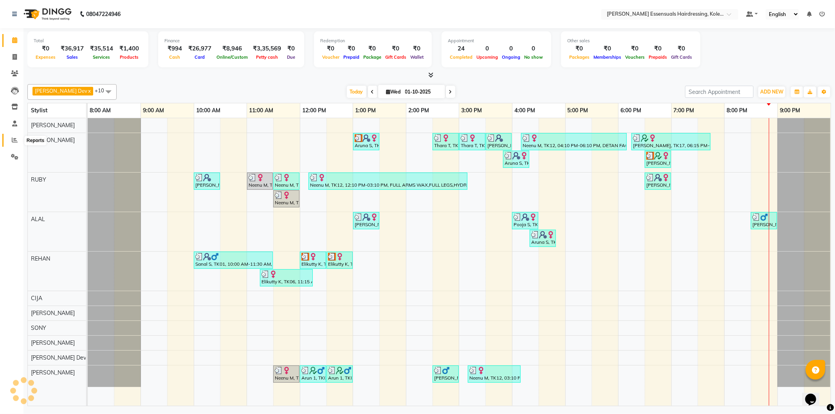
click at [14, 135] on link "Reports" at bounding box center [11, 140] width 19 height 13
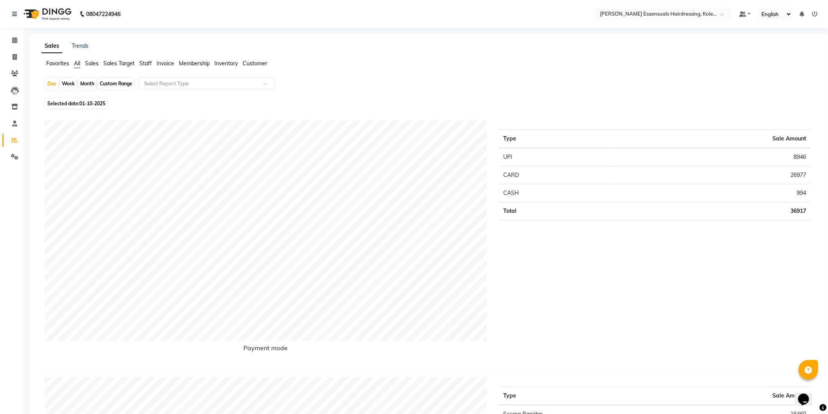
click at [92, 61] on span "Sales" at bounding box center [92, 63] width 14 height 7
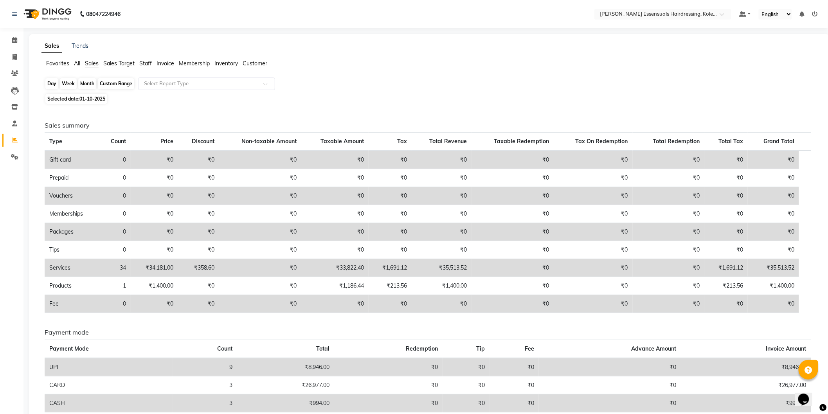
click at [50, 84] on div "Day" at bounding box center [51, 83] width 13 height 11
select select "10"
select select "2025"
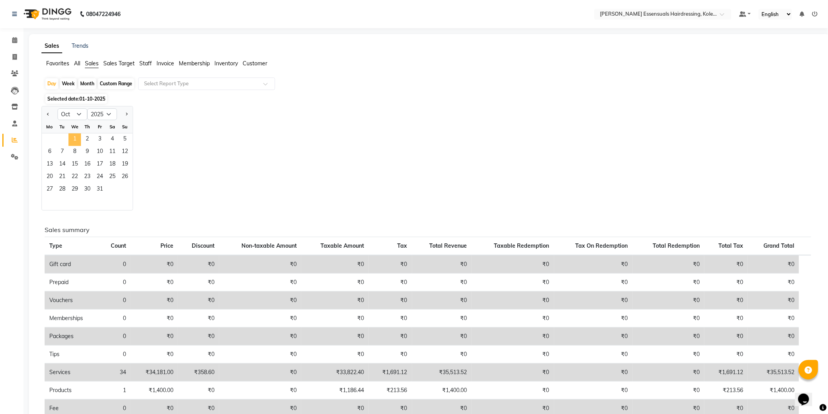
click at [71, 135] on span "1" at bounding box center [74, 139] width 13 height 13
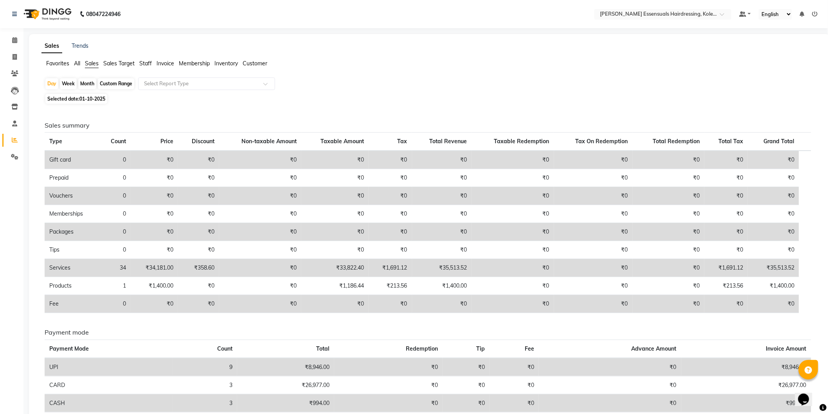
scroll to position [40, 0]
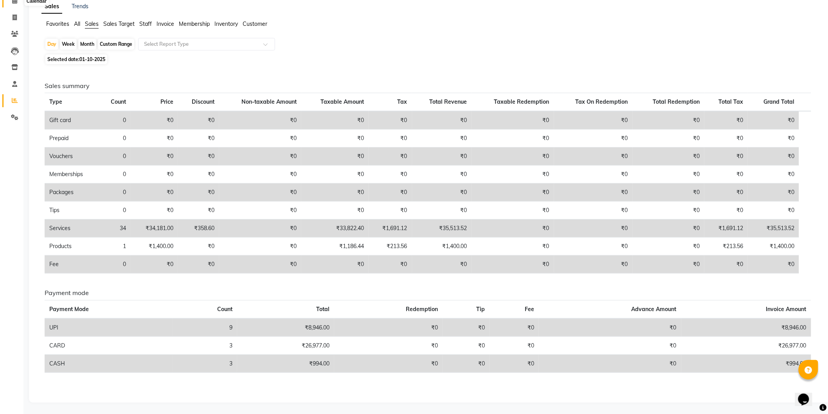
click at [12, 4] on icon at bounding box center [14, 1] width 5 height 6
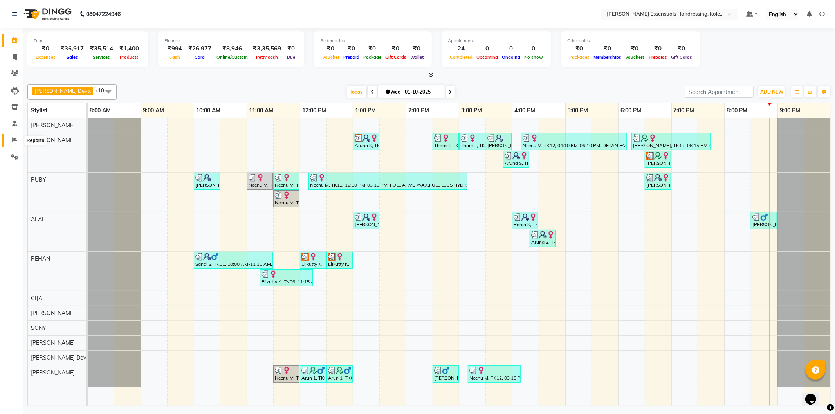
click at [16, 136] on span at bounding box center [15, 140] width 14 height 9
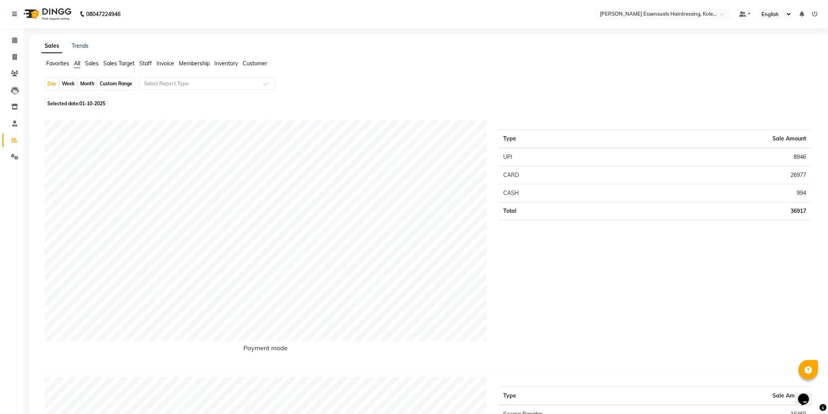
click at [85, 61] on span "Sales" at bounding box center [92, 63] width 14 height 7
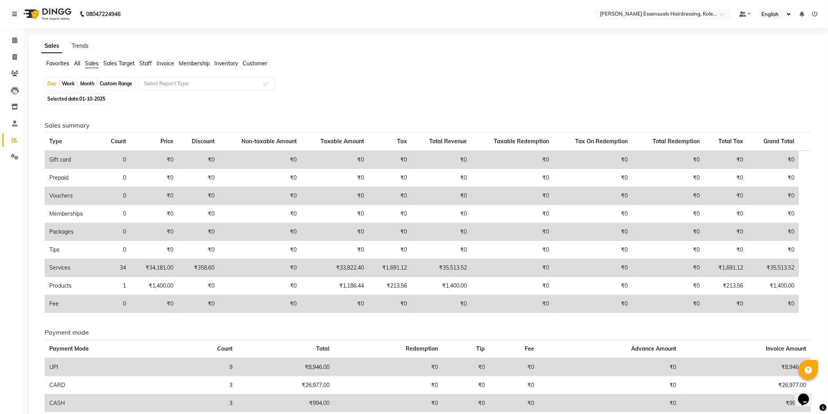
click at [95, 63] on span "Sales" at bounding box center [92, 63] width 14 height 7
click at [55, 84] on div "Day" at bounding box center [51, 83] width 13 height 11
select select "10"
select select "2025"
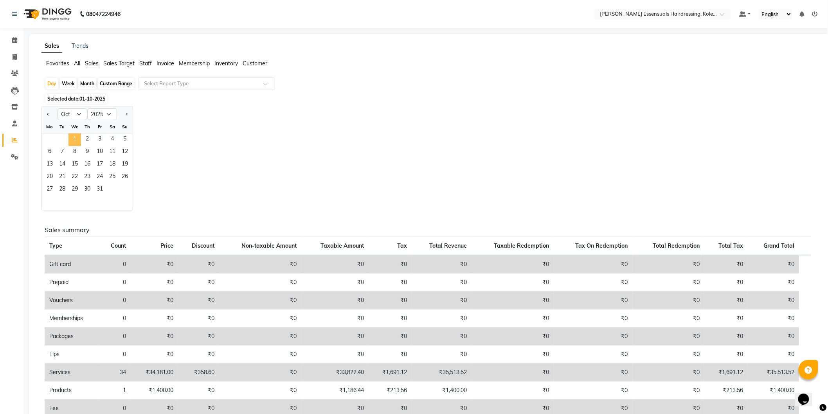
click at [73, 140] on span "1" at bounding box center [74, 139] width 13 height 13
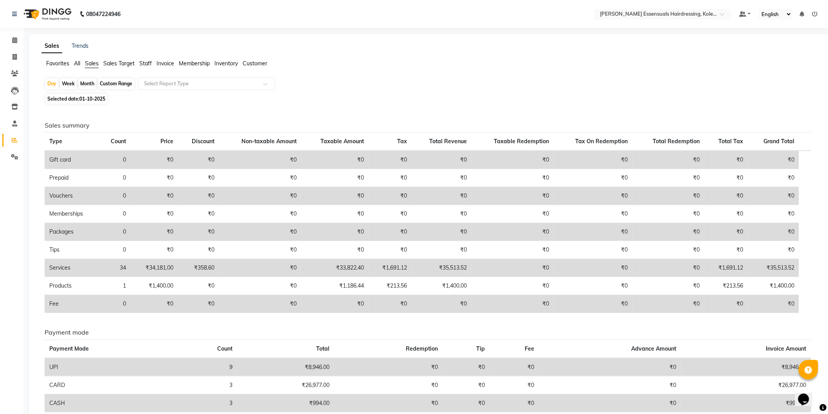
click at [110, 68] on ul "Favorites All Sales Sales Target Staff Invoice Membership Inventory Customer" at bounding box center [429, 63] width 776 height 9
click at [108, 65] on span "Sales Target" at bounding box center [118, 63] width 31 height 7
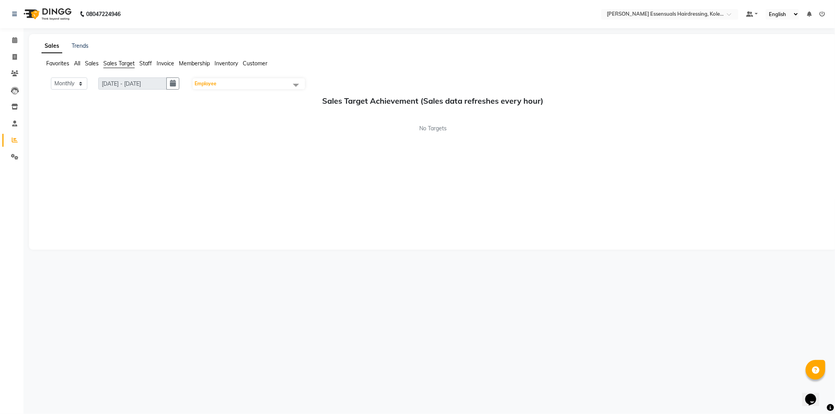
click at [91, 65] on span "Sales" at bounding box center [92, 63] width 14 height 7
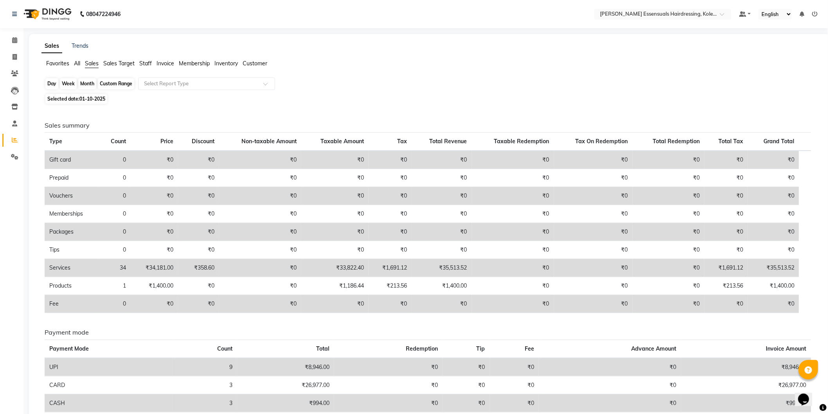
click at [54, 81] on div "Day" at bounding box center [51, 83] width 13 height 11
select select "10"
select select "2025"
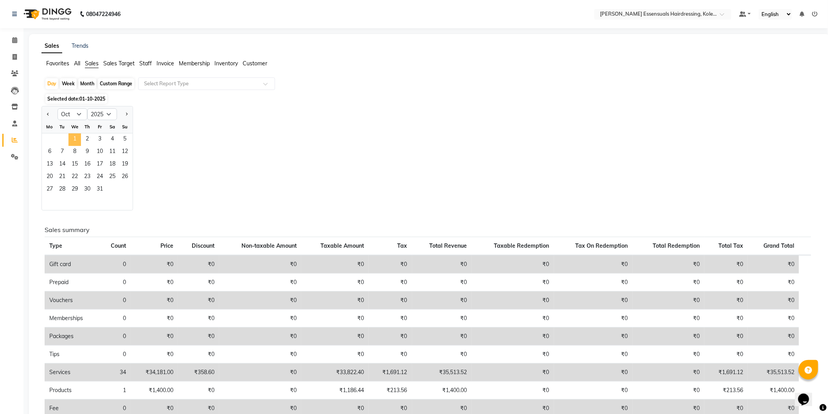
click at [74, 135] on span "1" at bounding box center [74, 139] width 13 height 13
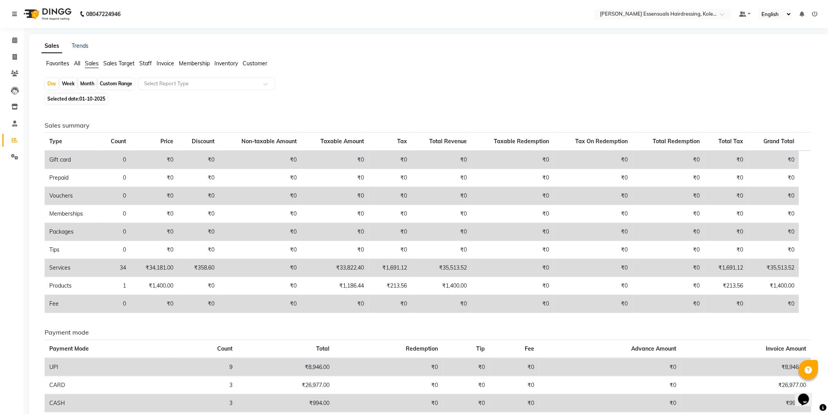
click at [12, 135] on link "Reports" at bounding box center [11, 140] width 19 height 13
